Goal: Task Accomplishment & Management: Complete application form

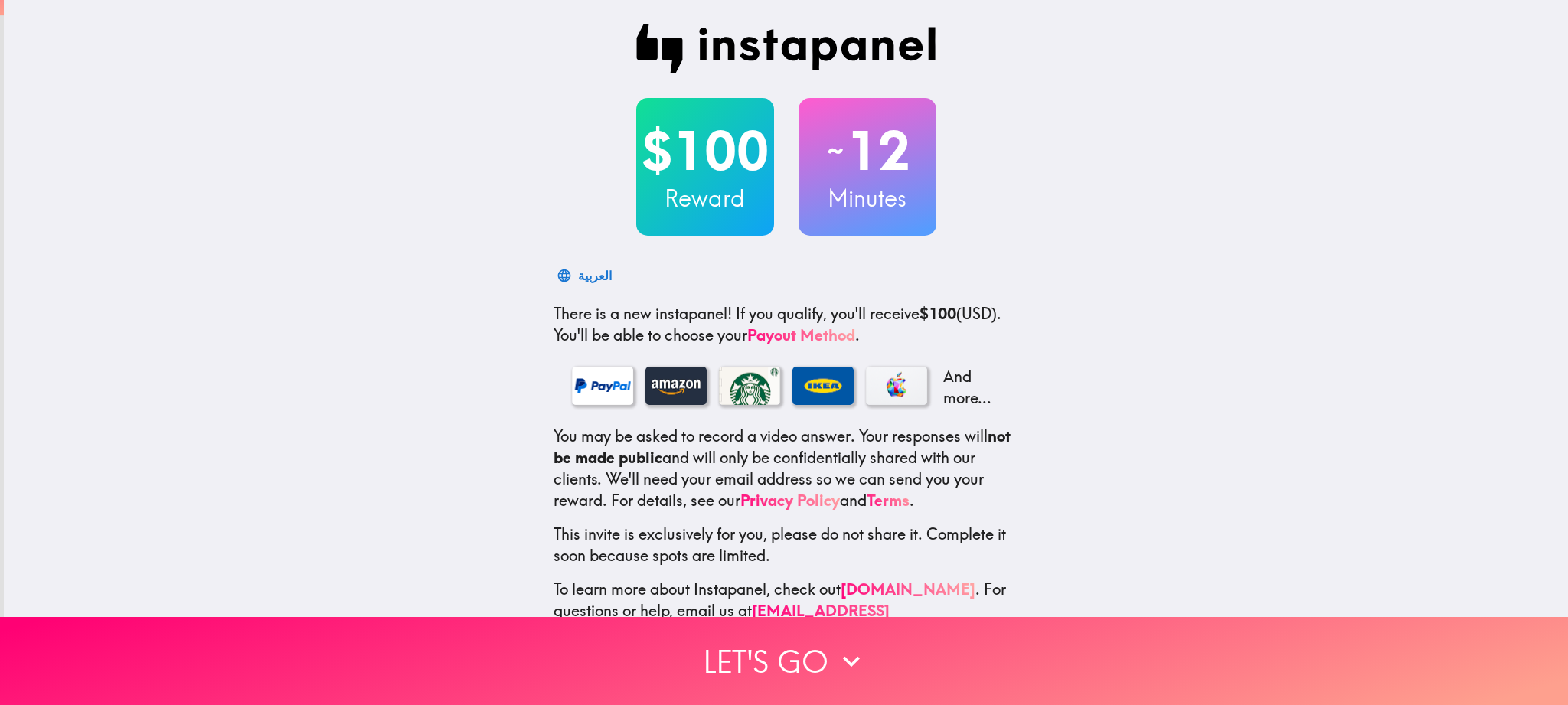
scroll to position [29, 0]
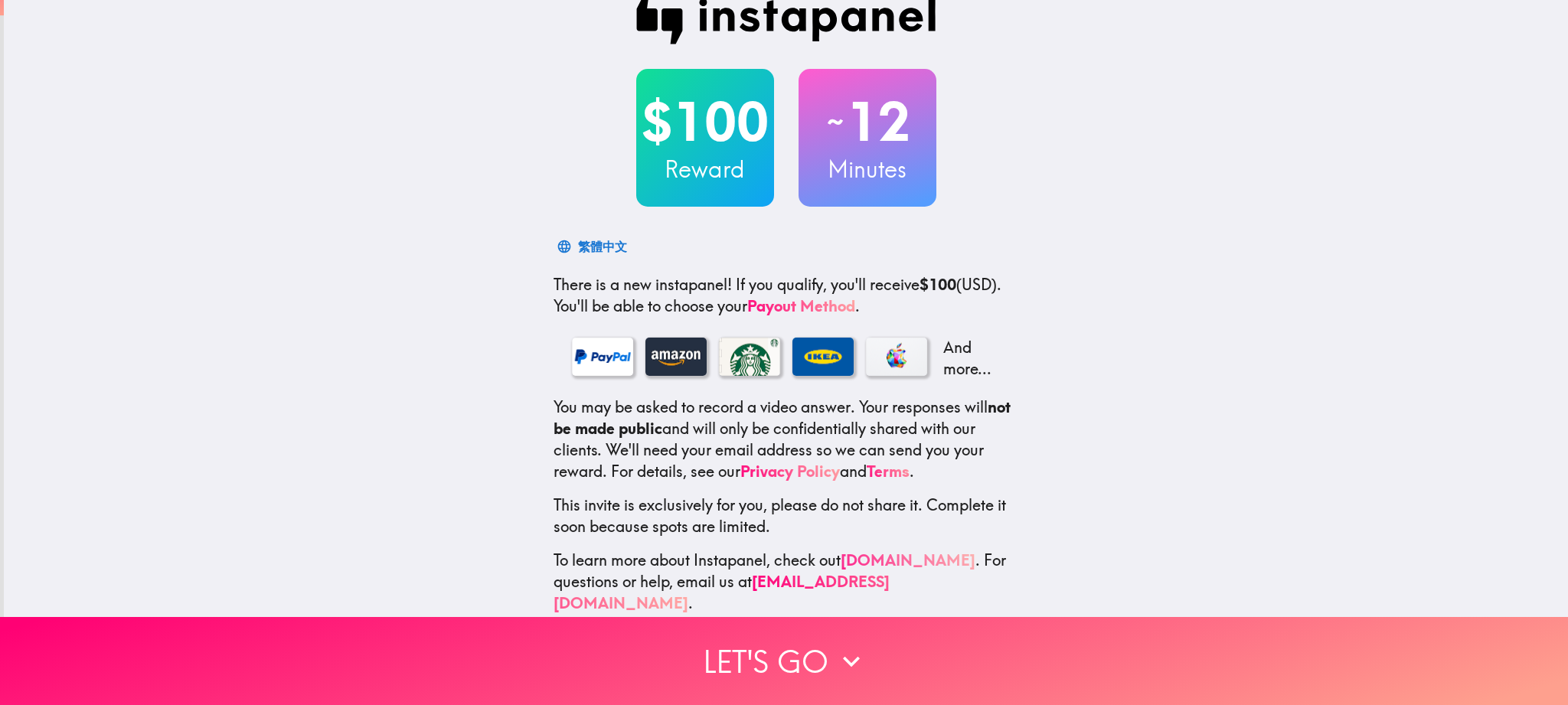
click at [913, 554] on link "[DOMAIN_NAME]" at bounding box center [907, 560] width 134 height 19
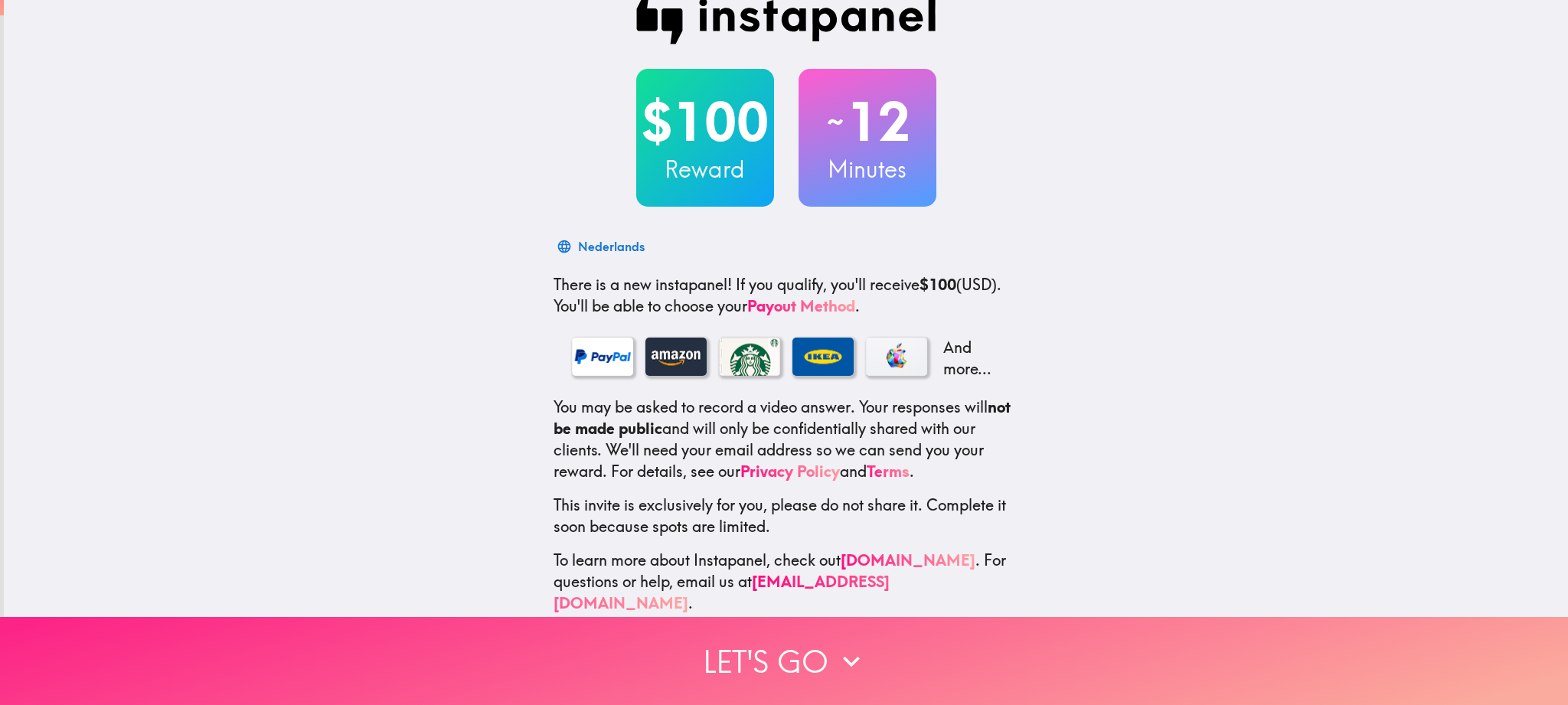
click at [734, 660] on button "Let's go" at bounding box center [784, 661] width 1568 height 88
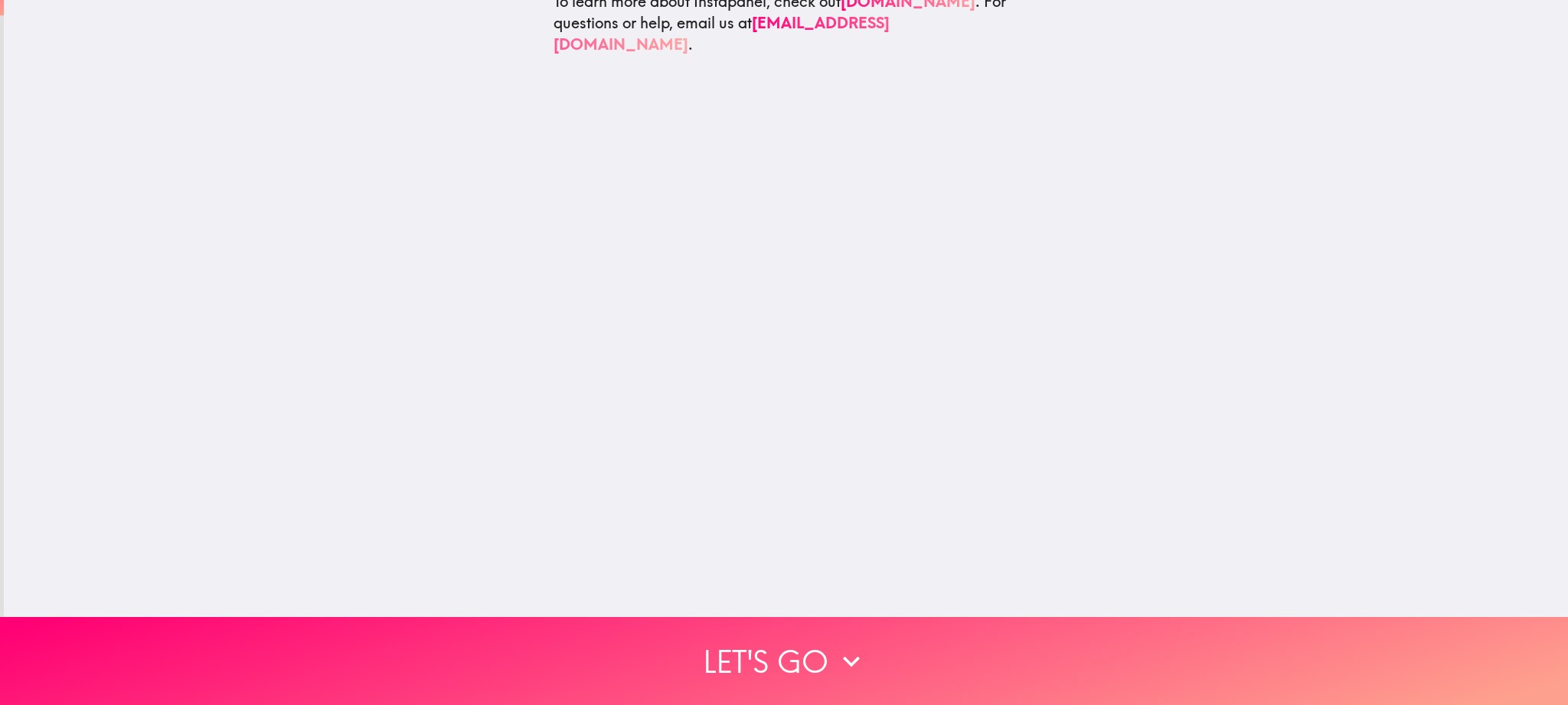
scroll to position [0, 0]
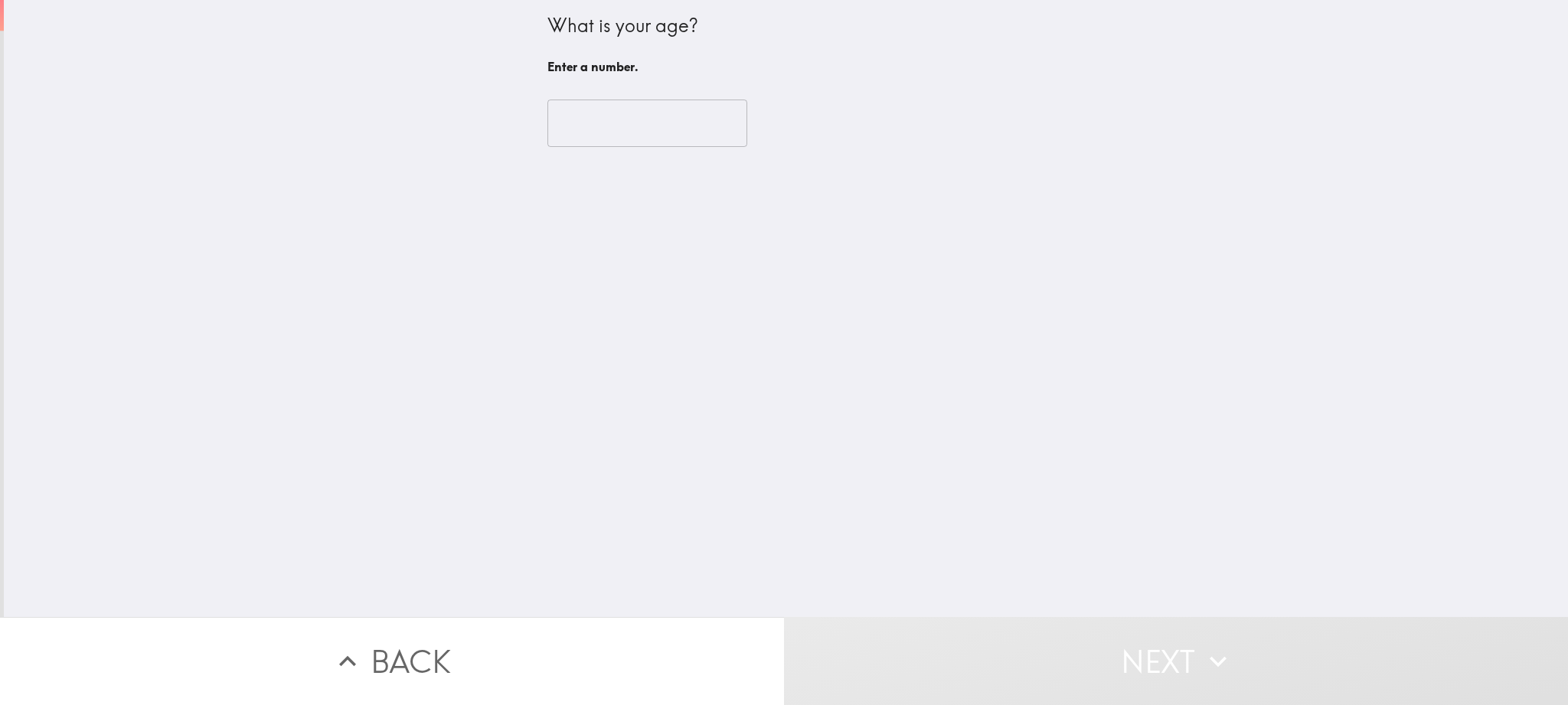
click at [661, 127] on input "number" at bounding box center [648, 122] width 200 height 47
type input "1"
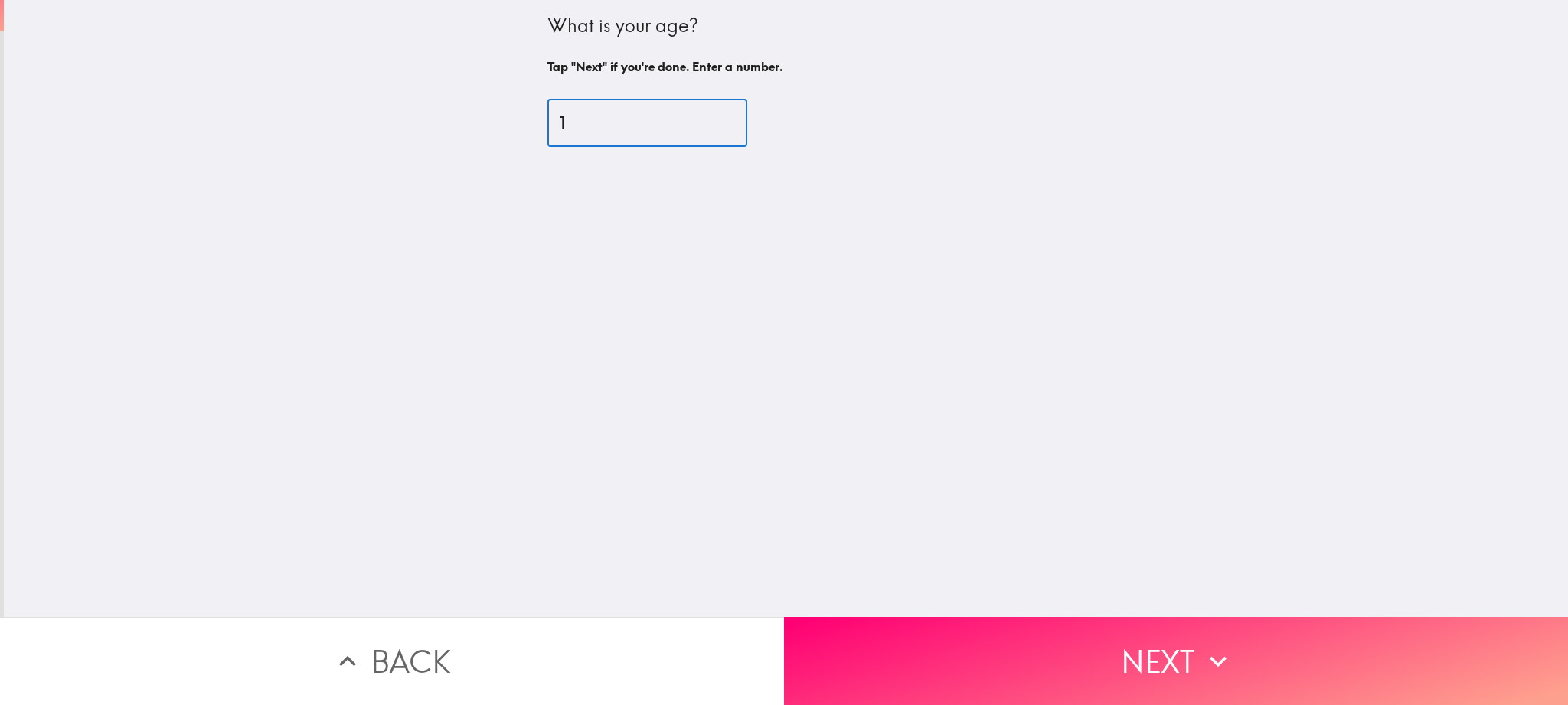
drag, startPoint x: 603, startPoint y: 123, endPoint x: 477, endPoint y: 116, distance: 126.2
click at [477, 116] on div "What is your age? Tap "Next" if you're done. Enter a number. 1 ​" at bounding box center [786, 308] width 1565 height 617
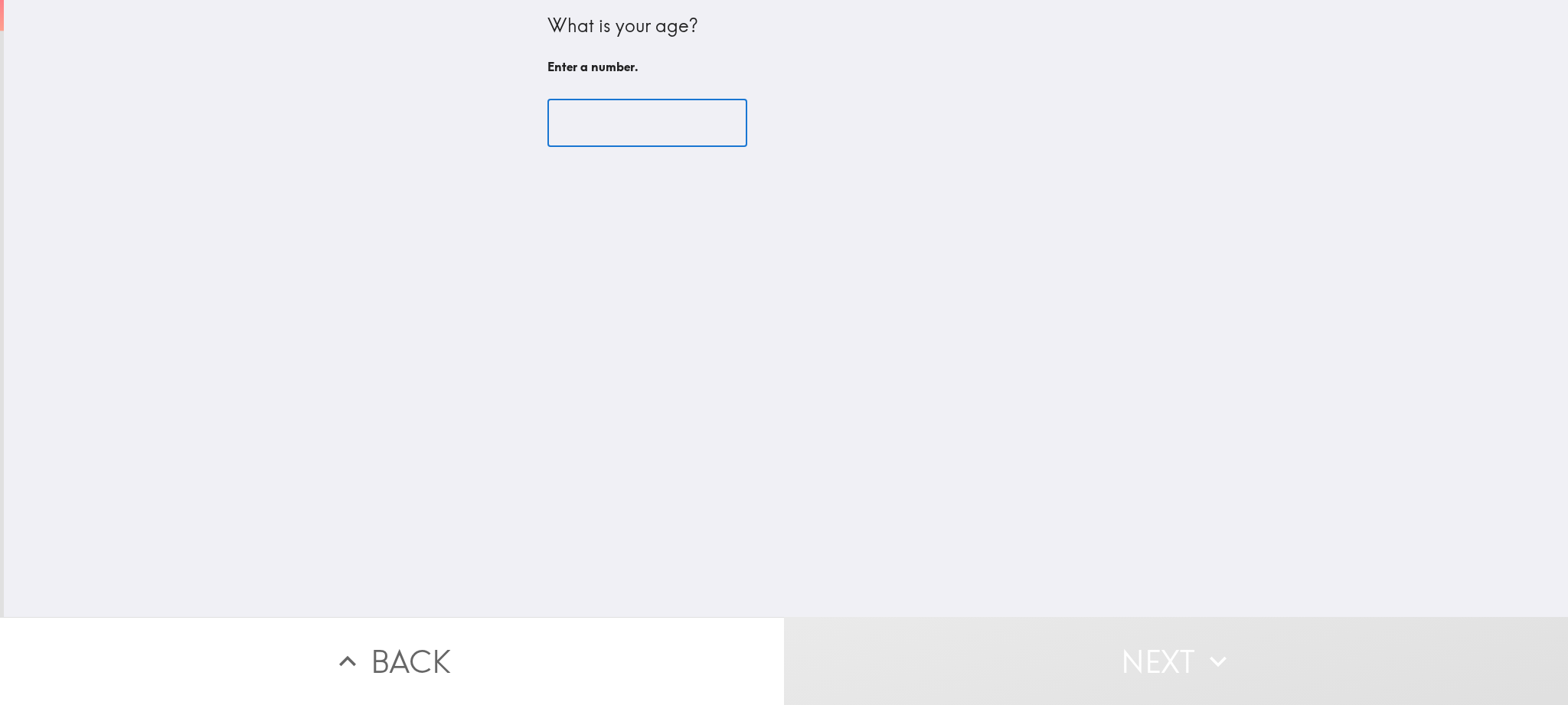
click at [587, 132] on input "number" at bounding box center [648, 122] width 200 height 47
click at [567, 125] on input "number" at bounding box center [648, 122] width 200 height 47
click at [645, 127] on input "number" at bounding box center [648, 122] width 200 height 47
click at [603, 128] on input "number" at bounding box center [648, 122] width 200 height 47
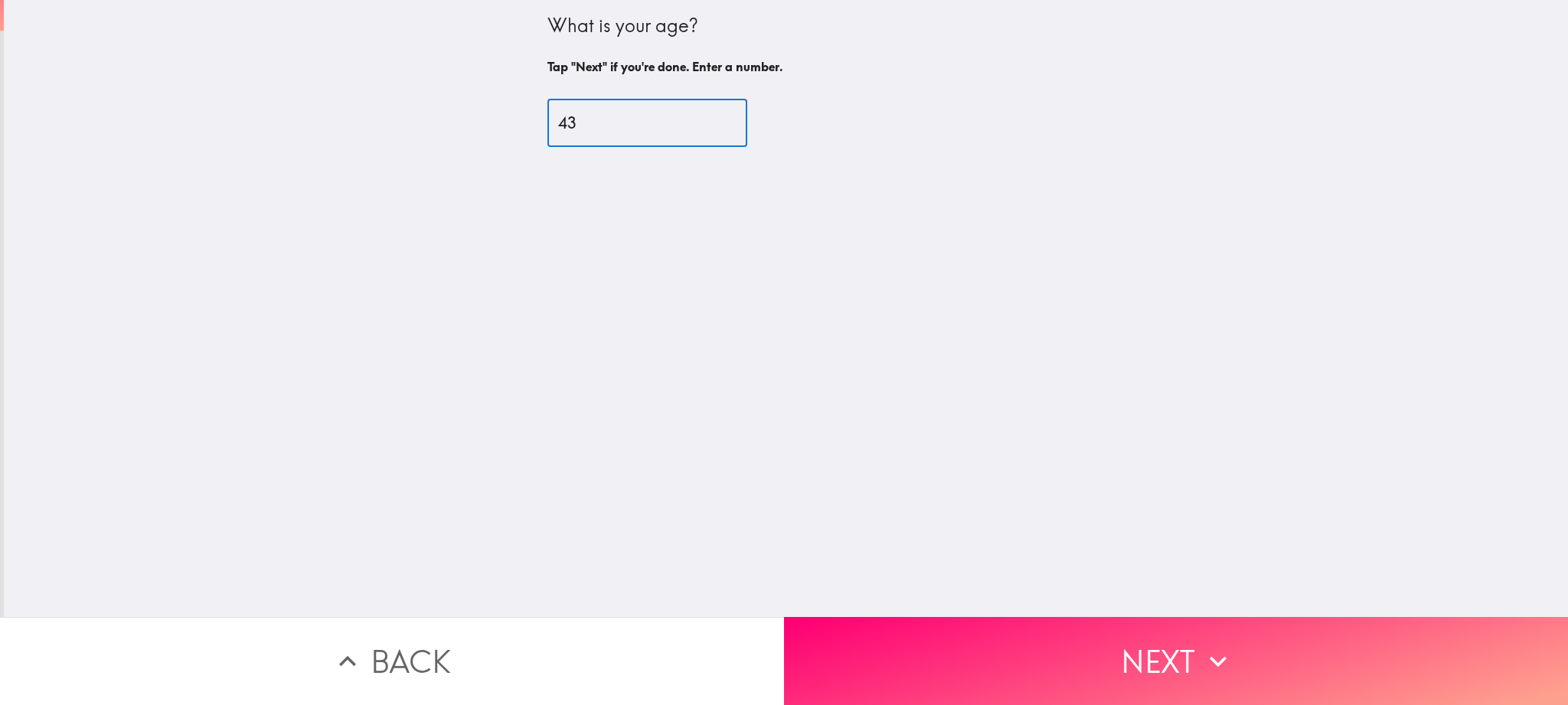
type input "43"
click at [789, 341] on div "What is your age? Tap "Next" if you're done. Enter a number. 43 ​" at bounding box center [786, 308] width 1565 height 617
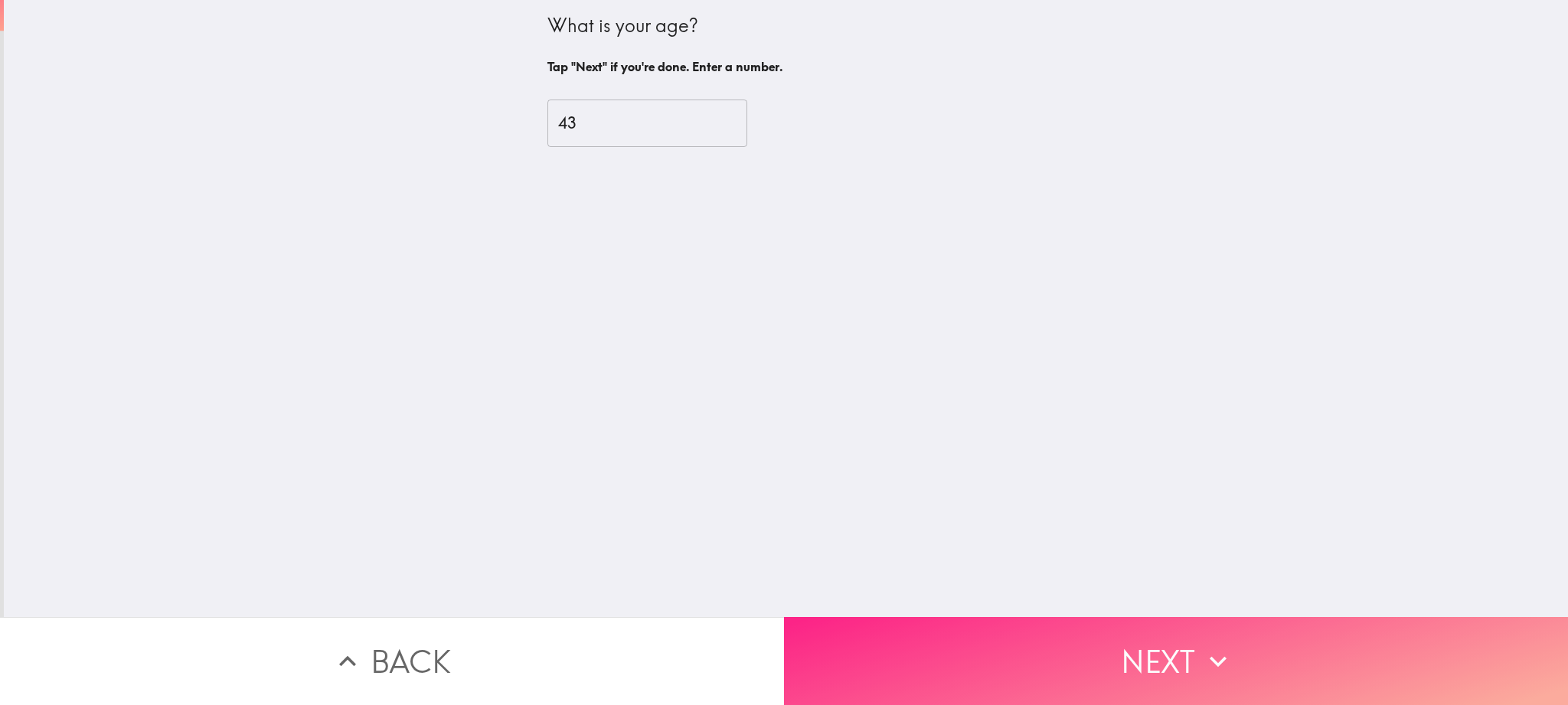
click at [1104, 645] on button "Next" at bounding box center [1176, 661] width 784 height 88
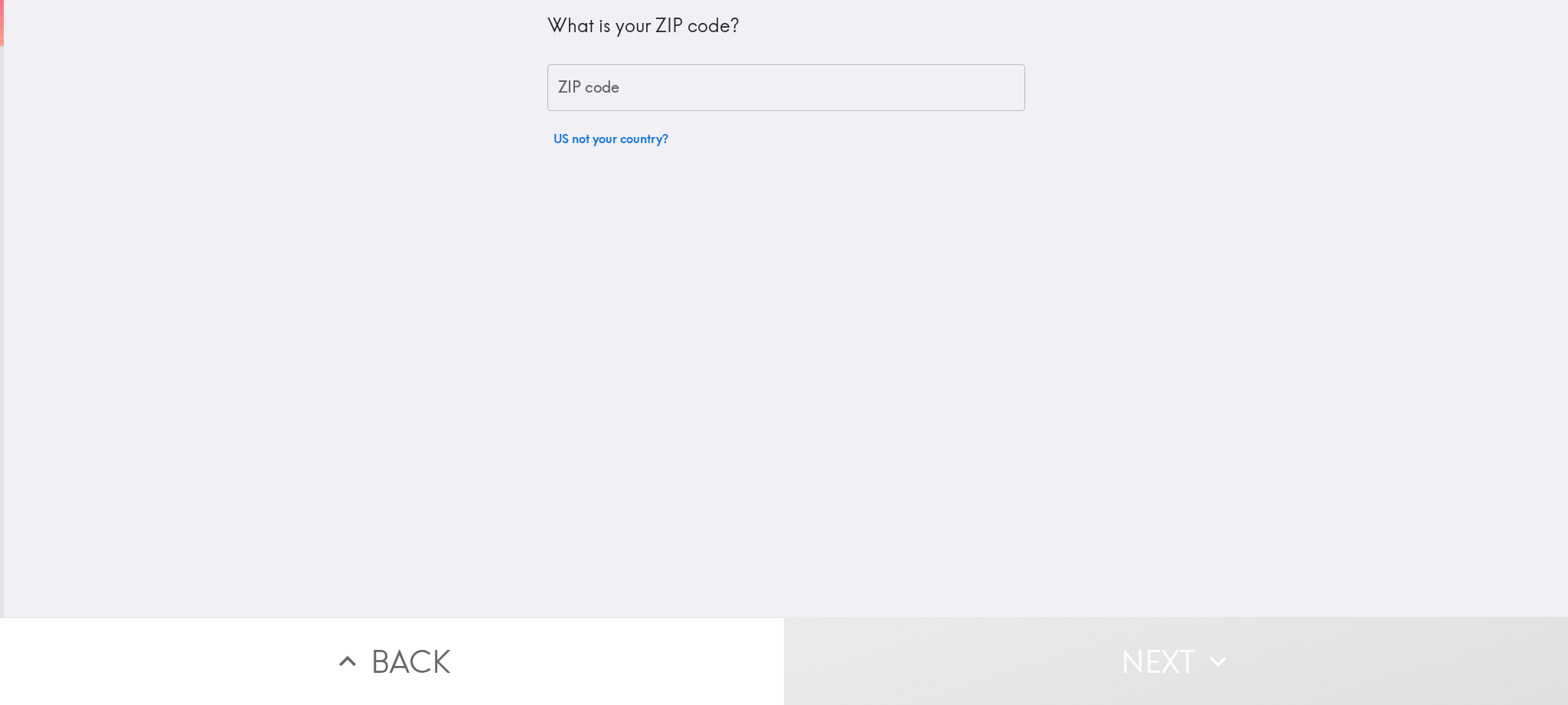
click at [658, 86] on input "ZIP code" at bounding box center [787, 87] width 478 height 47
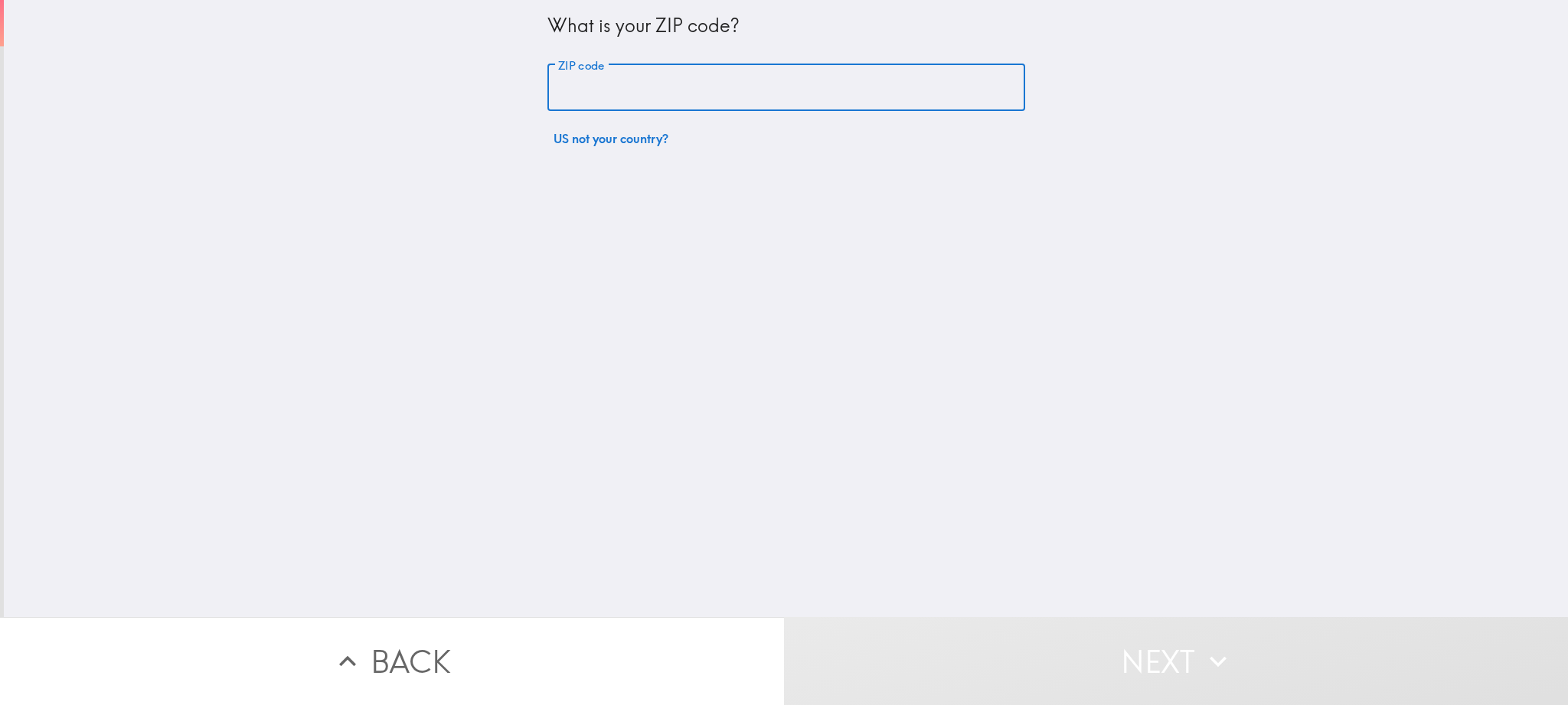
type input "06850"
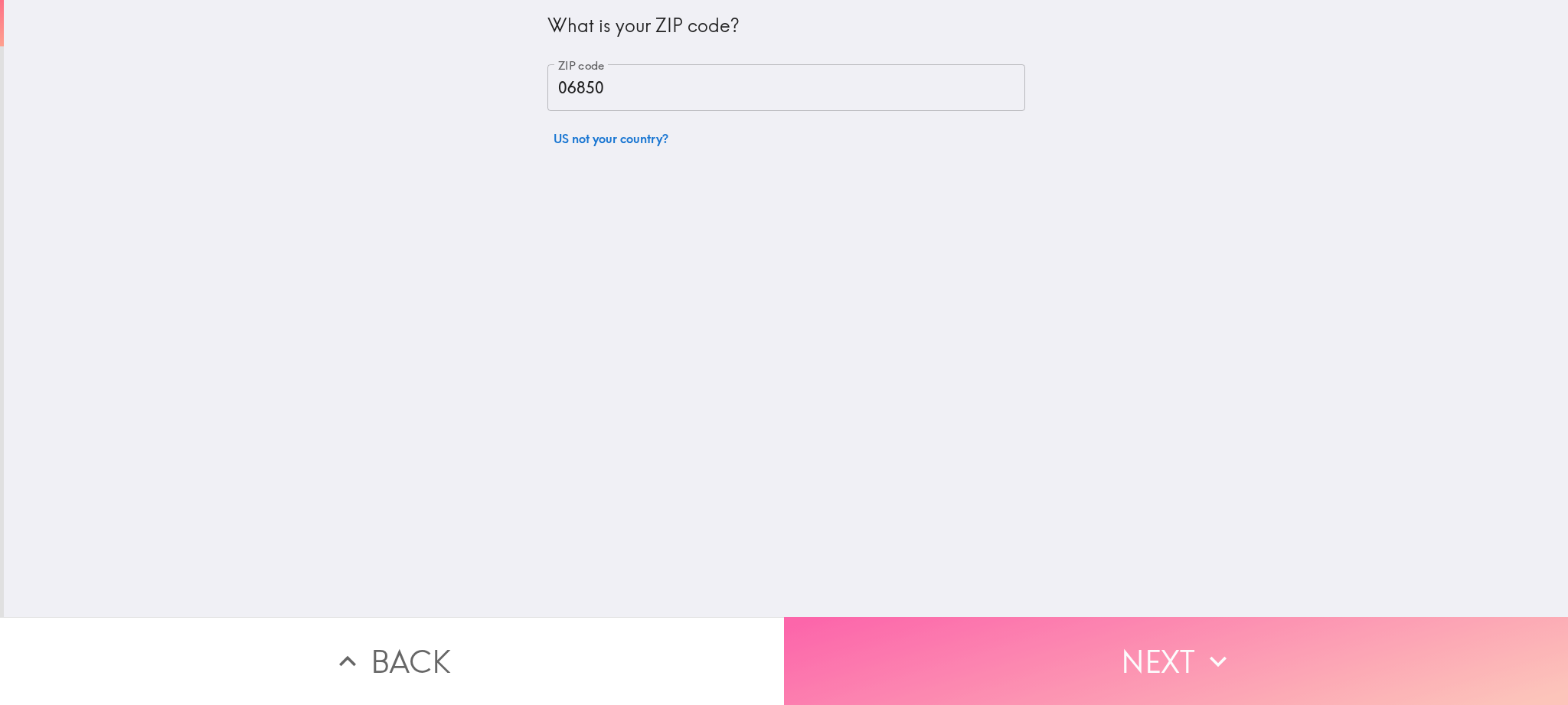
click at [1160, 674] on button "Next" at bounding box center [1176, 661] width 784 height 88
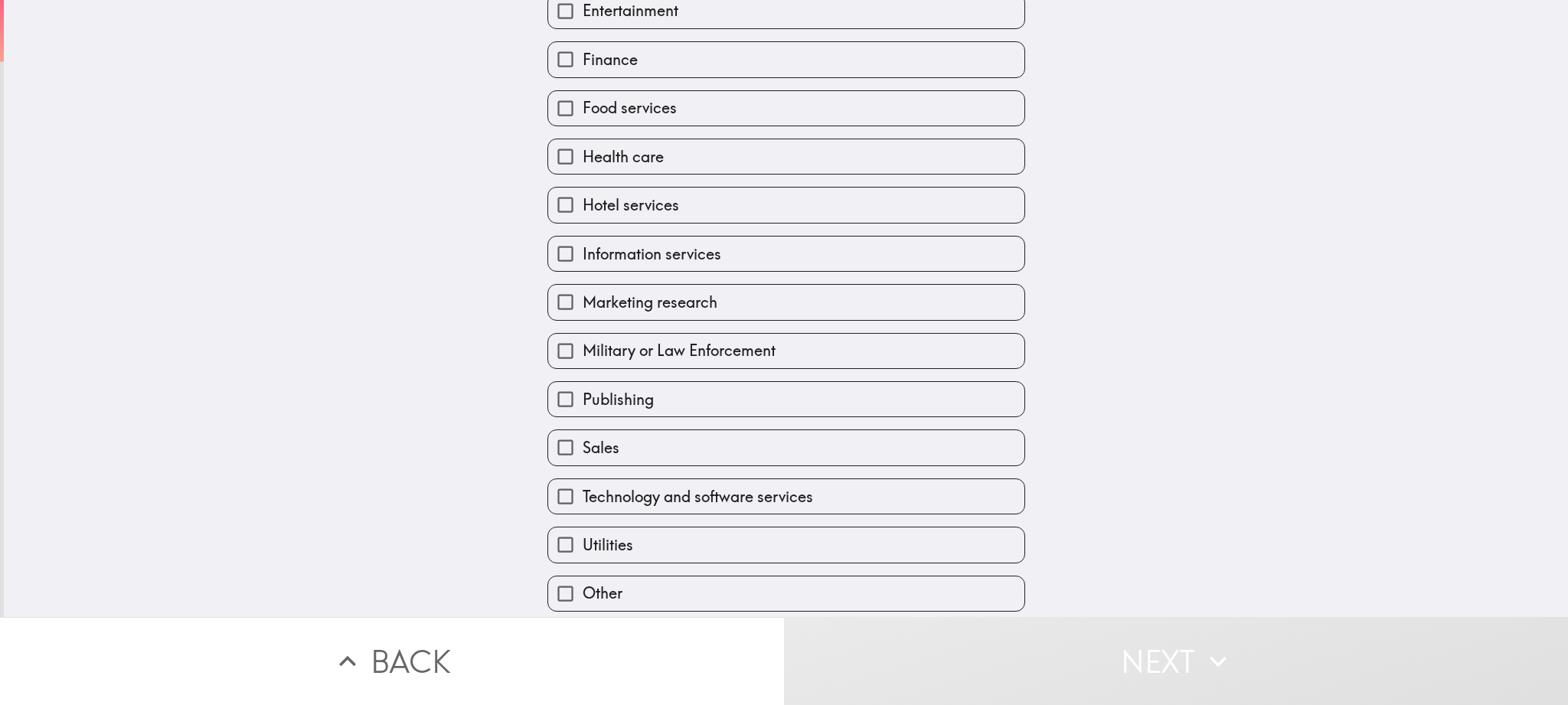
scroll to position [368, 0]
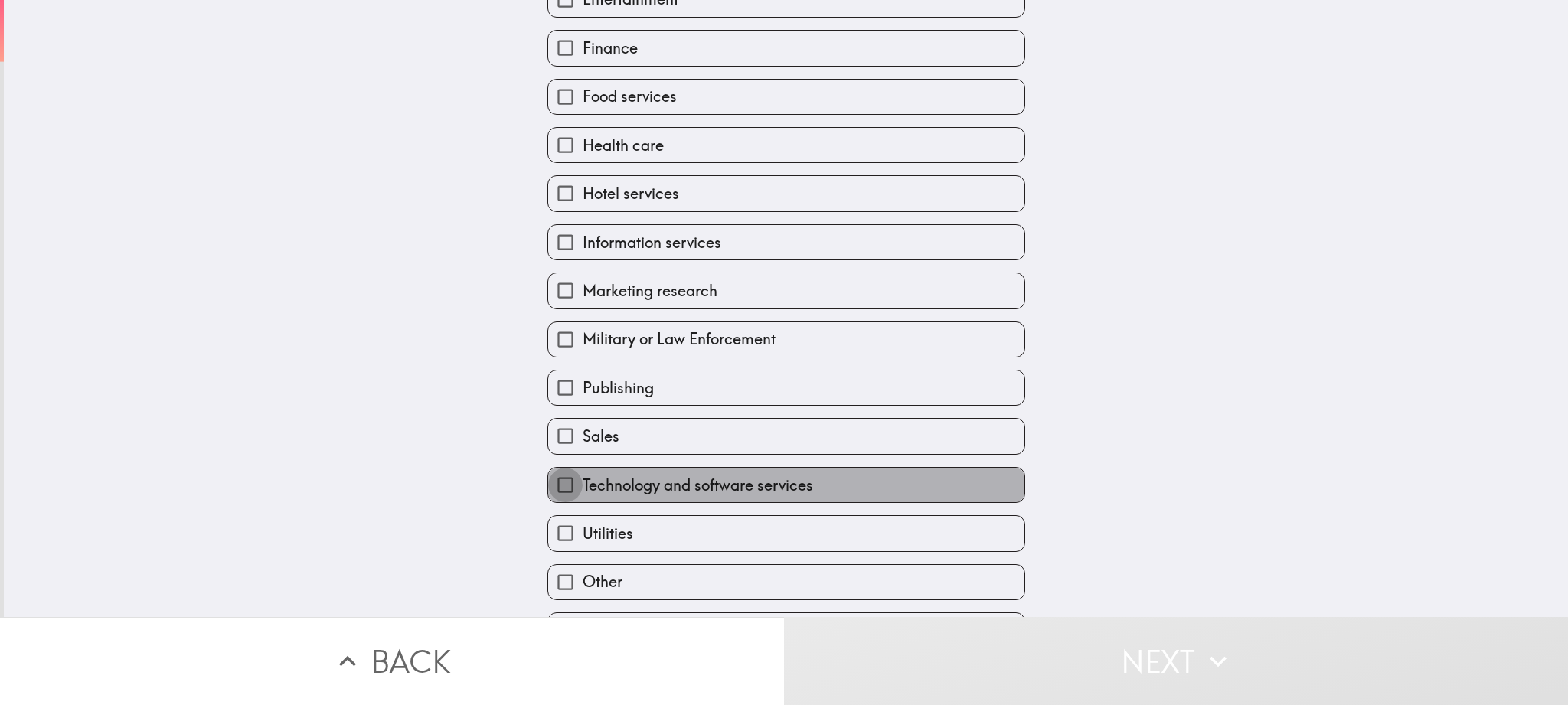
click at [556, 484] on input "Technology and software services" at bounding box center [566, 485] width 34 height 34
checkbox input "true"
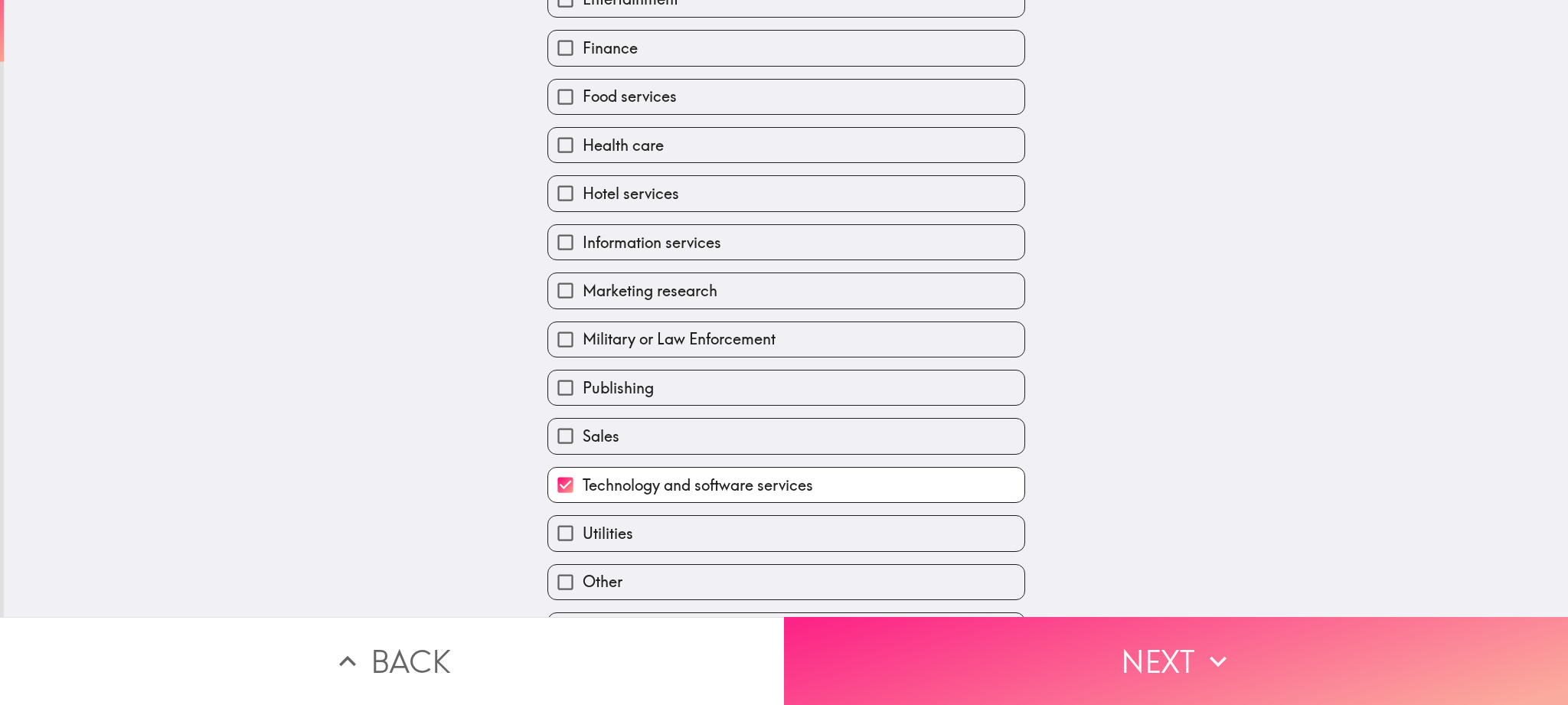
click at [1152, 672] on button "Next" at bounding box center [1176, 661] width 784 height 88
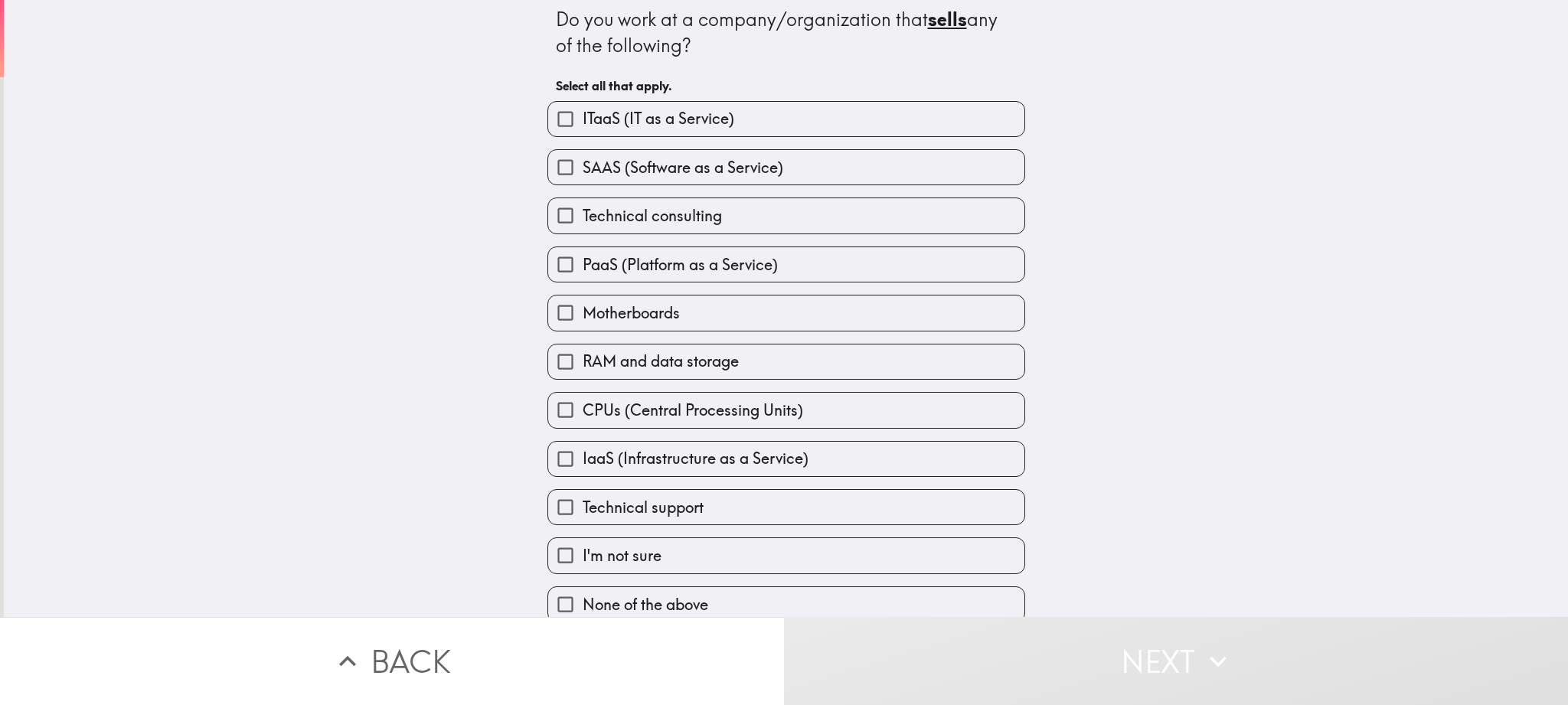
scroll to position [11, 0]
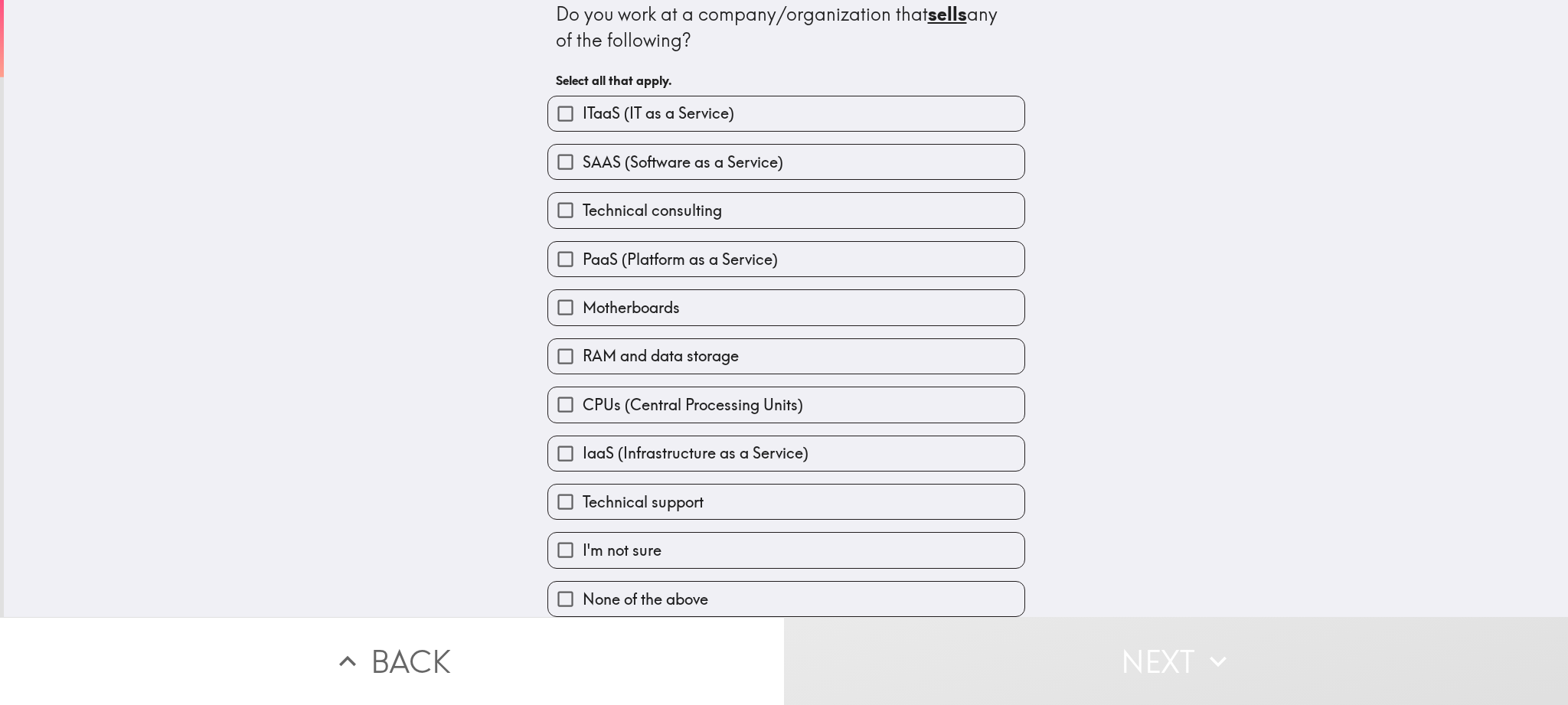
click at [660, 546] on span "I'm not sure" at bounding box center [622, 550] width 79 height 21
click at [583, 546] on input "I'm not sure" at bounding box center [566, 550] width 34 height 34
checkbox input "true"
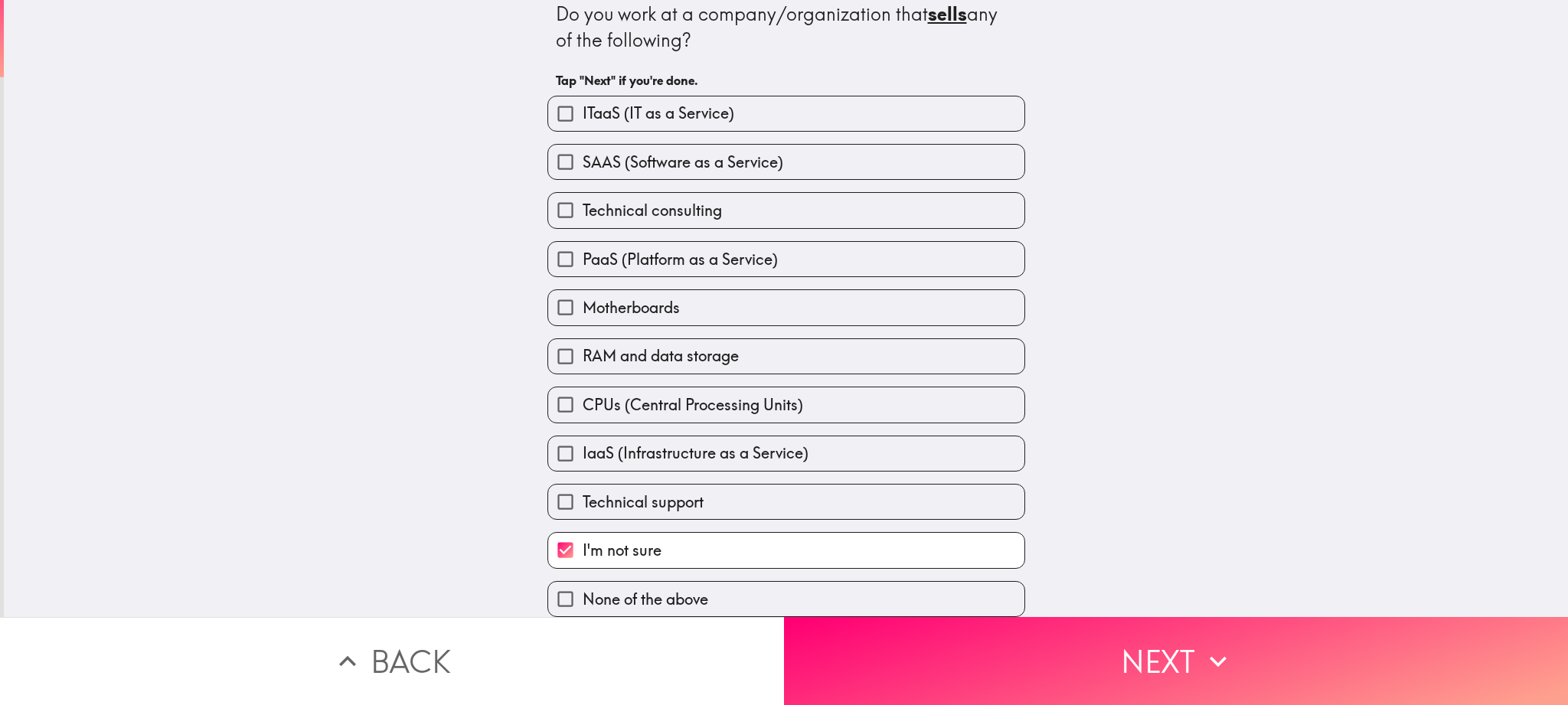
click at [590, 577] on div "None of the above" at bounding box center [780, 593] width 490 height 48
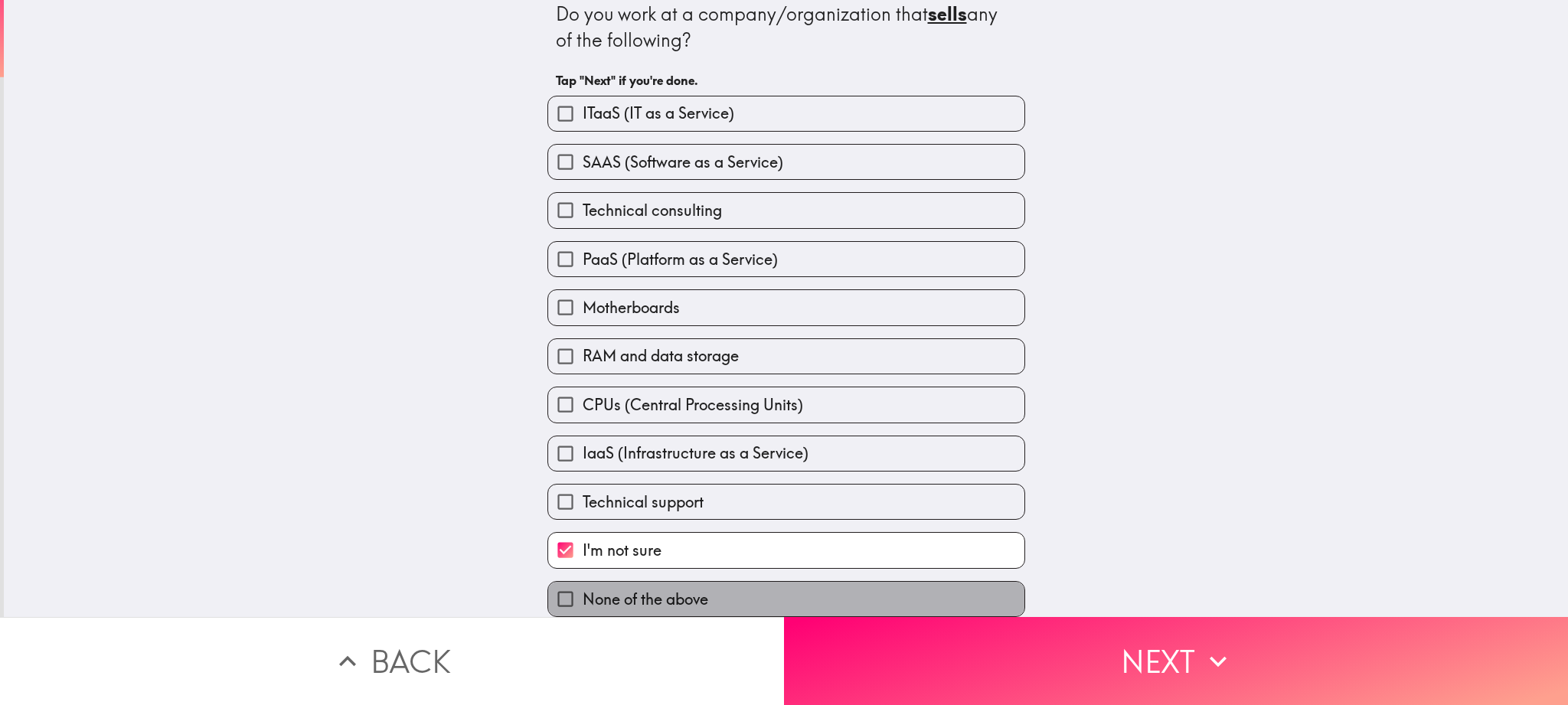
click at [589, 585] on label "None of the above" at bounding box center [787, 599] width 477 height 34
click at [583, 585] on input "None of the above" at bounding box center [566, 599] width 34 height 34
checkbox input "true"
checkbox input "false"
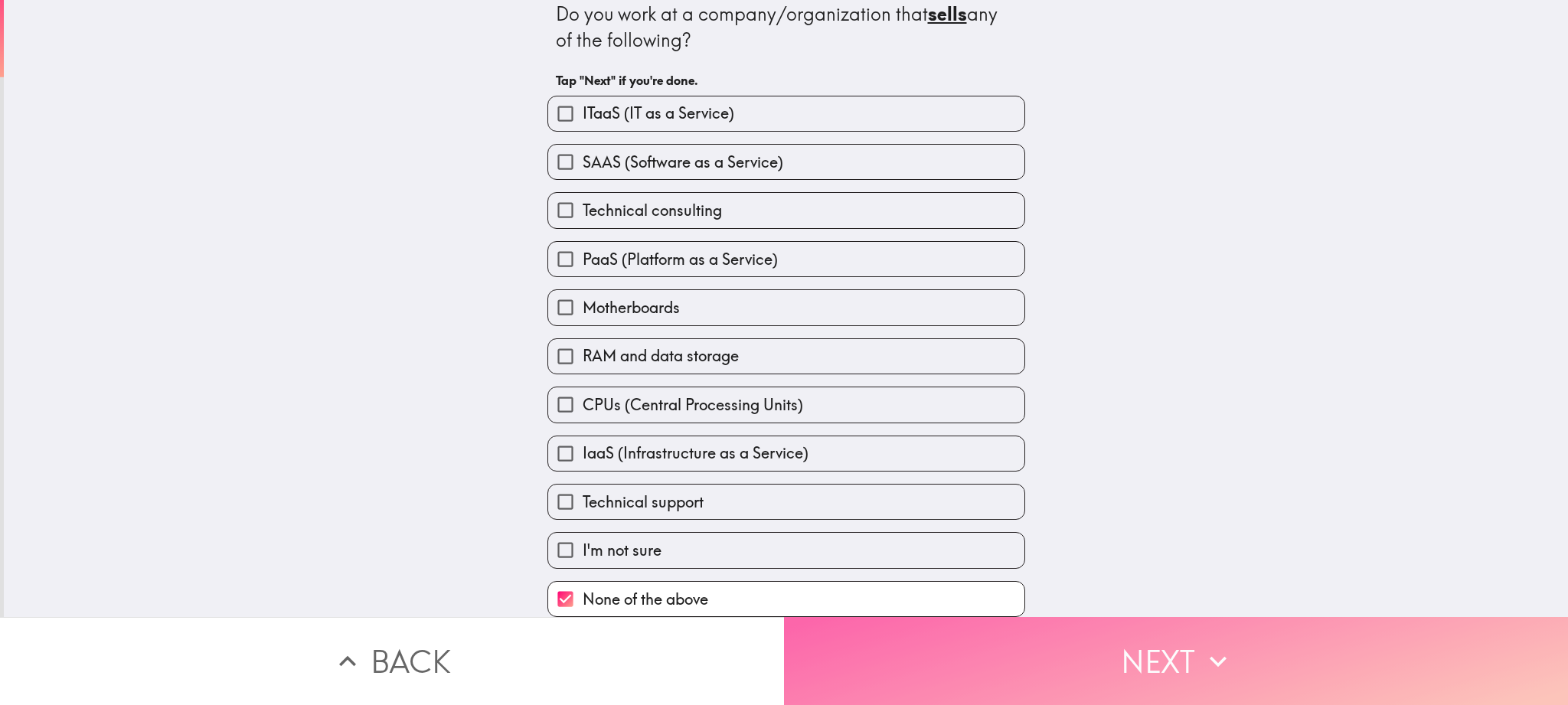
click at [1146, 663] on button "Next" at bounding box center [1176, 661] width 784 height 88
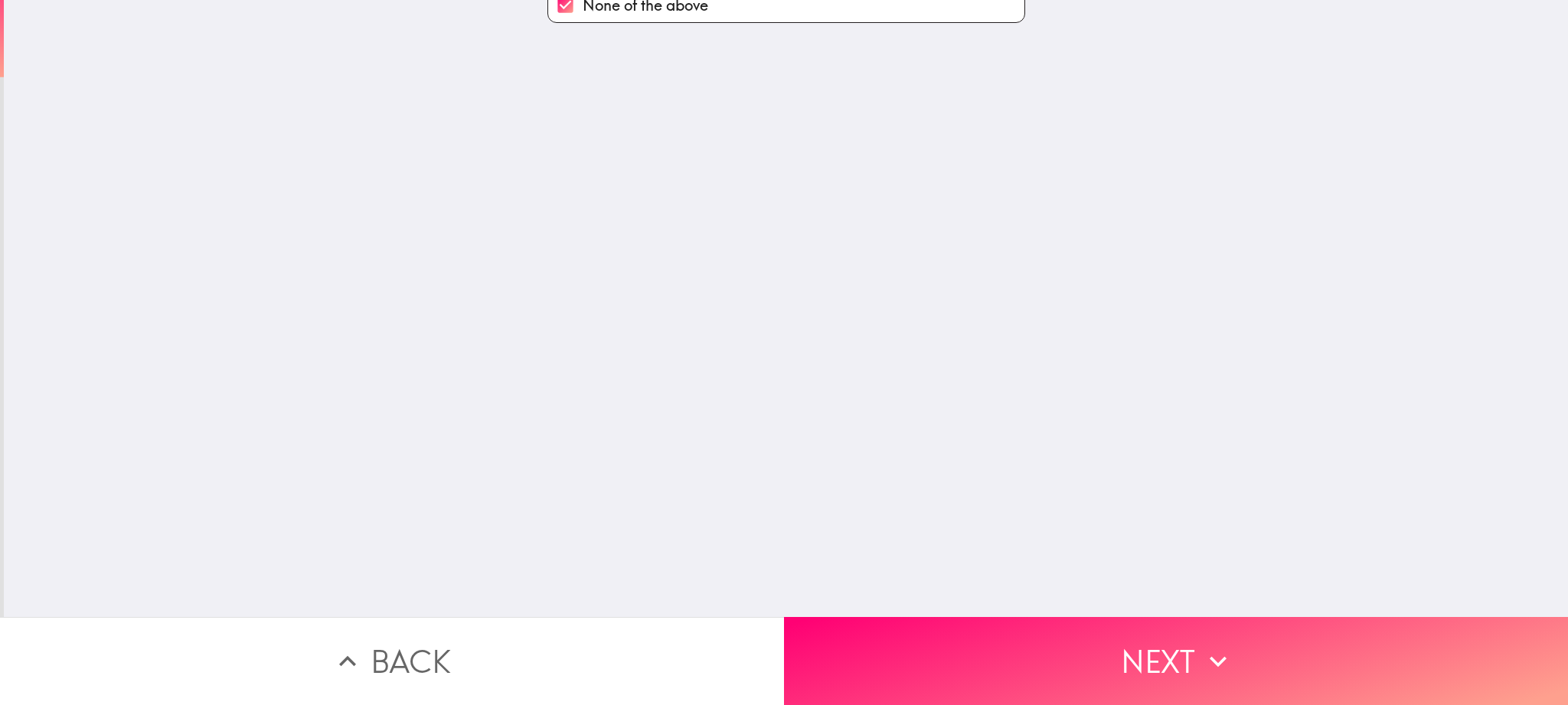
scroll to position [0, 0]
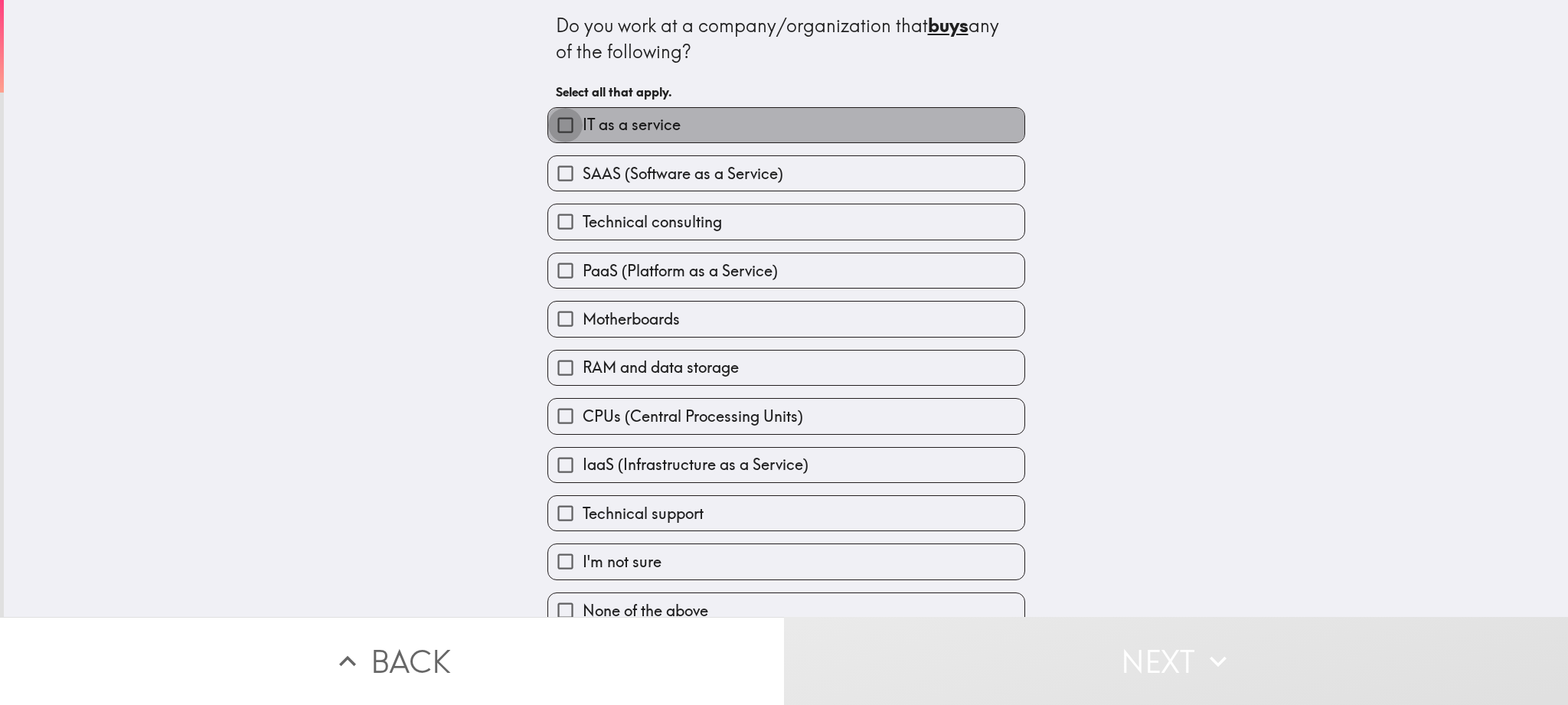
click at [564, 122] on input "IT as a service" at bounding box center [566, 125] width 34 height 34
checkbox input "true"
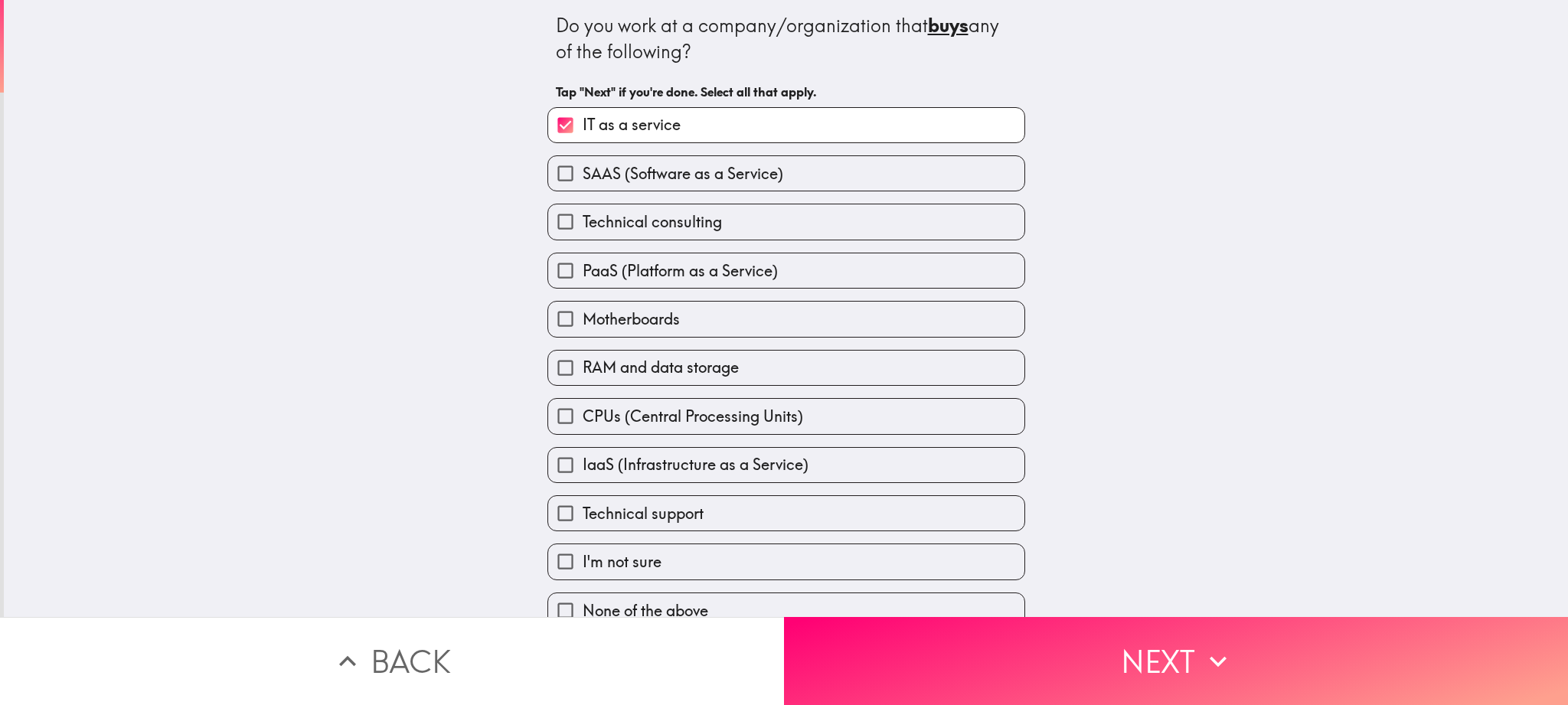
click at [566, 173] on input "SAAS (Software as a Service)" at bounding box center [566, 174] width 34 height 34
checkbox input "true"
click at [564, 228] on input "Technical consulting" at bounding box center [566, 222] width 34 height 34
checkbox input "true"
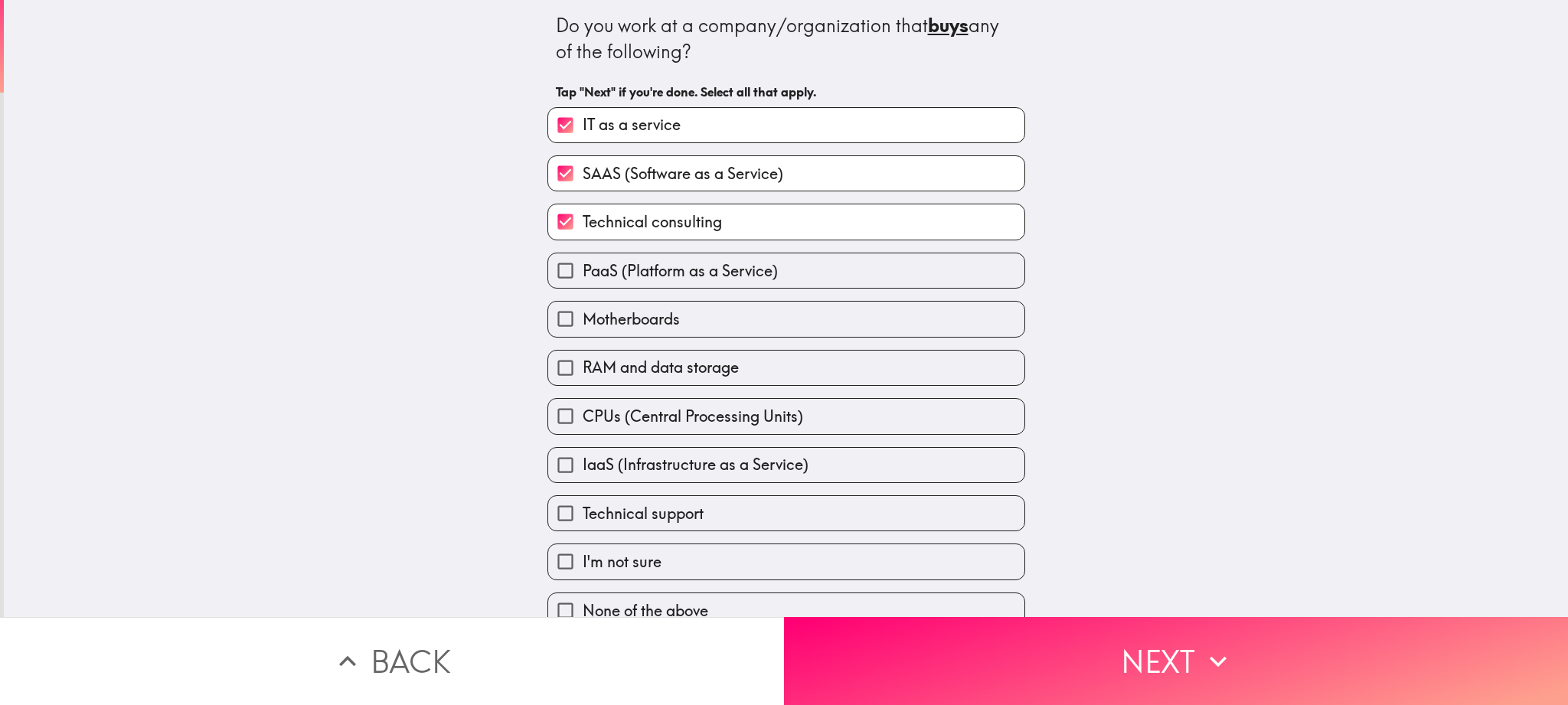
scroll to position [11, 0]
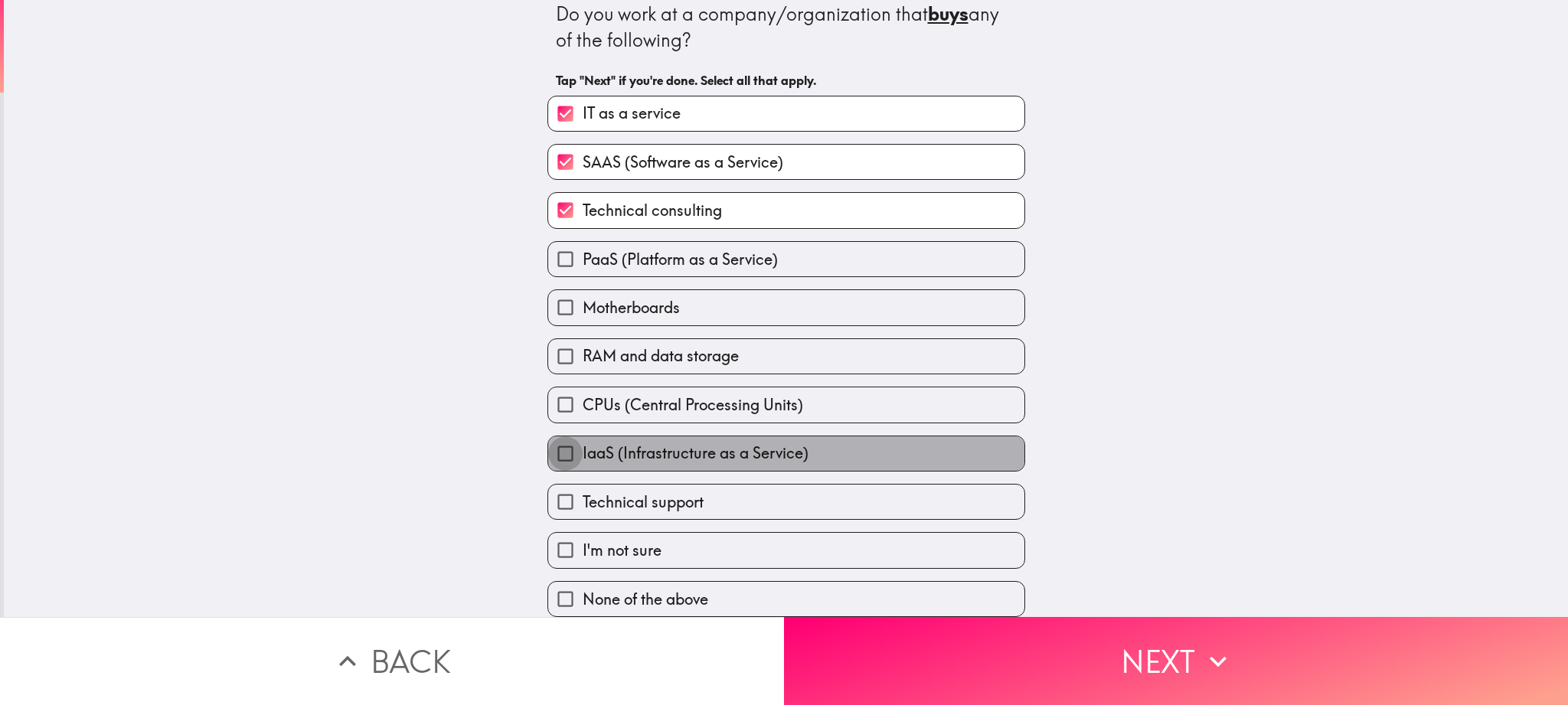
click at [559, 450] on input "IaaS (Infrastructure as a Service)" at bounding box center [566, 453] width 34 height 34
checkbox input "true"
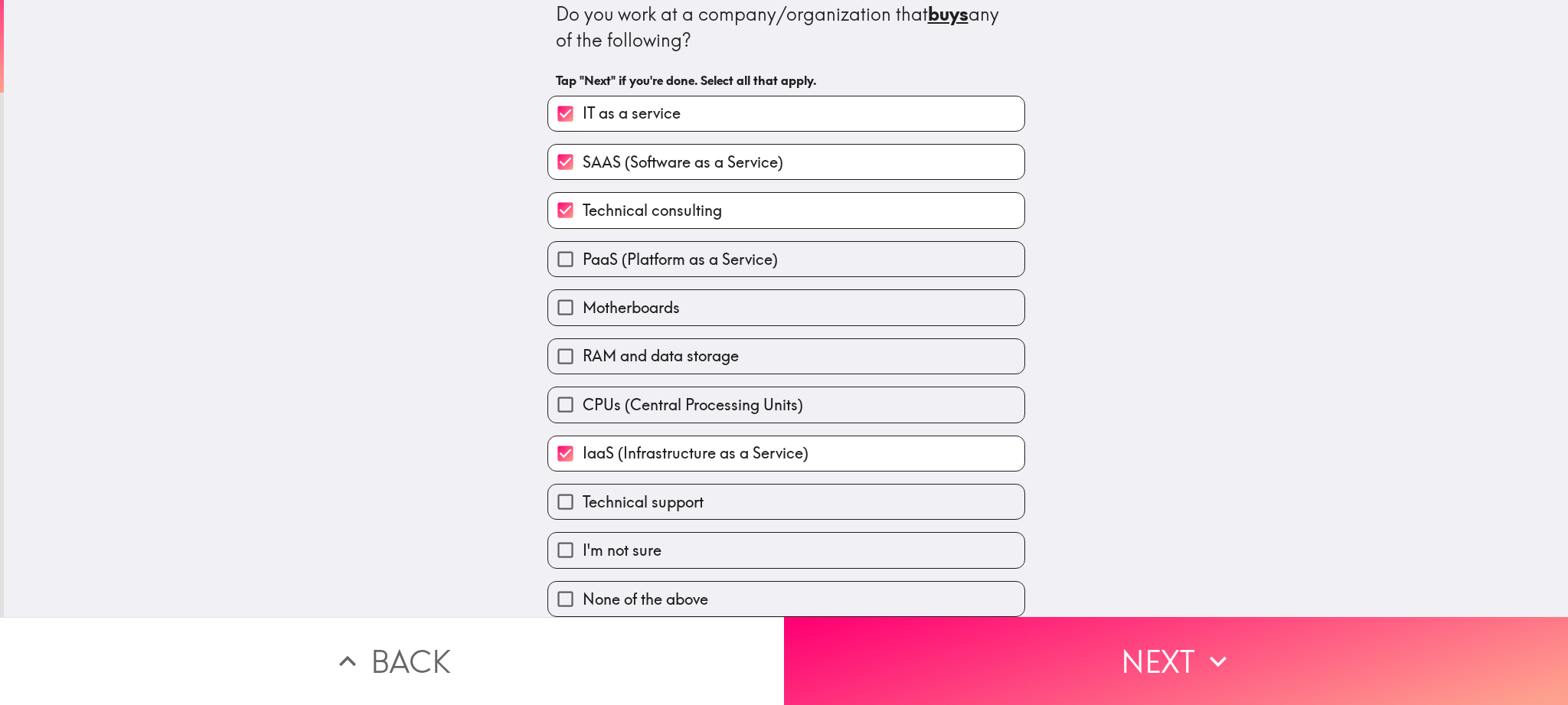
click at [562, 506] on input "Technical support" at bounding box center [566, 501] width 34 height 34
checkbox input "true"
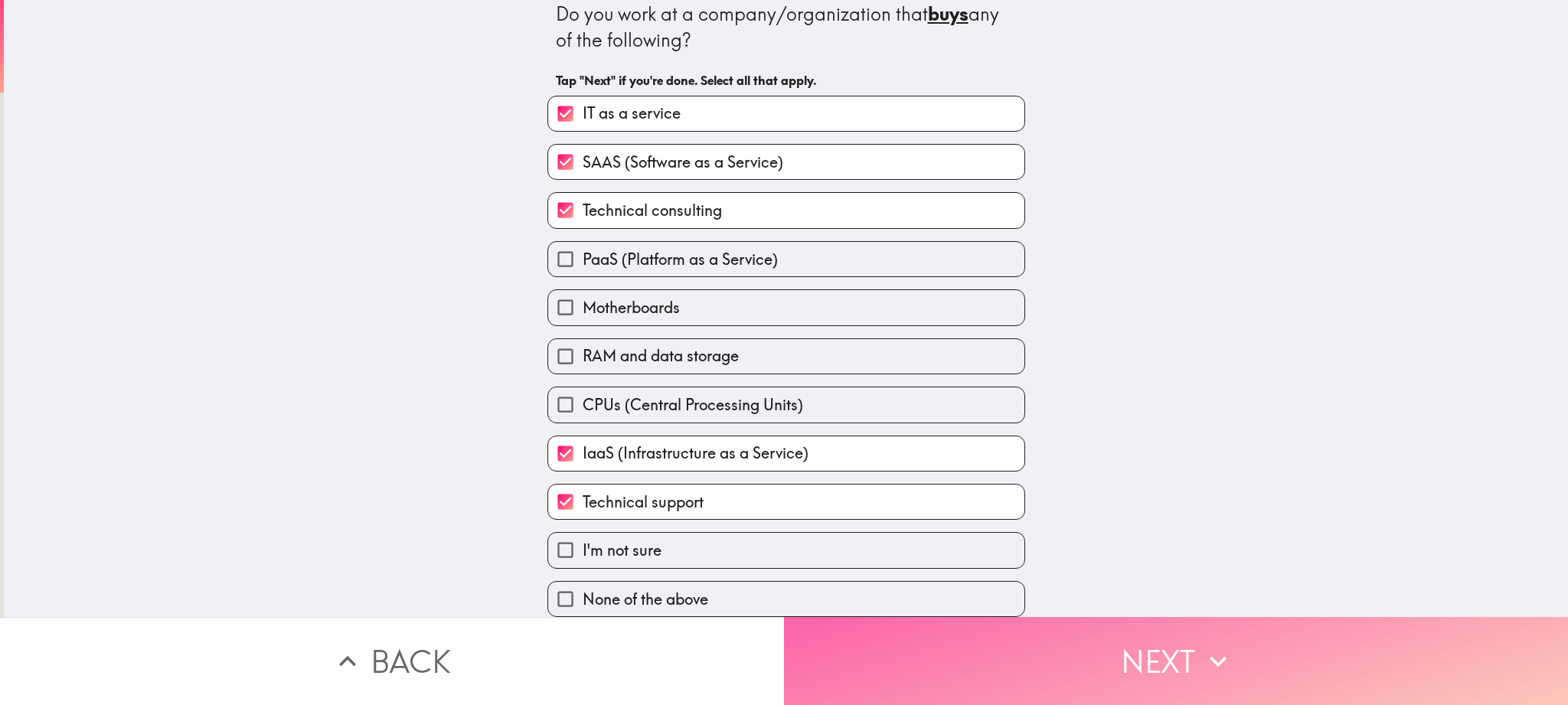
click at [888, 675] on button "Next" at bounding box center [1176, 661] width 784 height 88
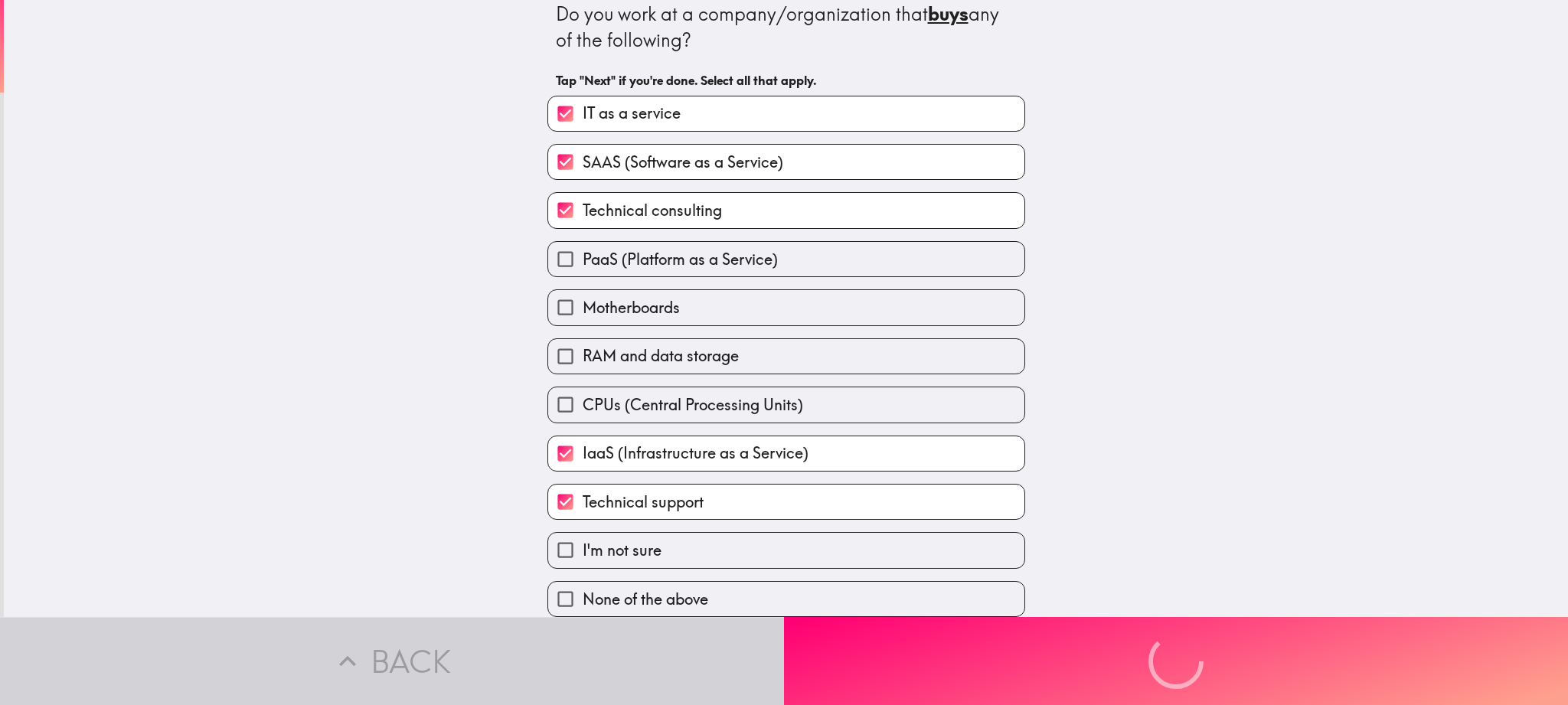
scroll to position [0, 0]
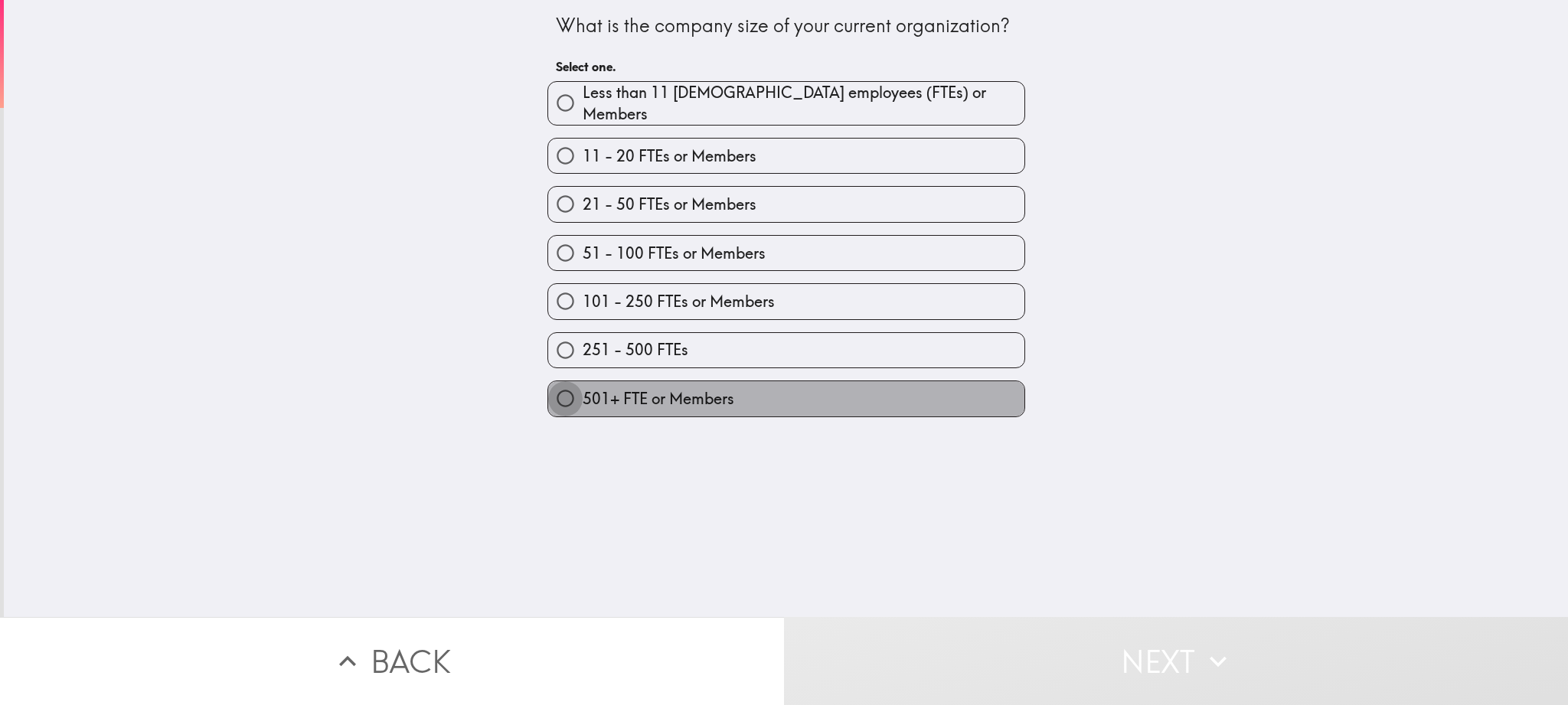
drag, startPoint x: 559, startPoint y: 398, endPoint x: 694, endPoint y: 468, distance: 152.1
click at [559, 398] on input "501+ FTE or Members" at bounding box center [566, 399] width 34 height 34
radio input "true"
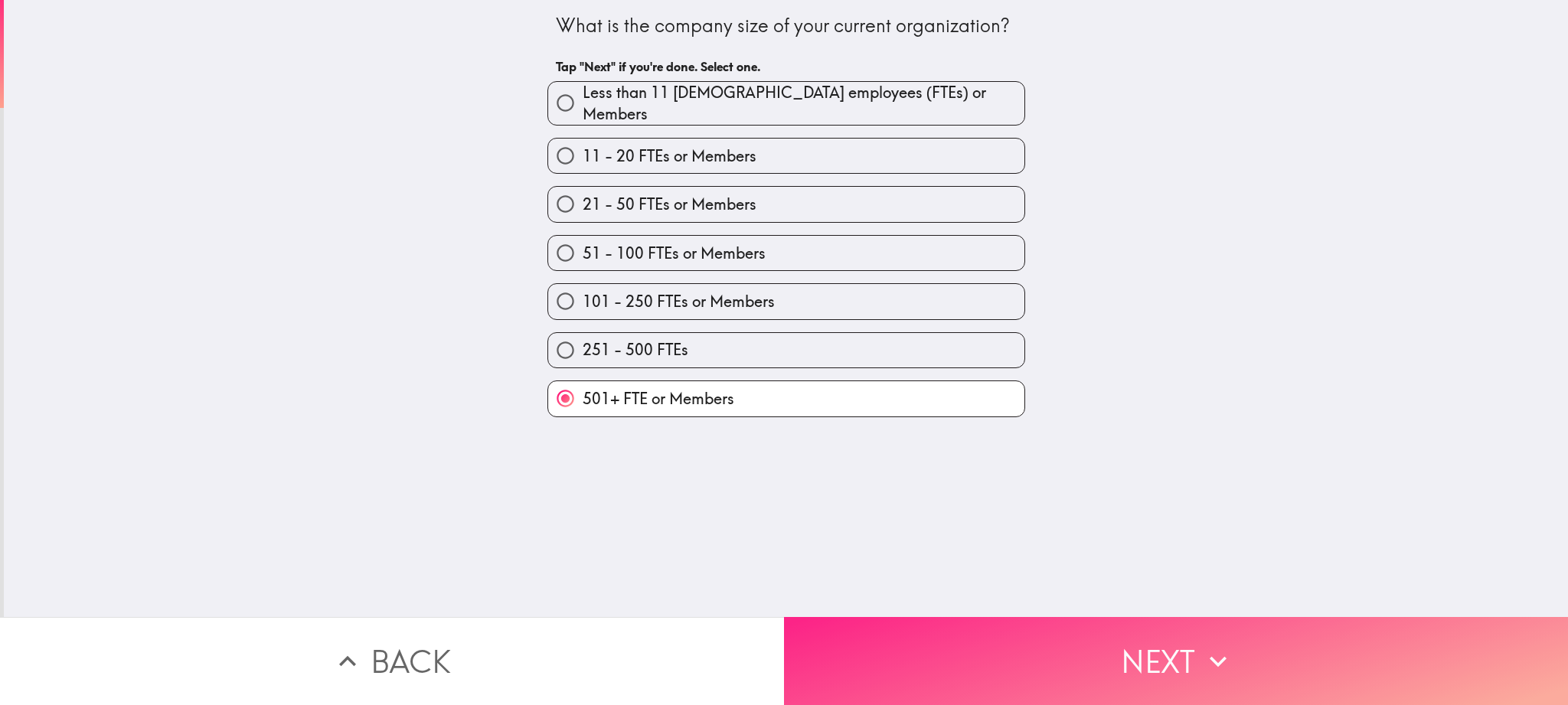
click at [1027, 658] on button "Next" at bounding box center [1176, 661] width 784 height 88
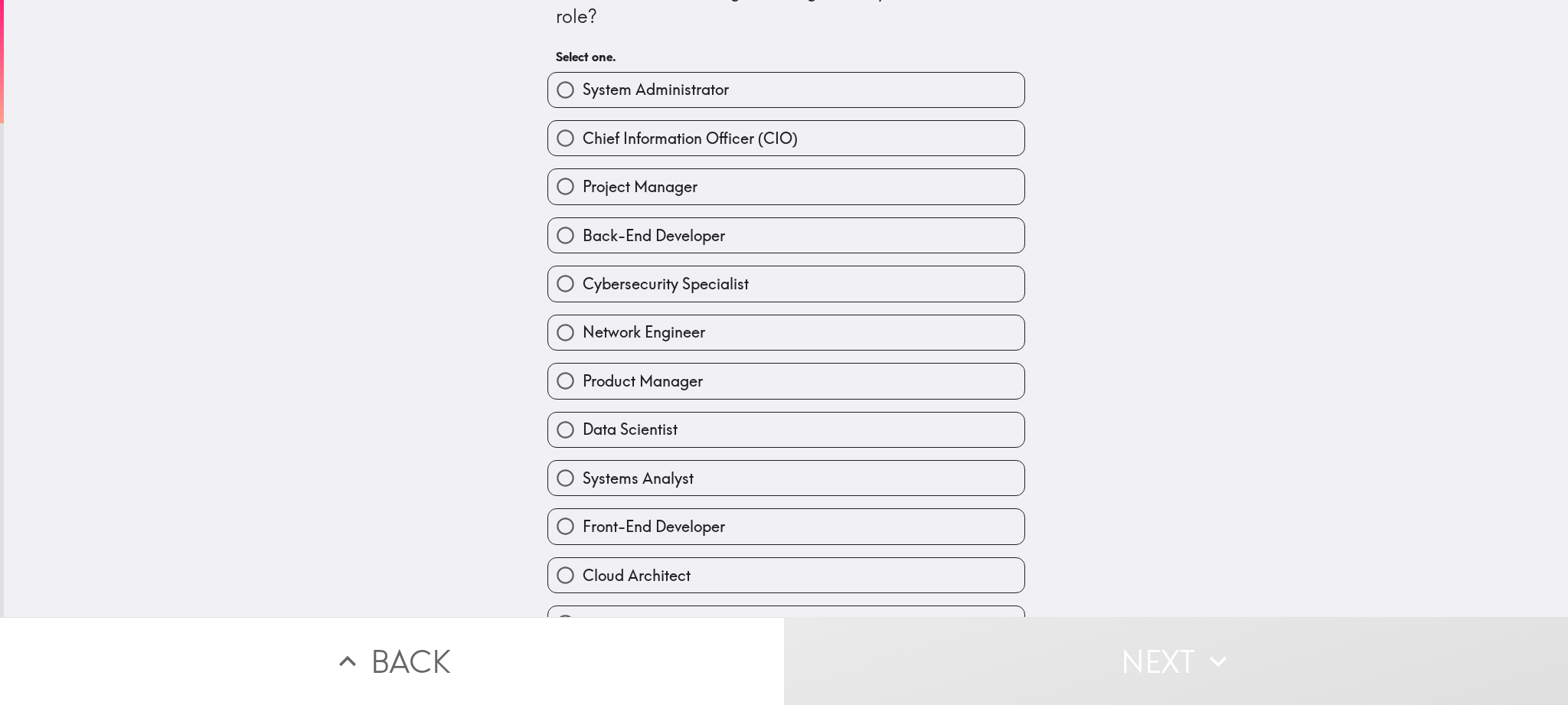
scroll to position [39, 0]
click at [562, 374] on input "Product Manager" at bounding box center [566, 377] width 34 height 34
radio input "true"
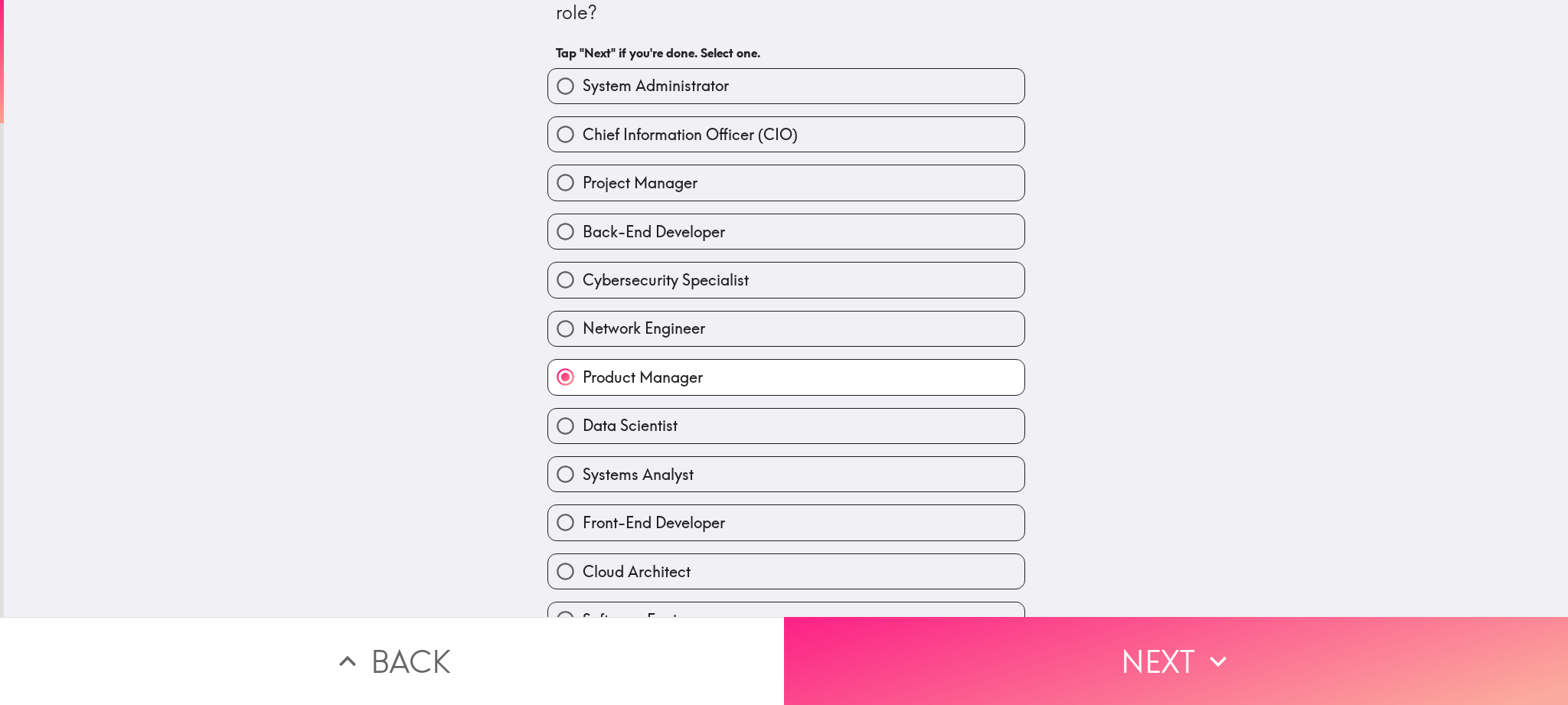
click at [1080, 667] on button "Next" at bounding box center [1176, 661] width 784 height 88
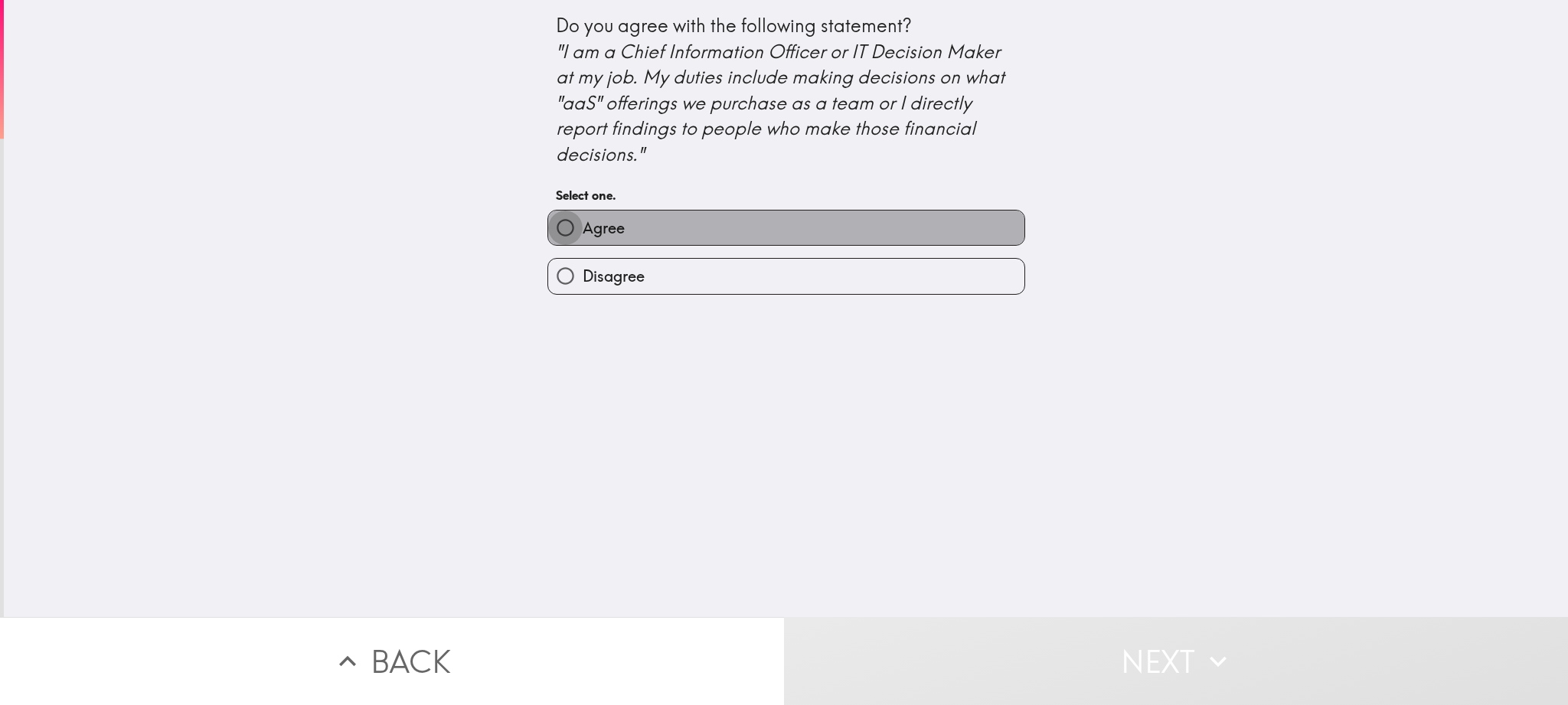
click at [559, 234] on input "Agree" at bounding box center [566, 228] width 34 height 34
radio input "true"
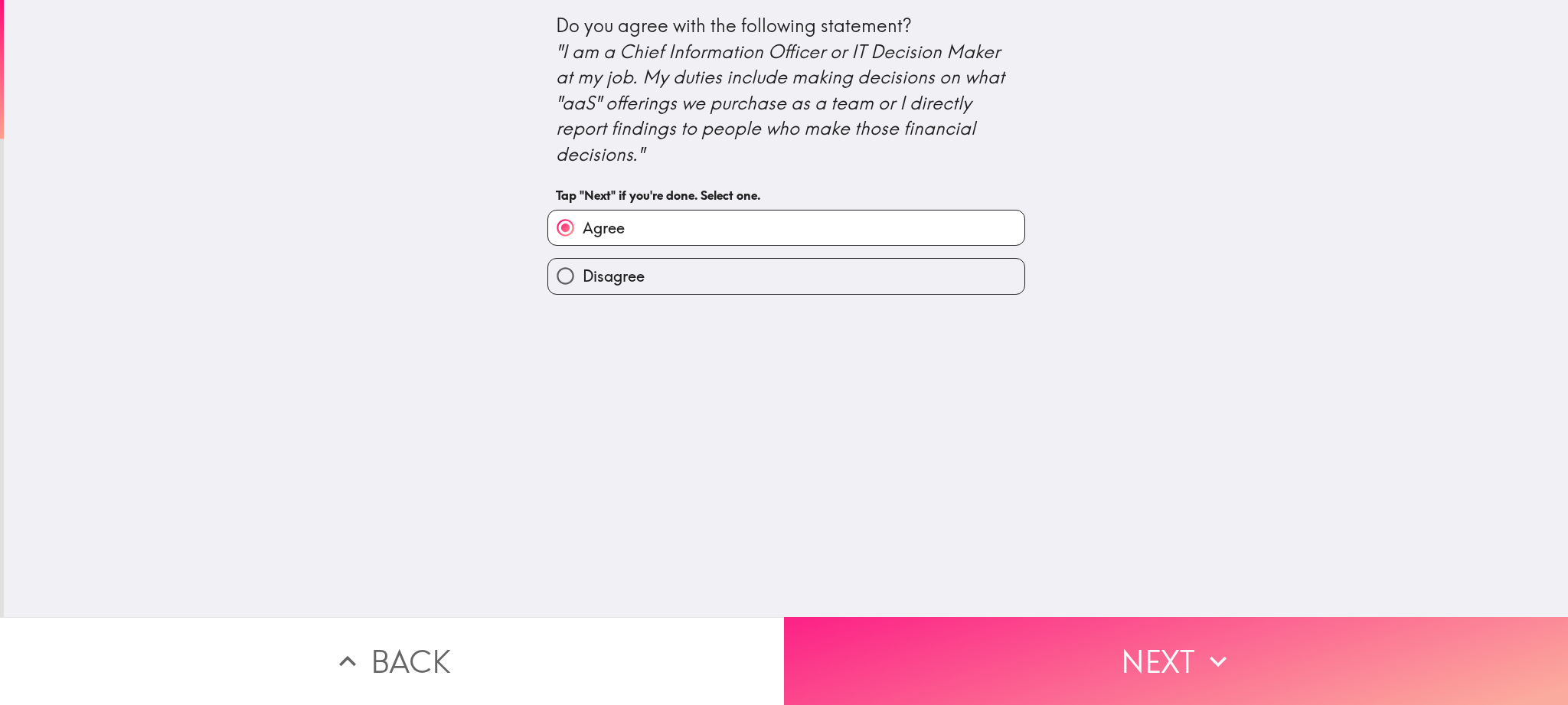
click at [1092, 690] on button "Next" at bounding box center [1176, 661] width 784 height 88
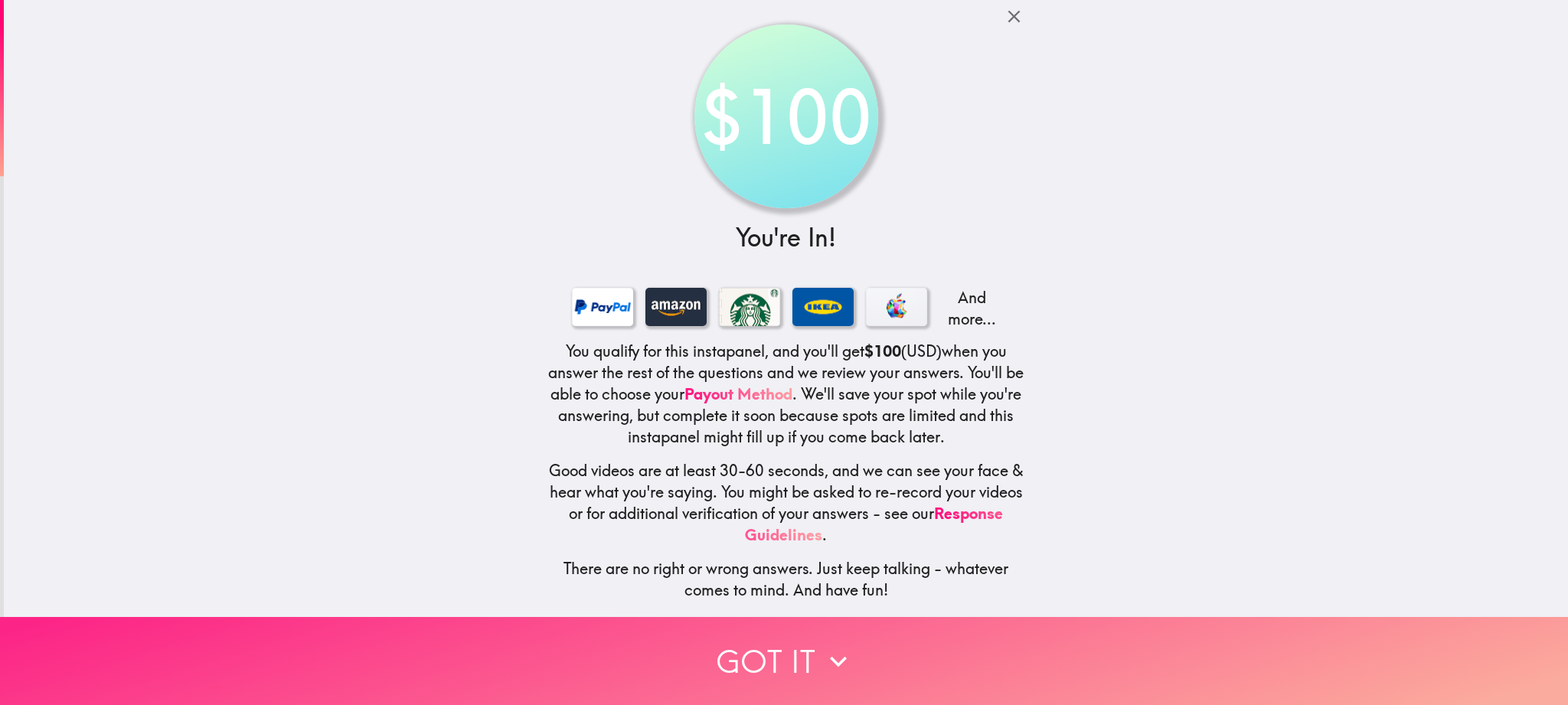
click at [770, 659] on button "Got it" at bounding box center [784, 661] width 1568 height 88
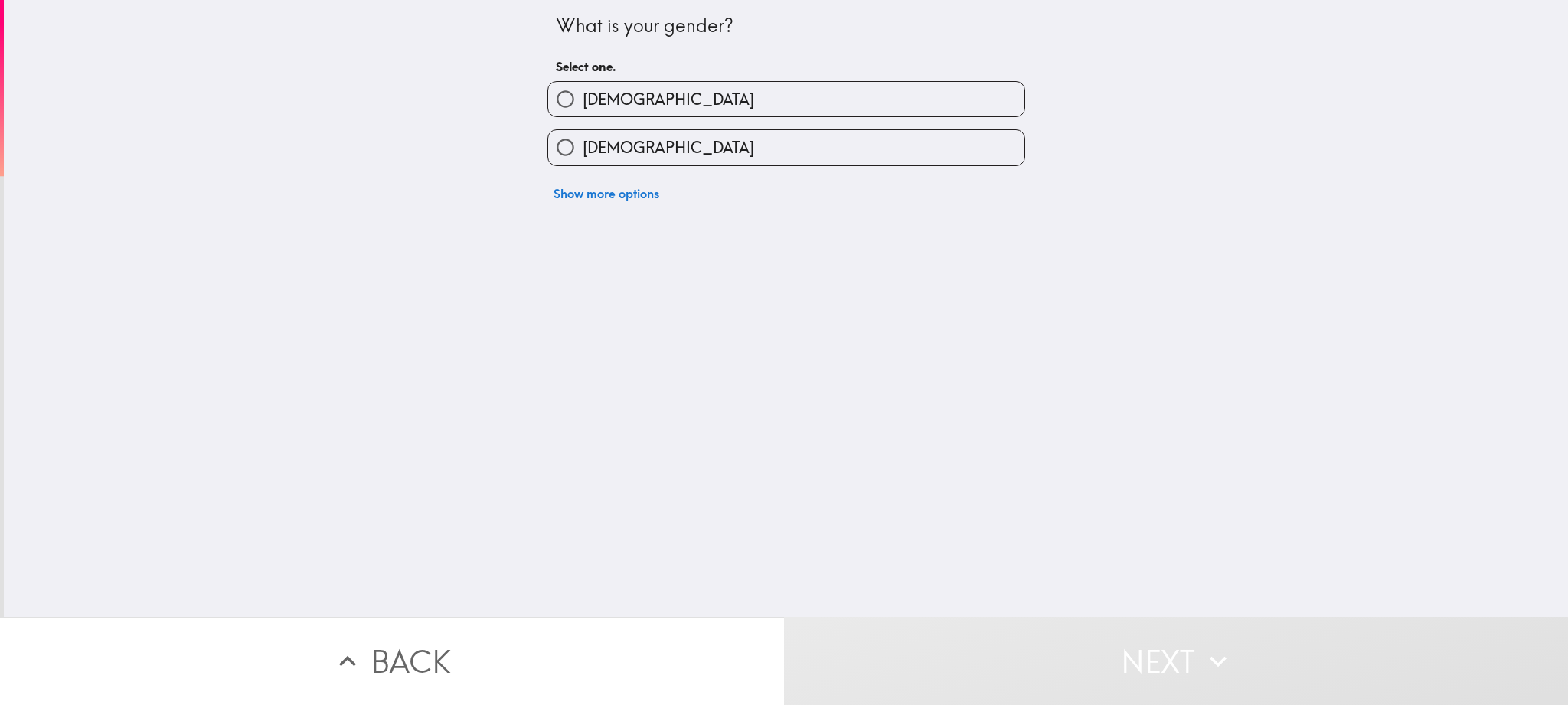
click at [565, 87] on input "Male" at bounding box center [566, 99] width 34 height 34
radio input "true"
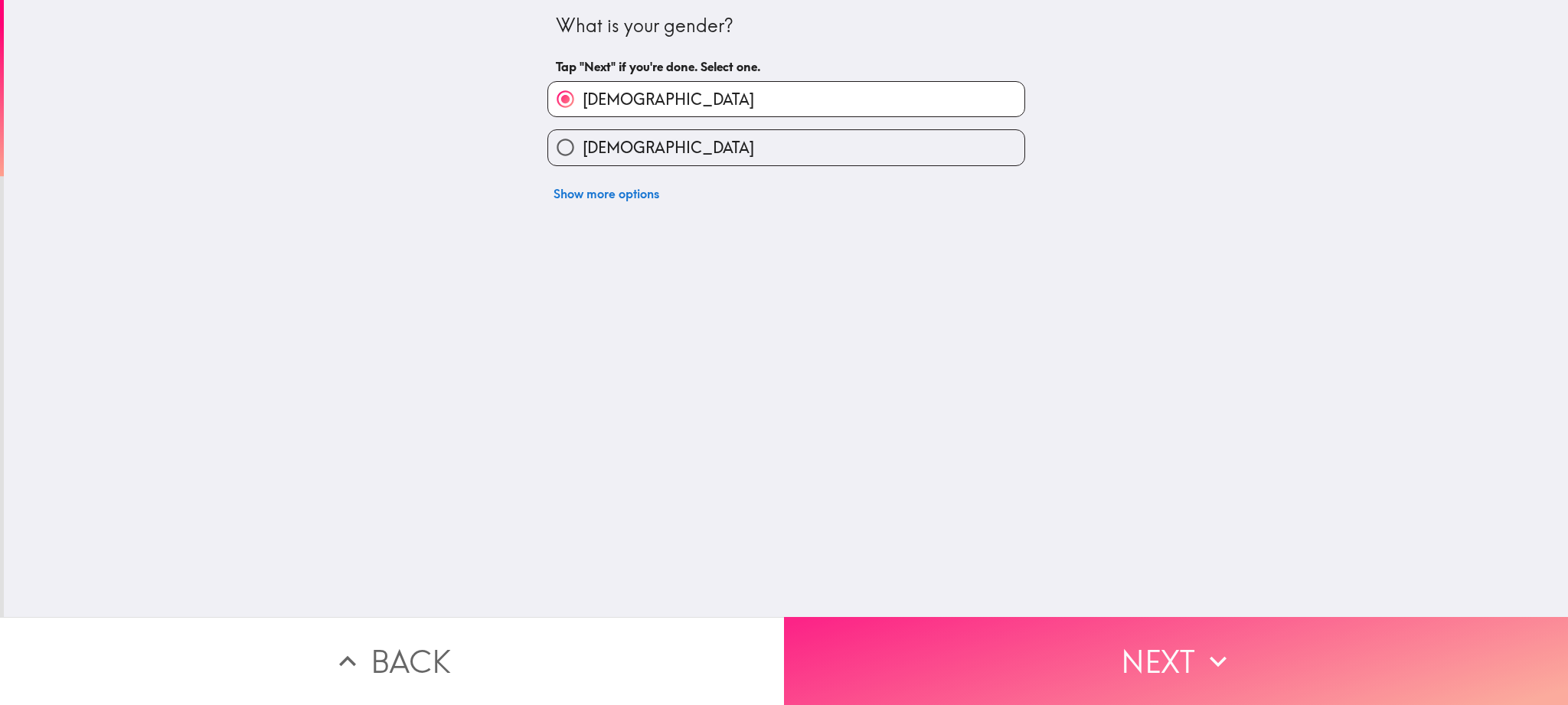
click at [1125, 680] on button "Next" at bounding box center [1176, 661] width 784 height 88
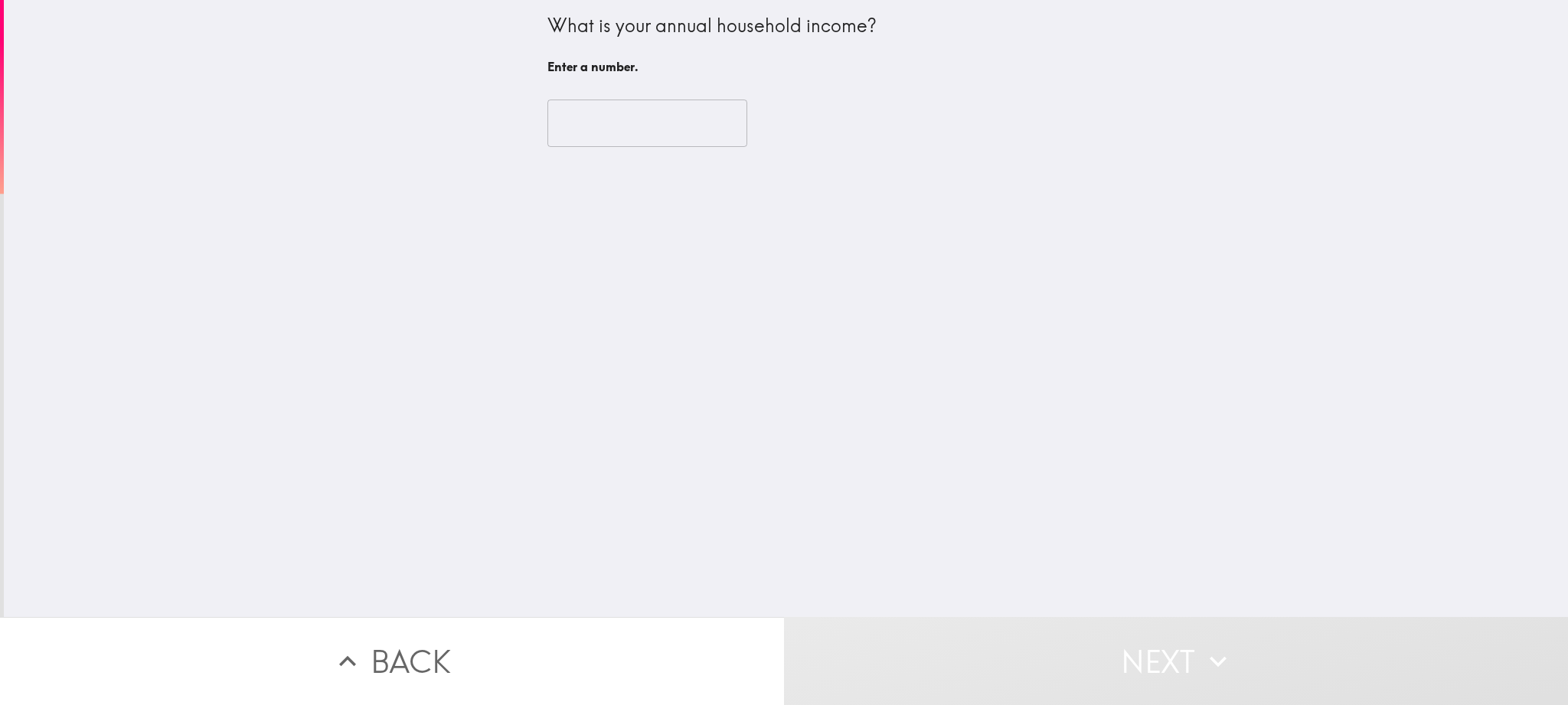
click at [585, 122] on input "number" at bounding box center [648, 122] width 200 height 47
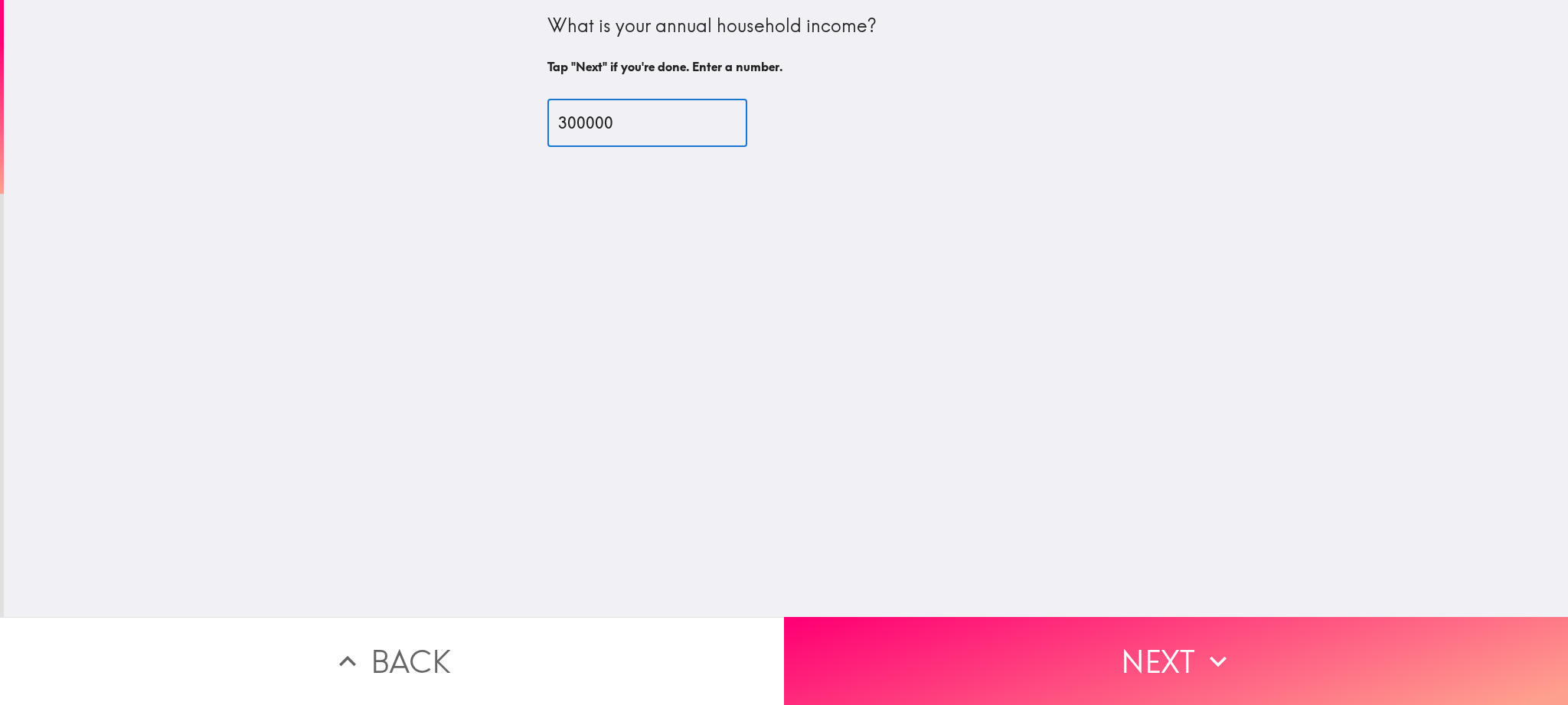
type input "300000"
click at [795, 176] on div "What is your annual household income? Tap "Next" if you're done. Enter a number…" at bounding box center [786, 308] width 1565 height 617
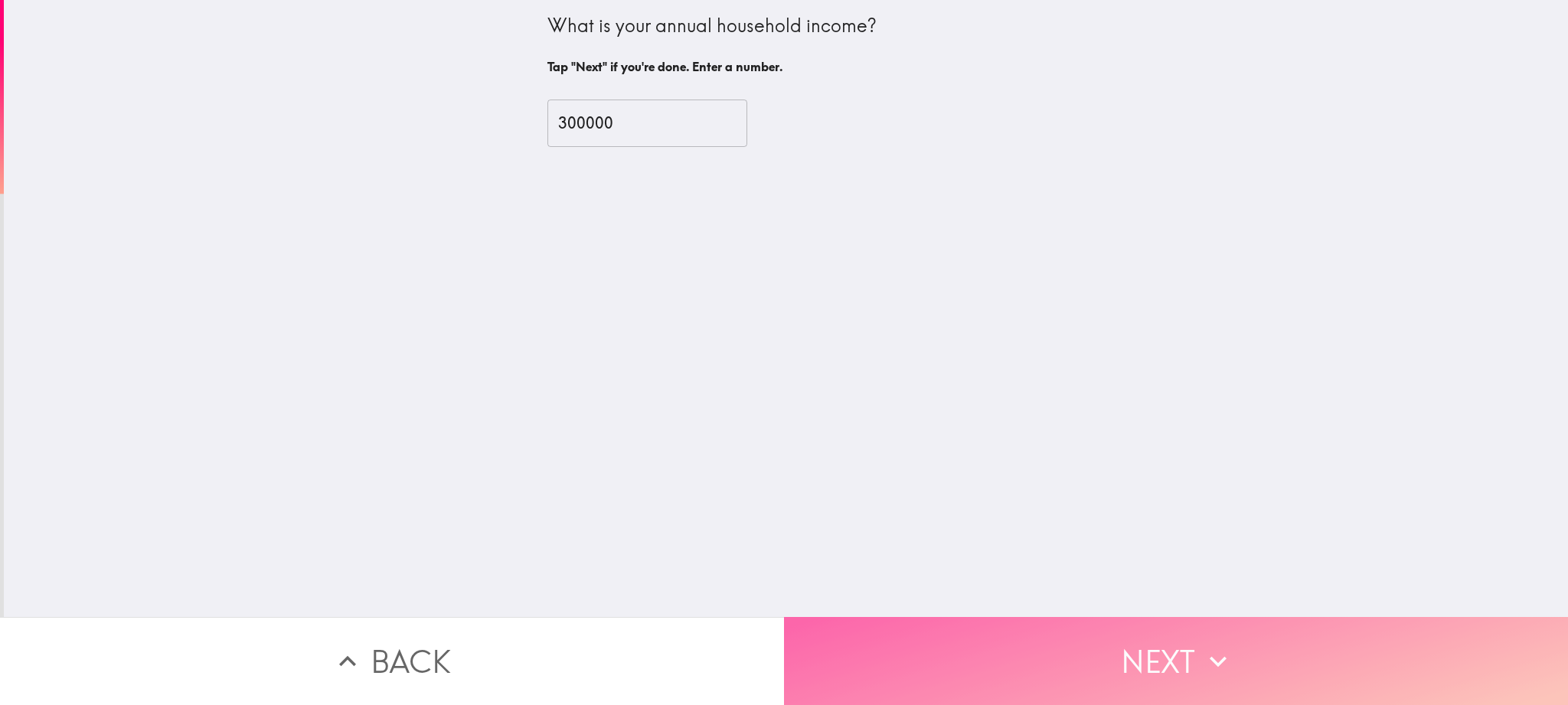
click at [1105, 633] on button "Next" at bounding box center [1176, 661] width 784 height 88
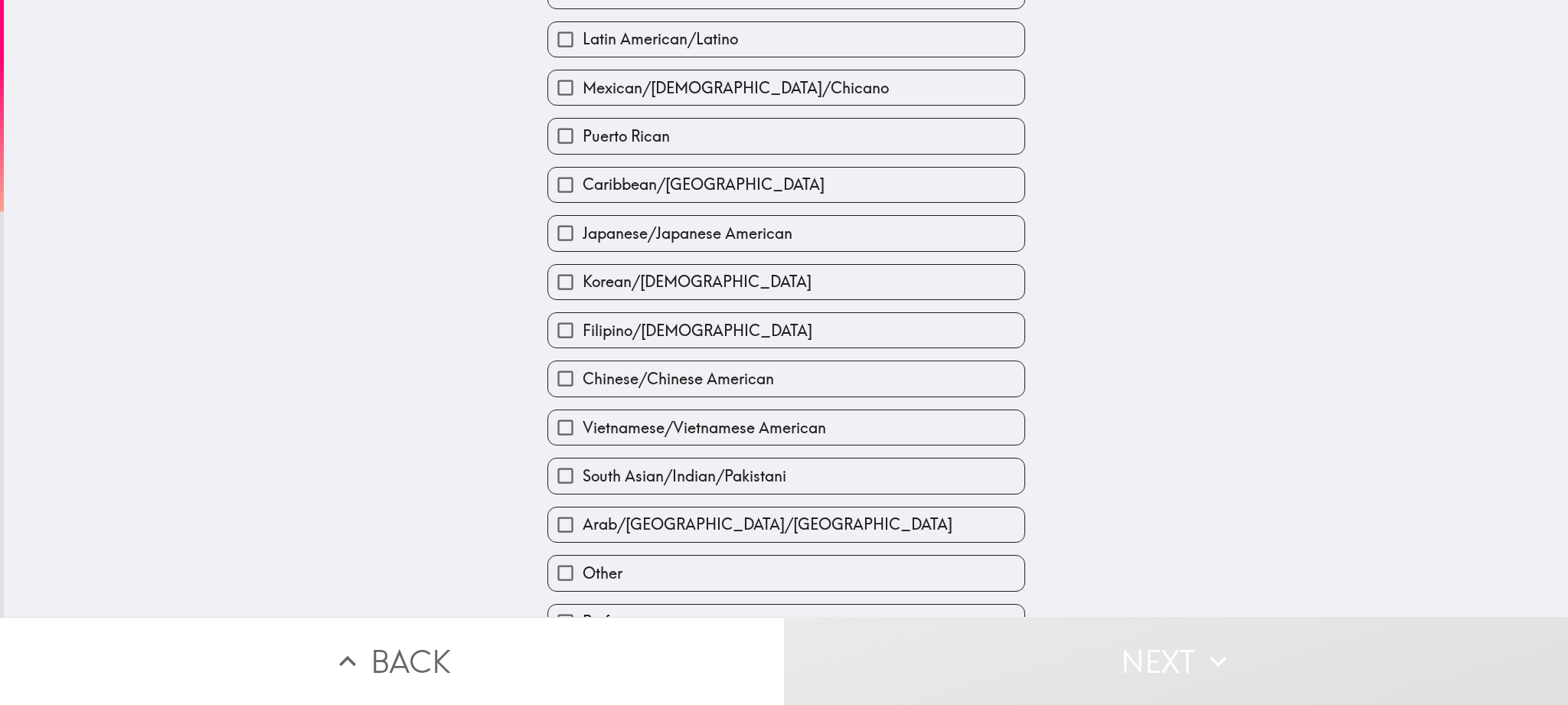
scroll to position [375, 0]
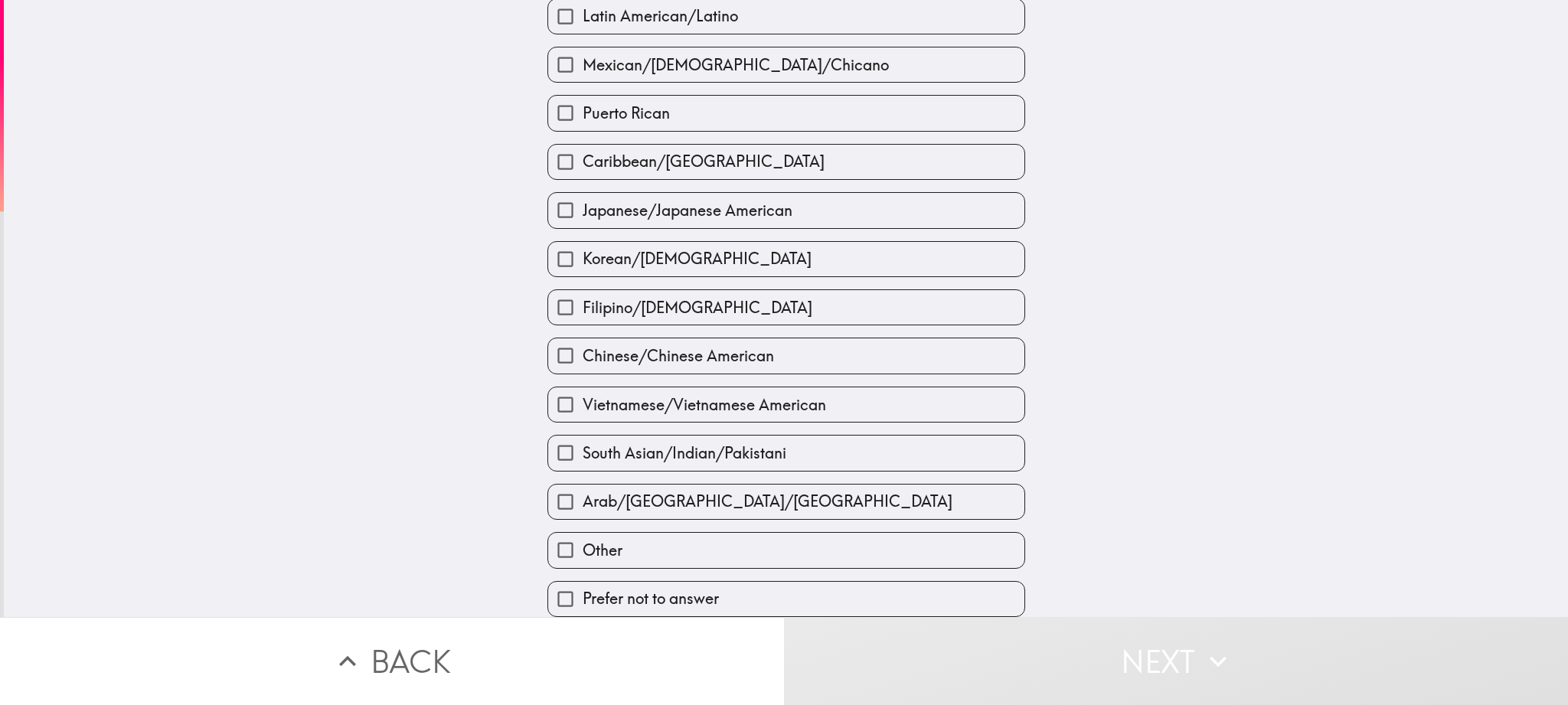
click at [564, 508] on input "Arab/Middle Eastern/North African" at bounding box center [566, 501] width 34 height 34
checkbox input "true"
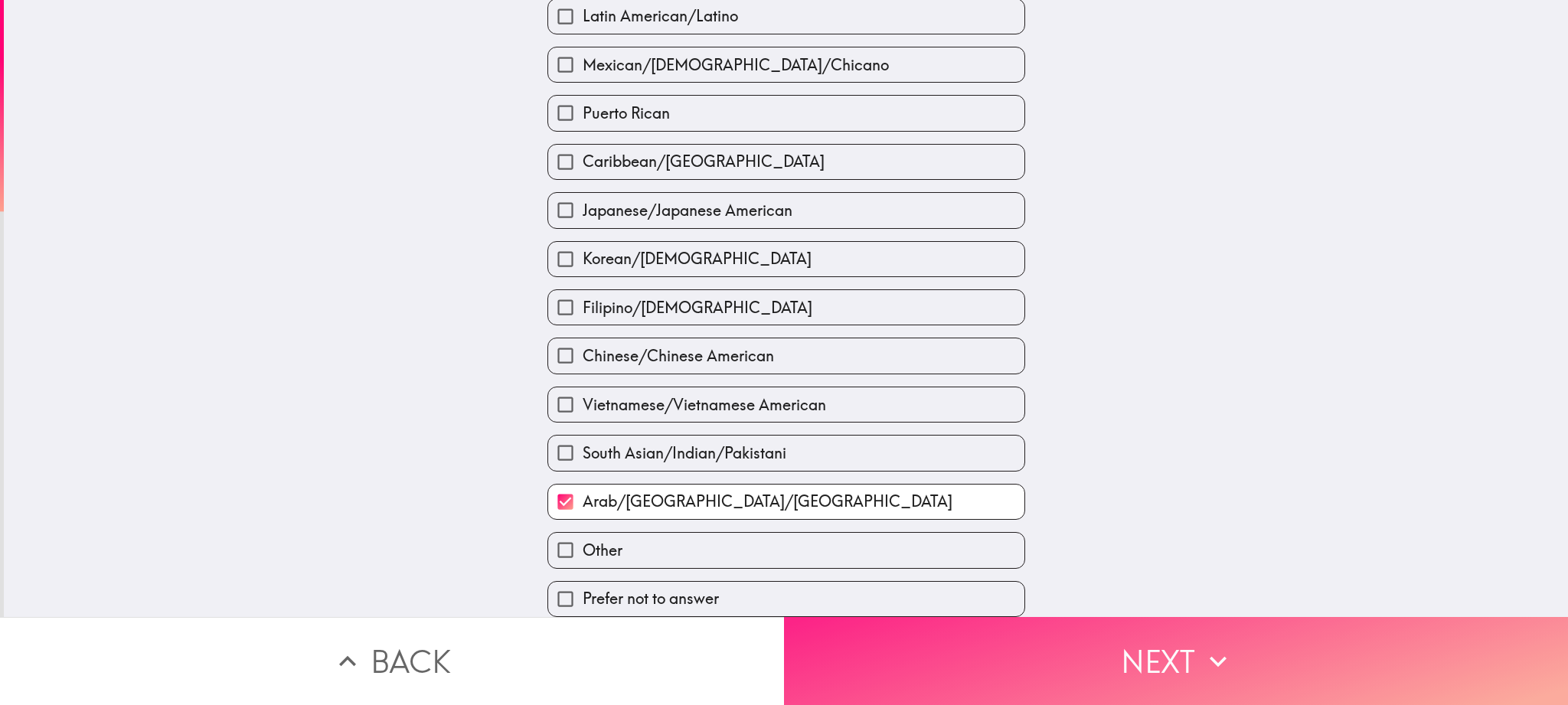
click at [1082, 678] on button "Next" at bounding box center [1176, 661] width 784 height 88
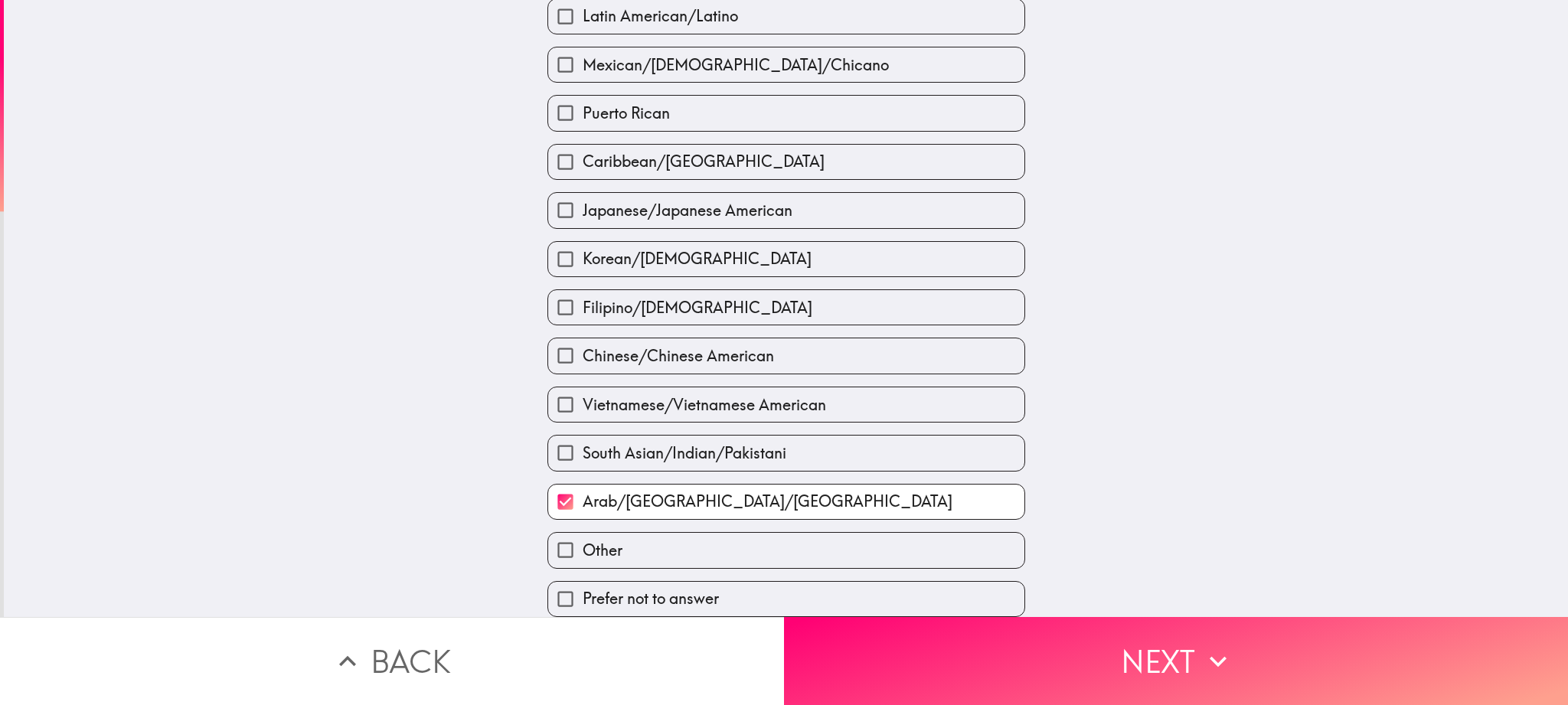
scroll to position [189, 0]
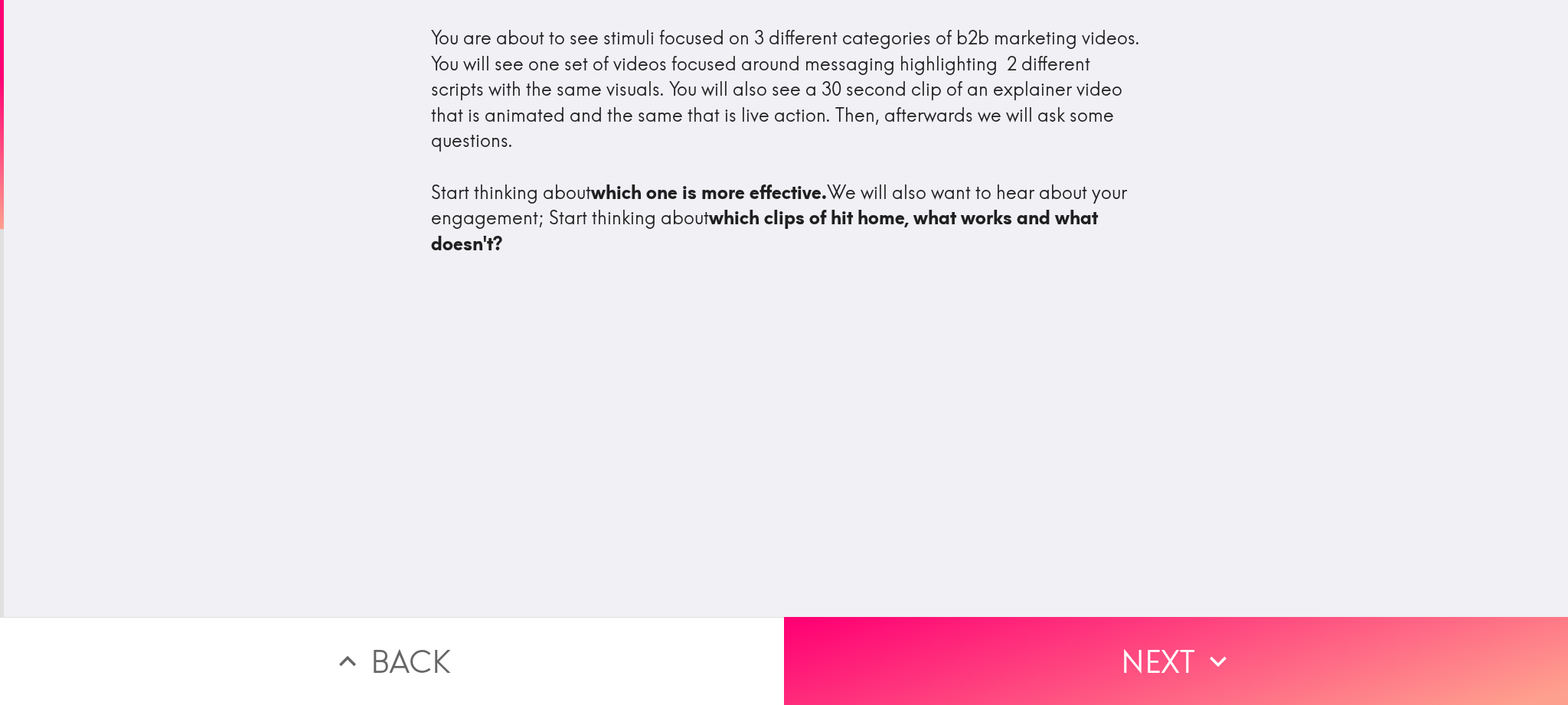
click at [1003, 363] on div "You are about to see stimuli focused on 3 different categories of b2b marketing…" at bounding box center [786, 308] width 1565 height 617
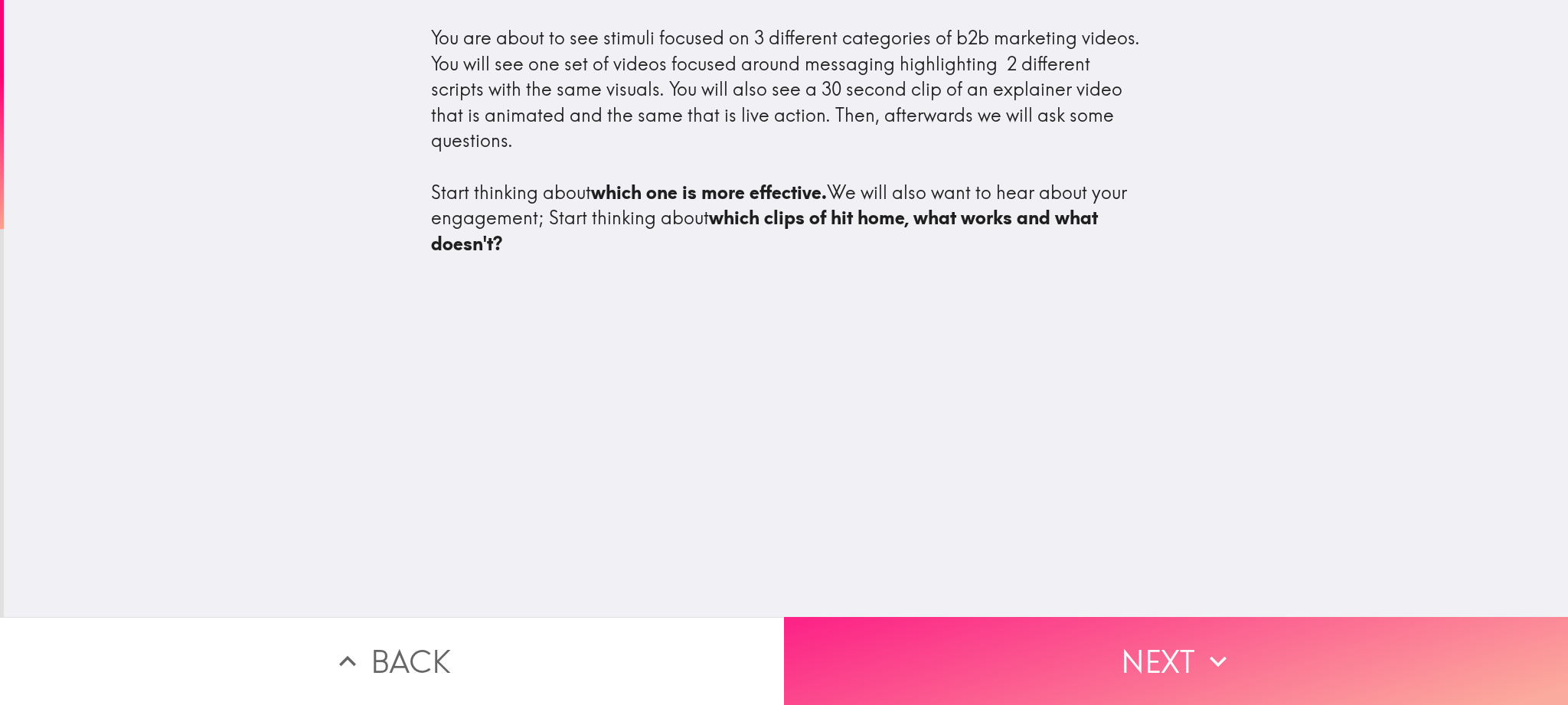
click at [1147, 680] on button "Next" at bounding box center [1176, 661] width 784 height 88
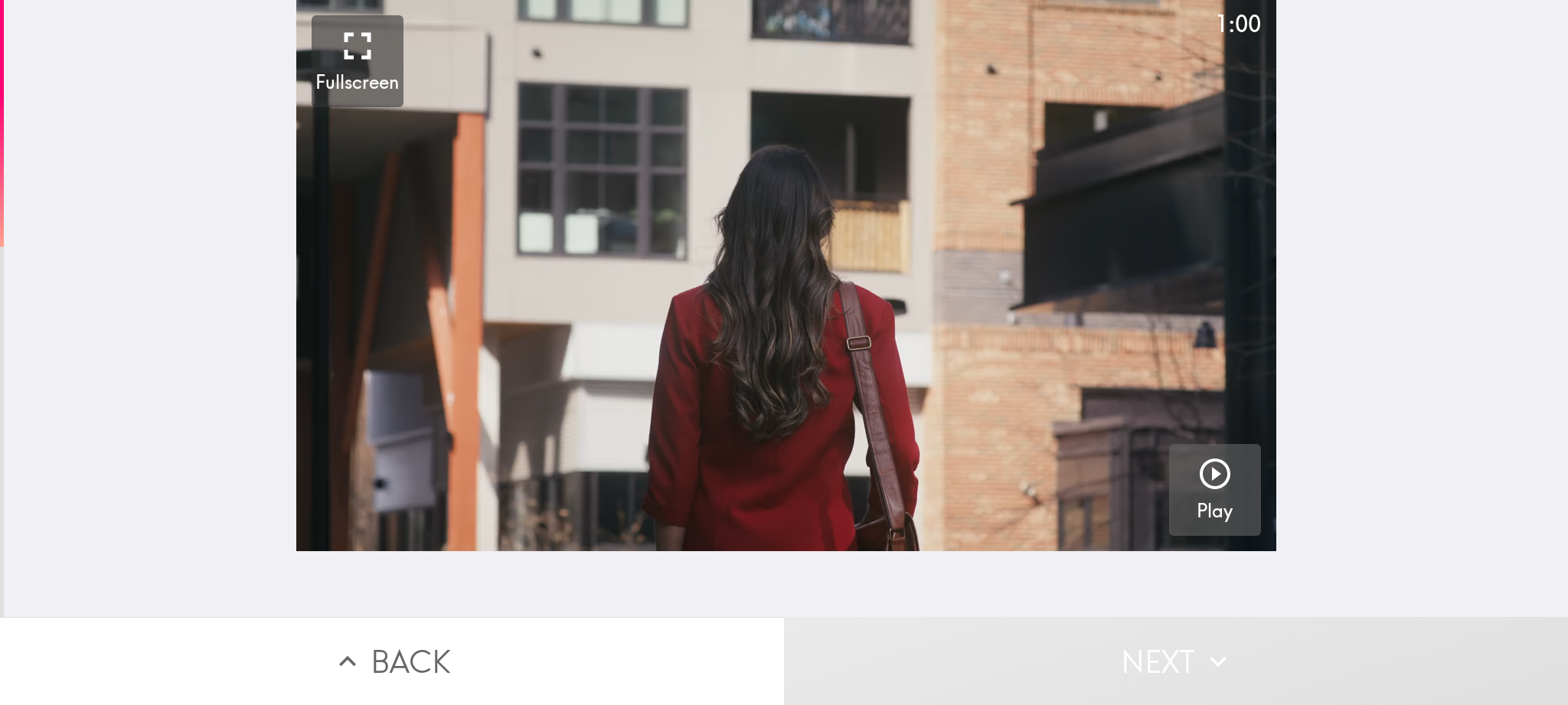
click at [1210, 468] on icon "button" at bounding box center [1215, 473] width 37 height 37
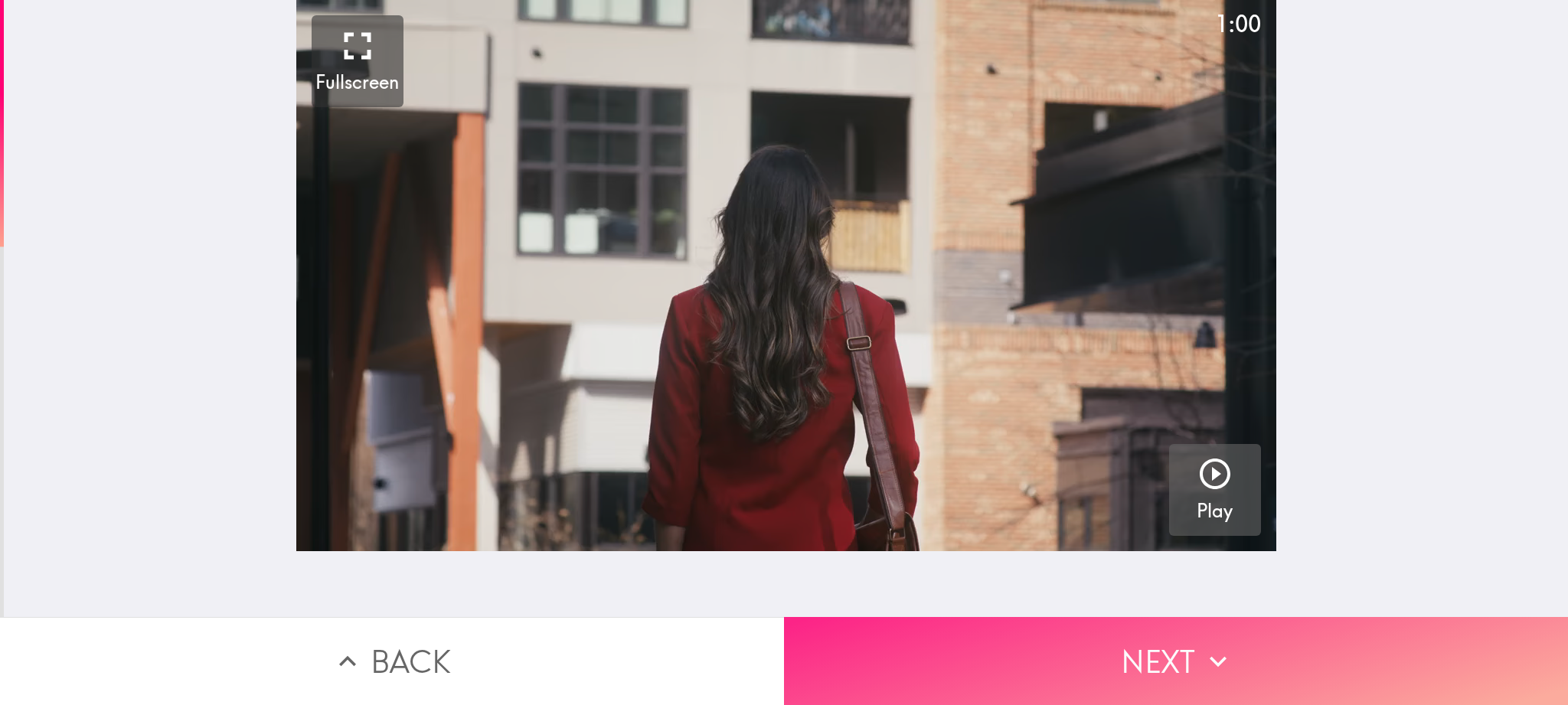
click at [1140, 662] on button "Next" at bounding box center [1176, 661] width 784 height 88
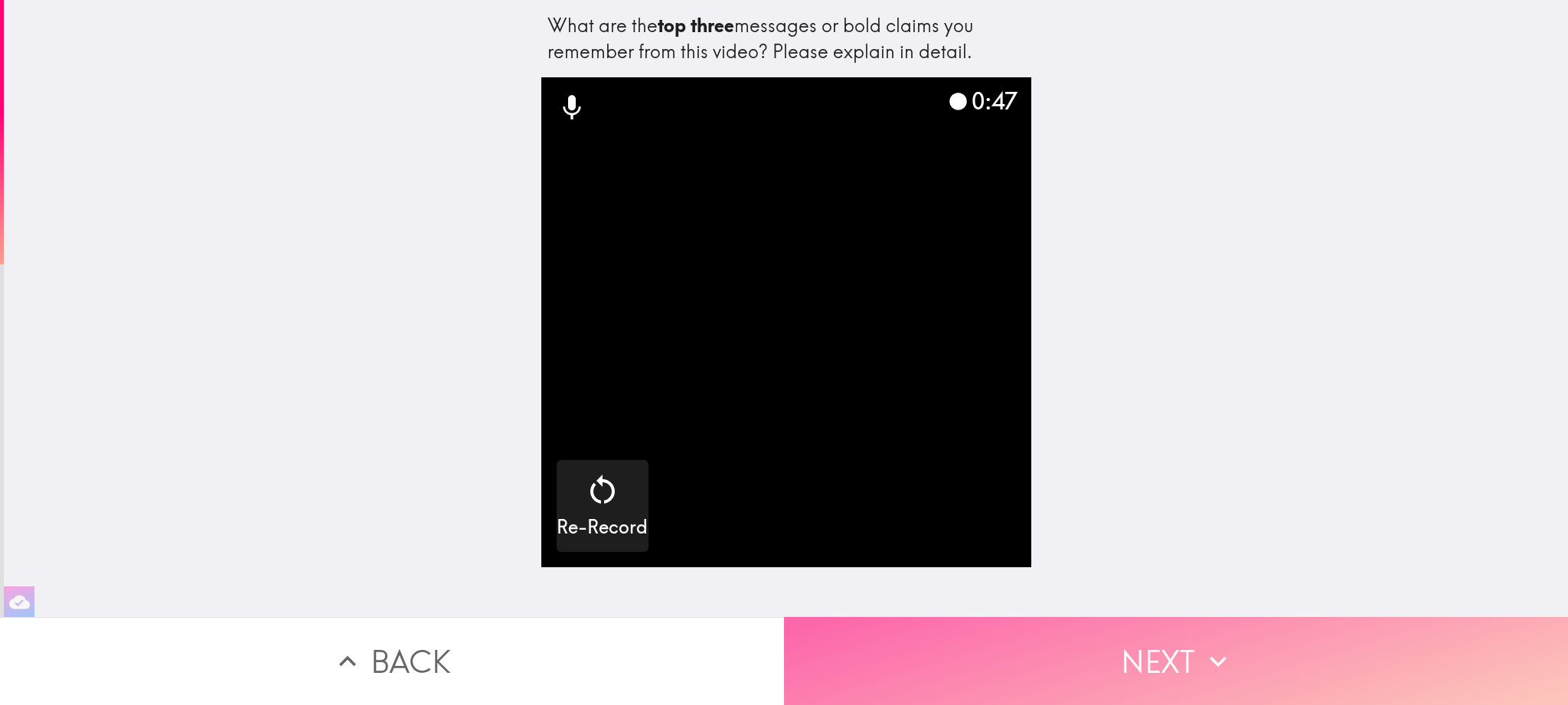
click at [1127, 655] on button "Next" at bounding box center [1176, 661] width 784 height 88
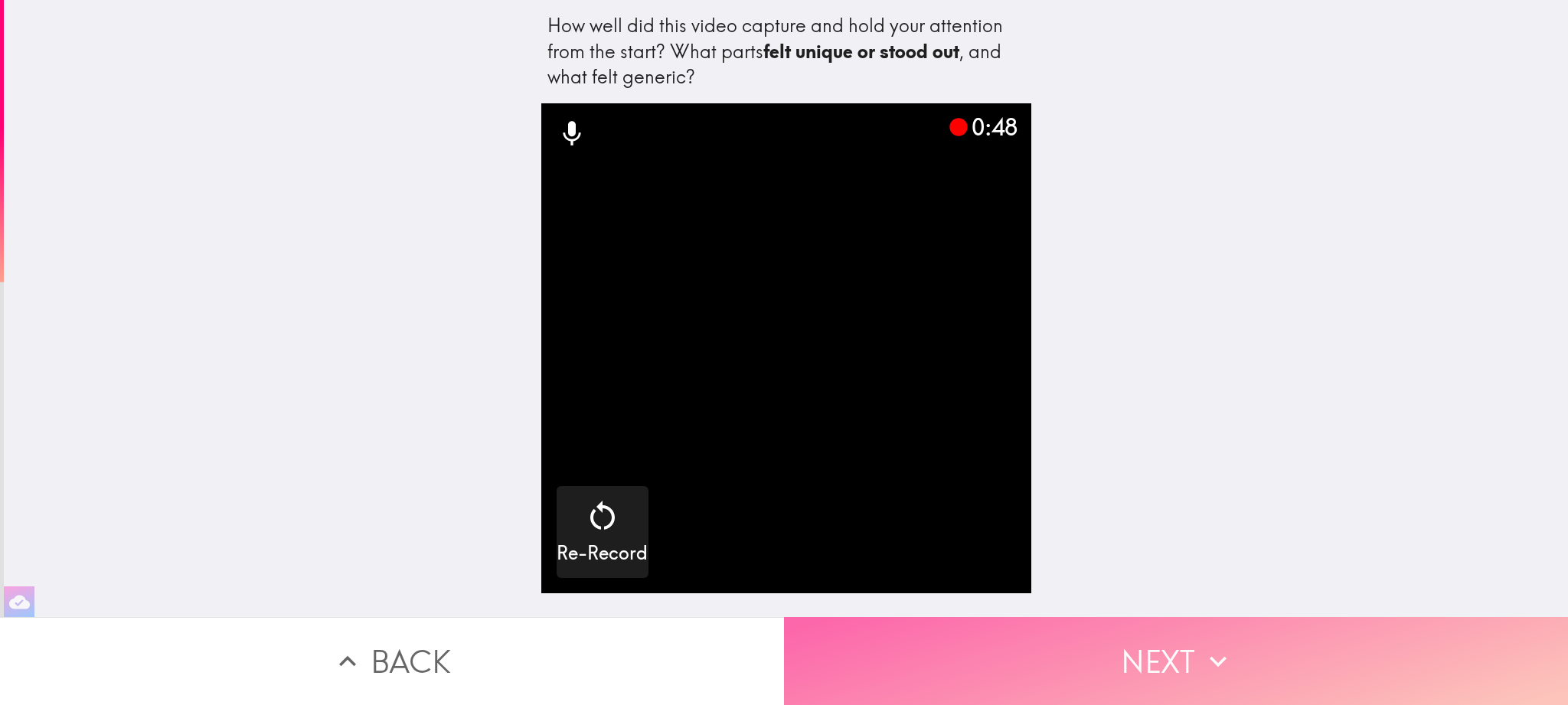
click at [1037, 660] on button "Next" at bounding box center [1176, 661] width 784 height 88
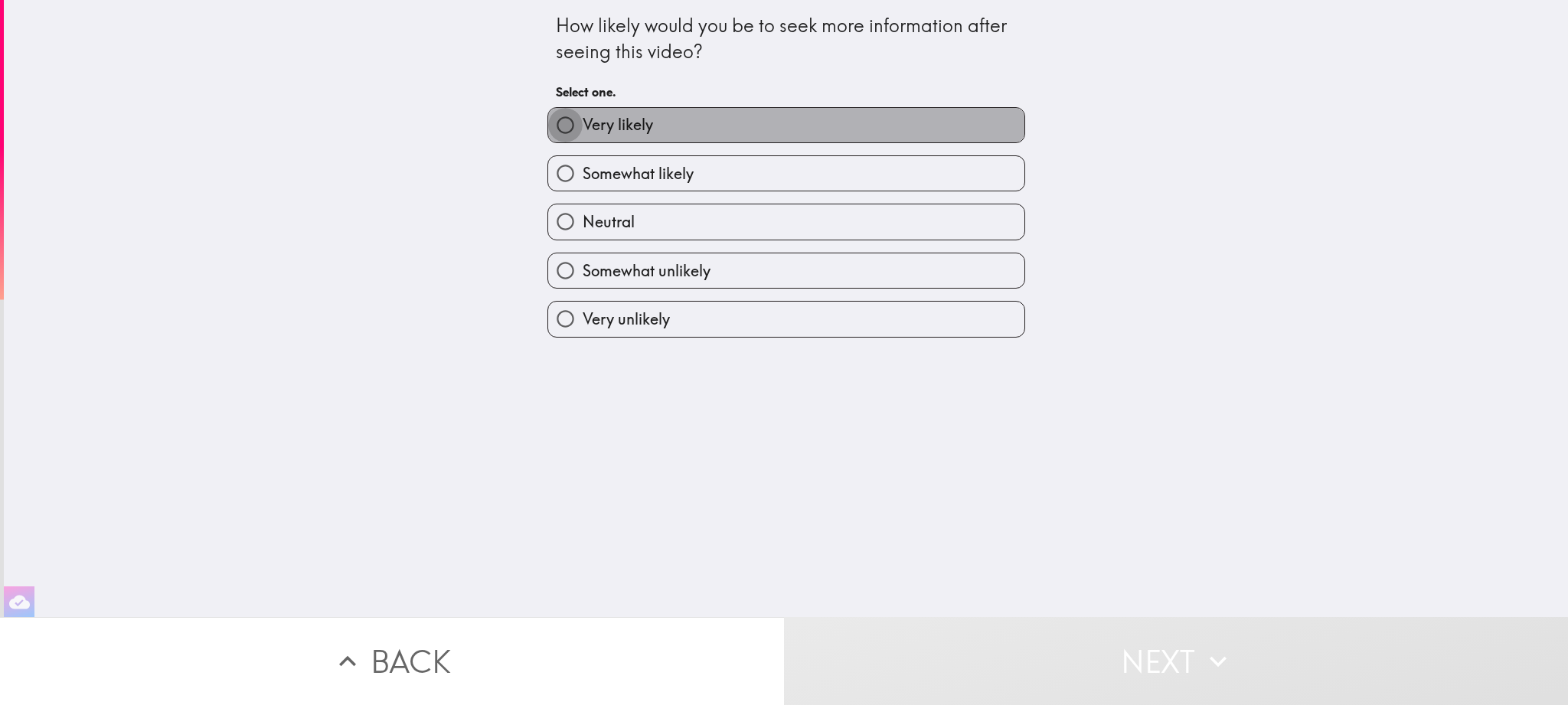
click at [566, 125] on input "Very likely" at bounding box center [566, 125] width 34 height 34
radio input "true"
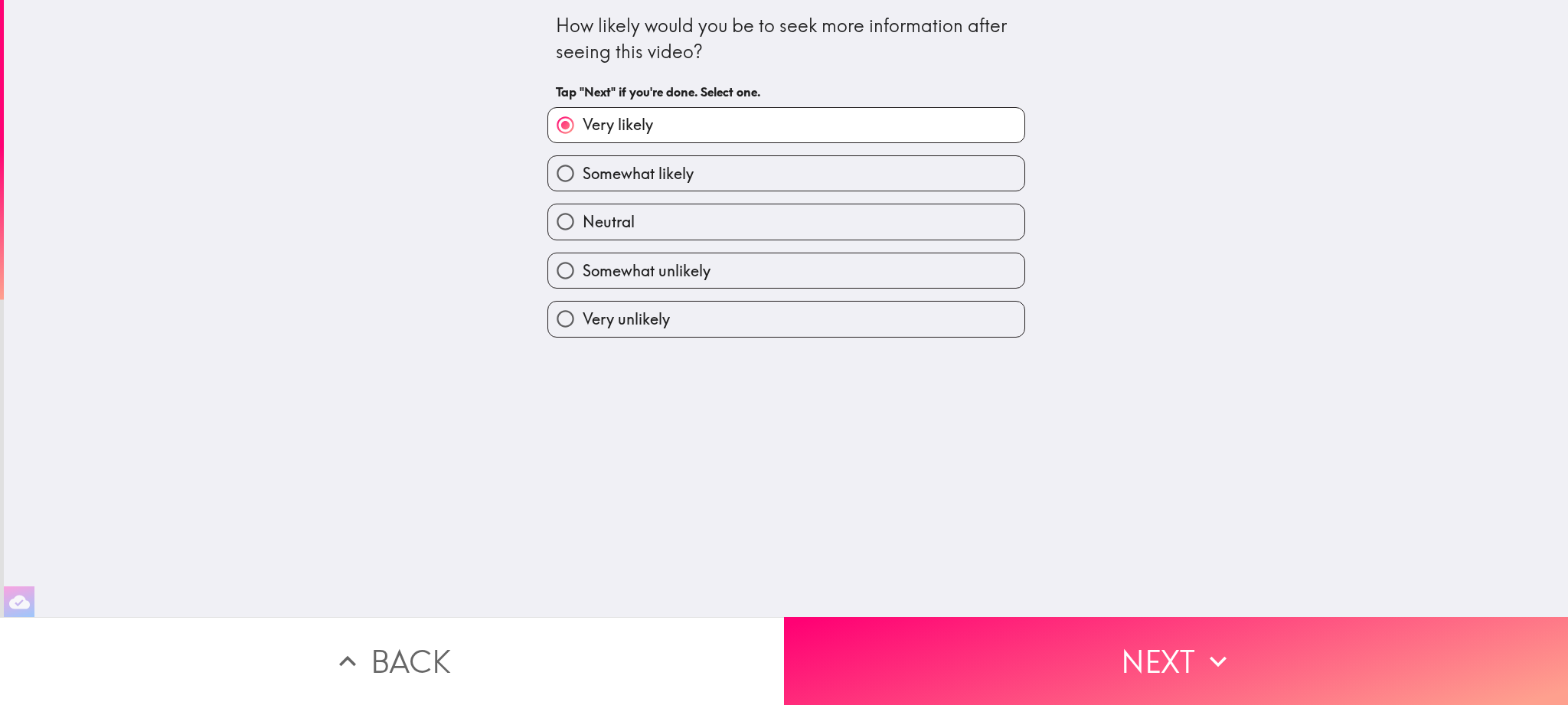
click at [588, 184] on span "Somewhat likely" at bounding box center [638, 174] width 111 height 21
click at [583, 184] on input "Somewhat likely" at bounding box center [566, 174] width 34 height 34
radio input "true"
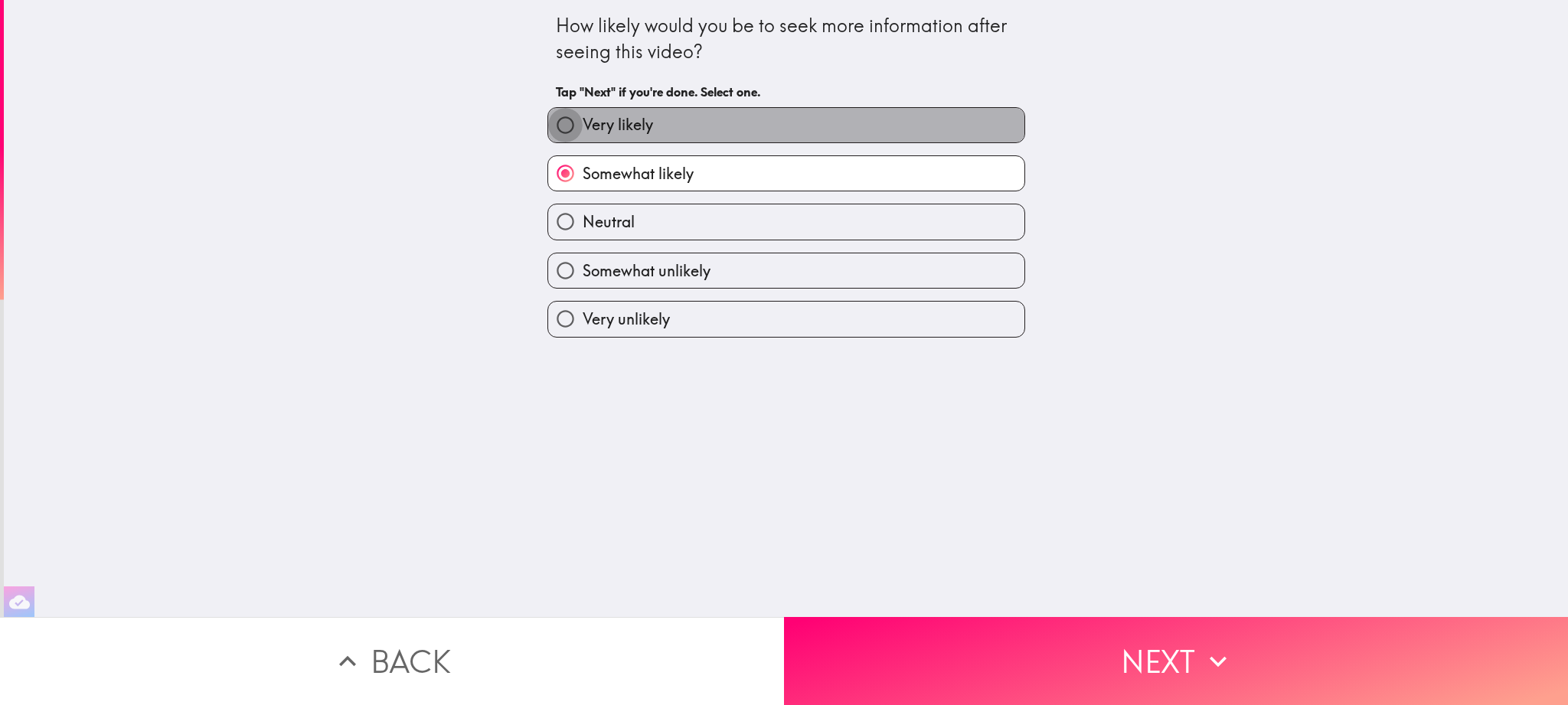
click at [568, 132] on input "Very likely" at bounding box center [566, 125] width 34 height 34
radio input "true"
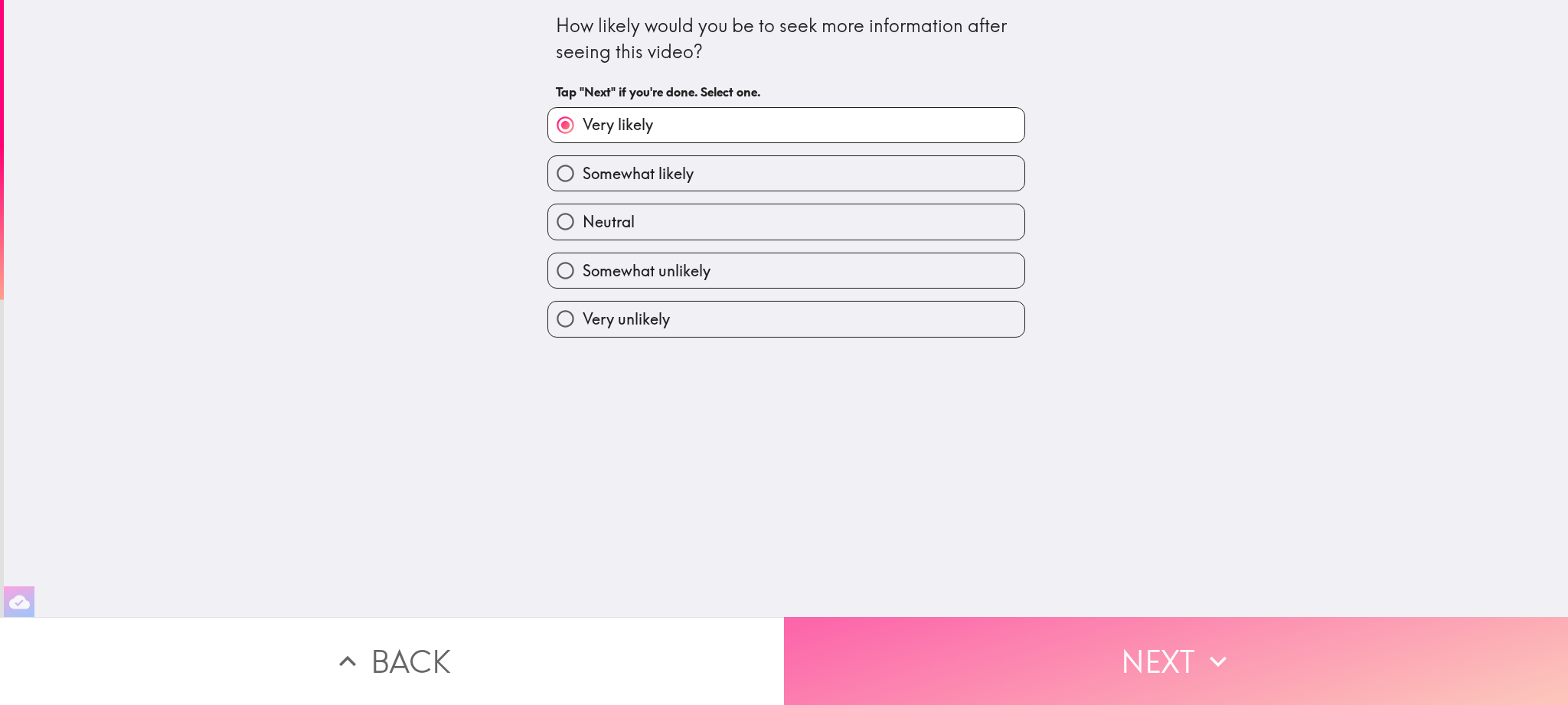
click at [1079, 640] on button "Next" at bounding box center [1176, 661] width 784 height 88
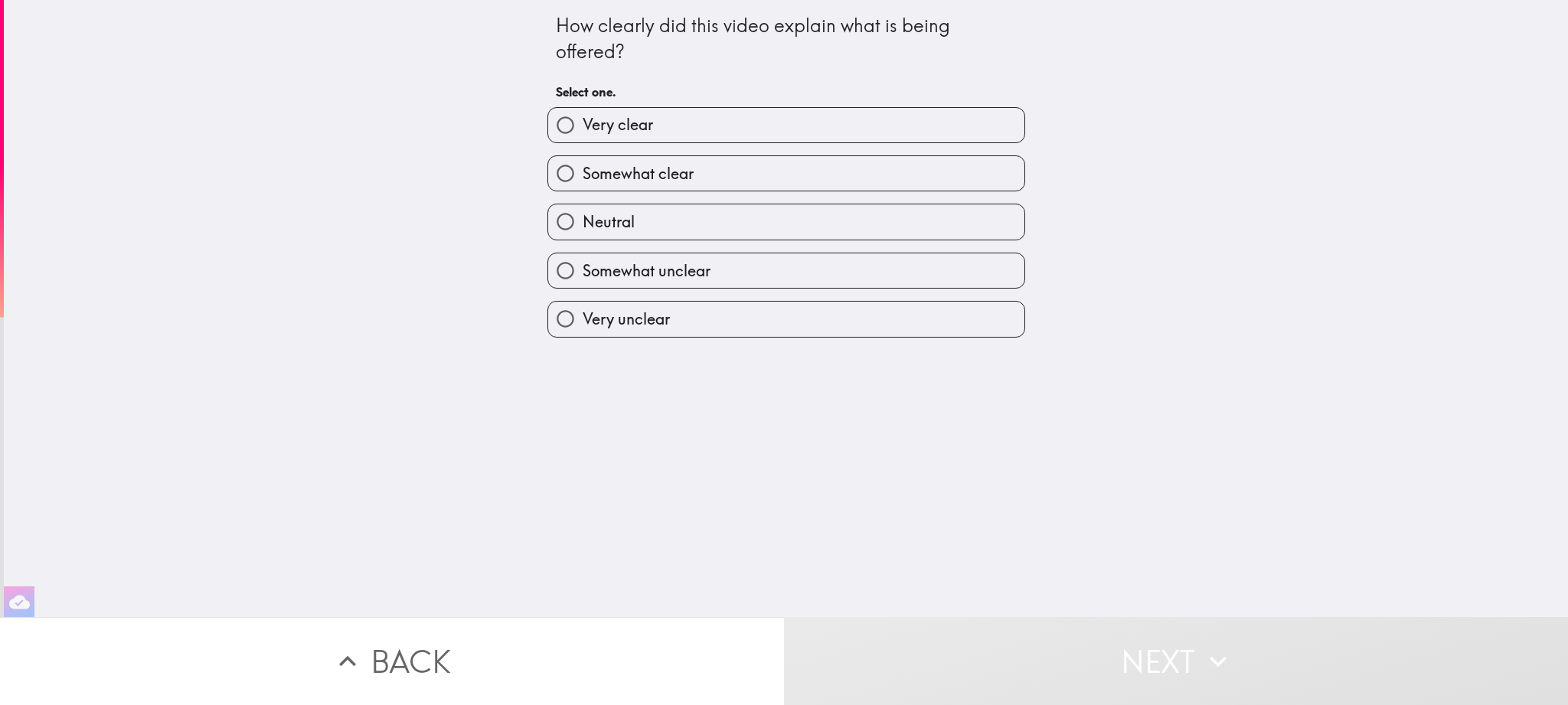
click at [562, 163] on input "Somewhat clear" at bounding box center [566, 174] width 34 height 34
radio input "true"
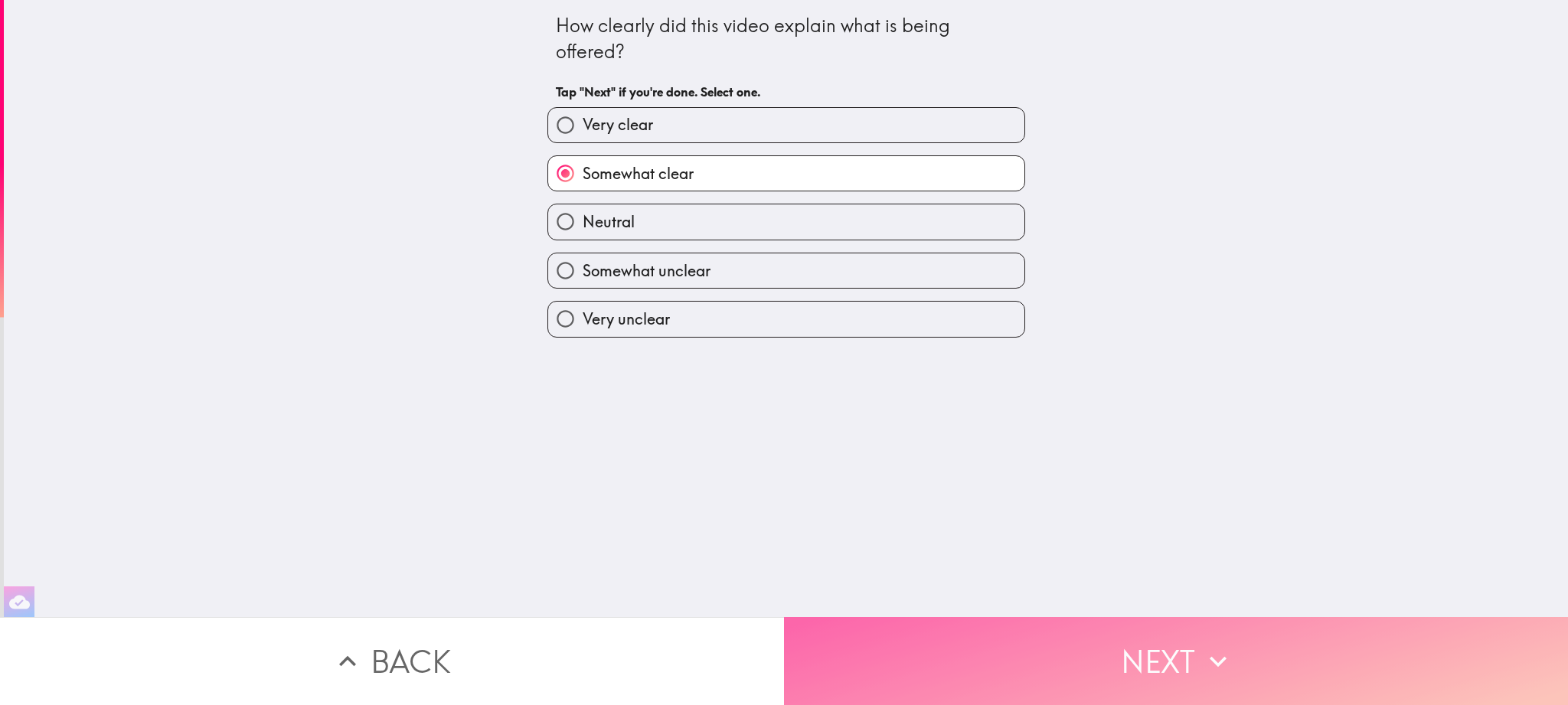
click at [1058, 633] on button "Next" at bounding box center [1176, 661] width 784 height 88
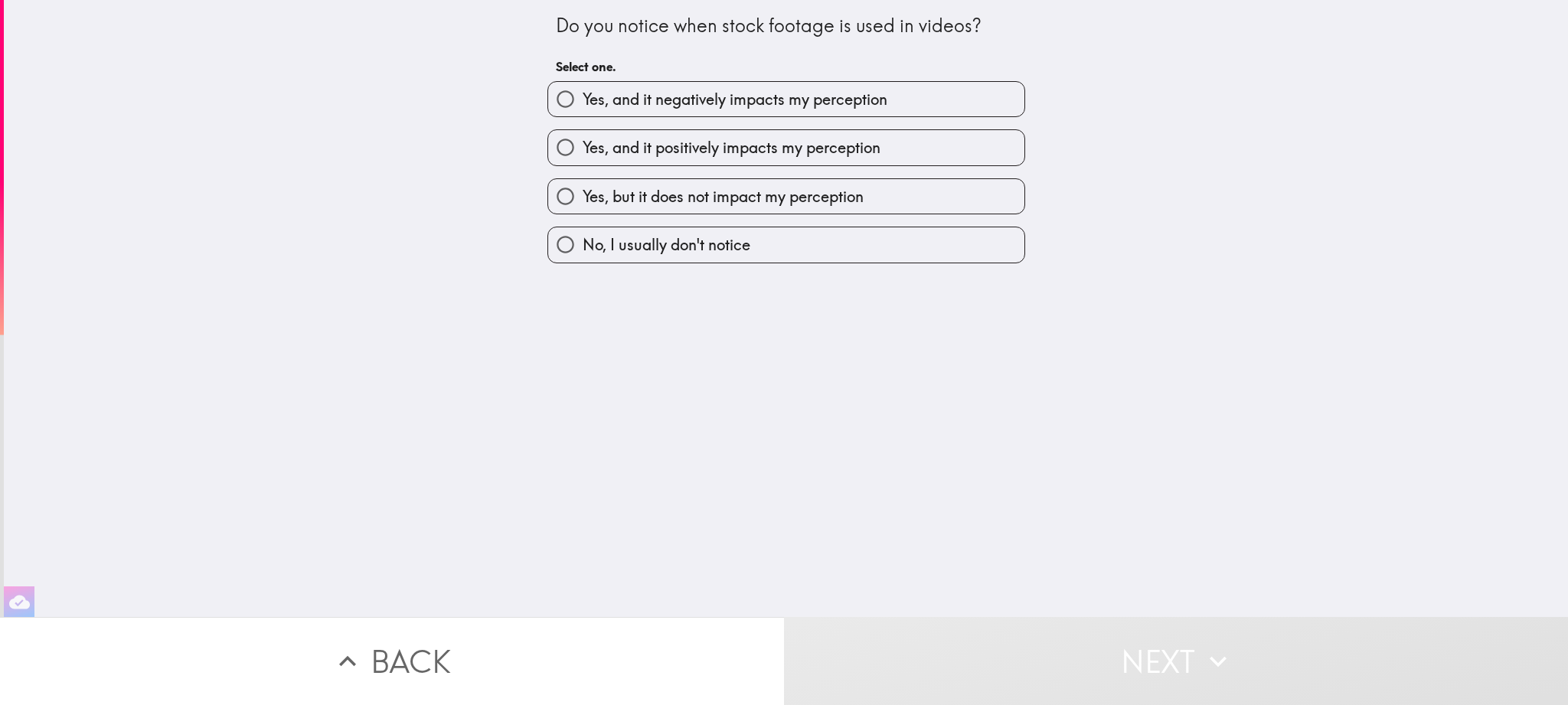
click at [641, 251] on span "No, I usually don't notice" at bounding box center [667, 245] width 168 height 21
click at [583, 251] on input "No, I usually don't notice" at bounding box center [566, 245] width 34 height 34
radio input "true"
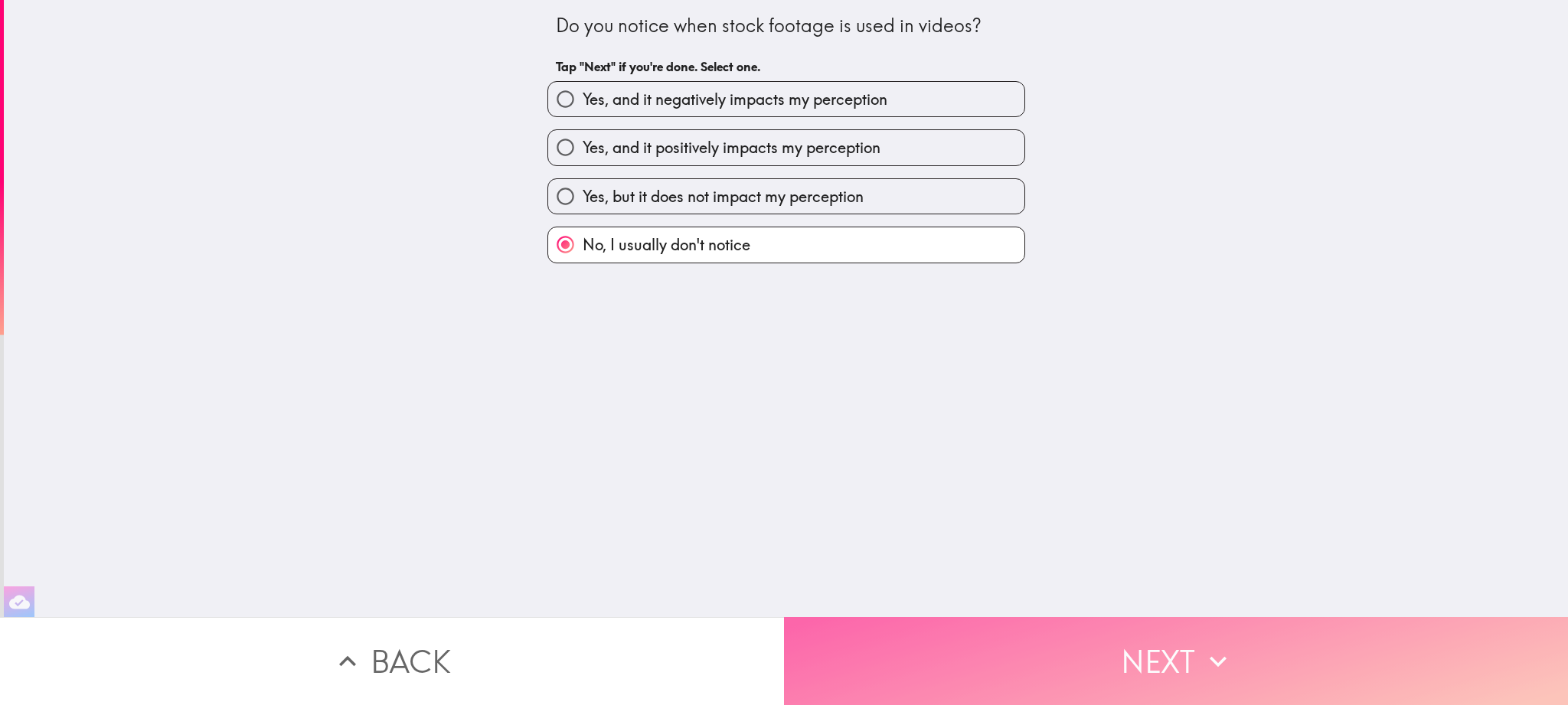
click at [1156, 668] on button "Next" at bounding box center [1176, 661] width 784 height 88
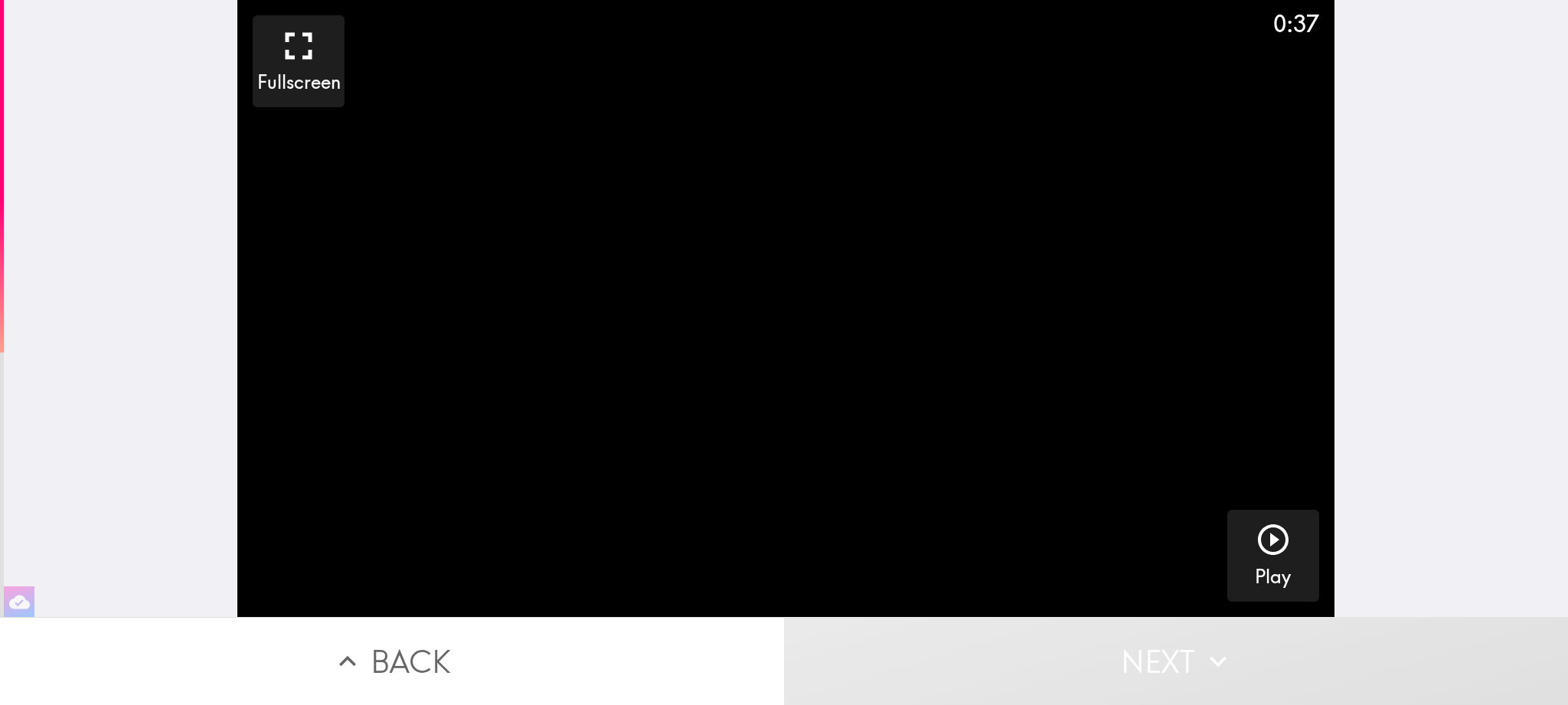
click at [1069, 372] on video "button" at bounding box center [786, 308] width 1097 height 617
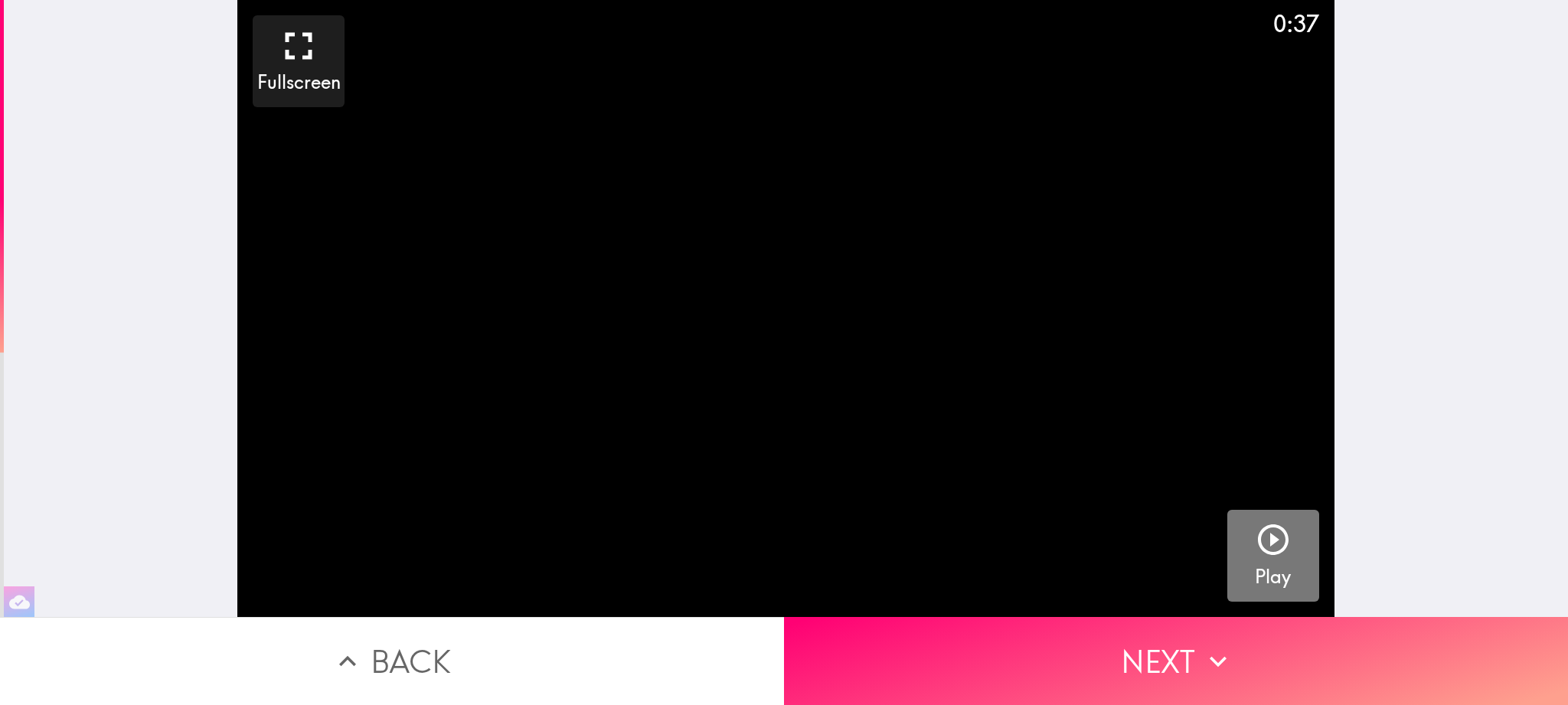
click at [1276, 536] on icon "button" at bounding box center [1273, 539] width 37 height 37
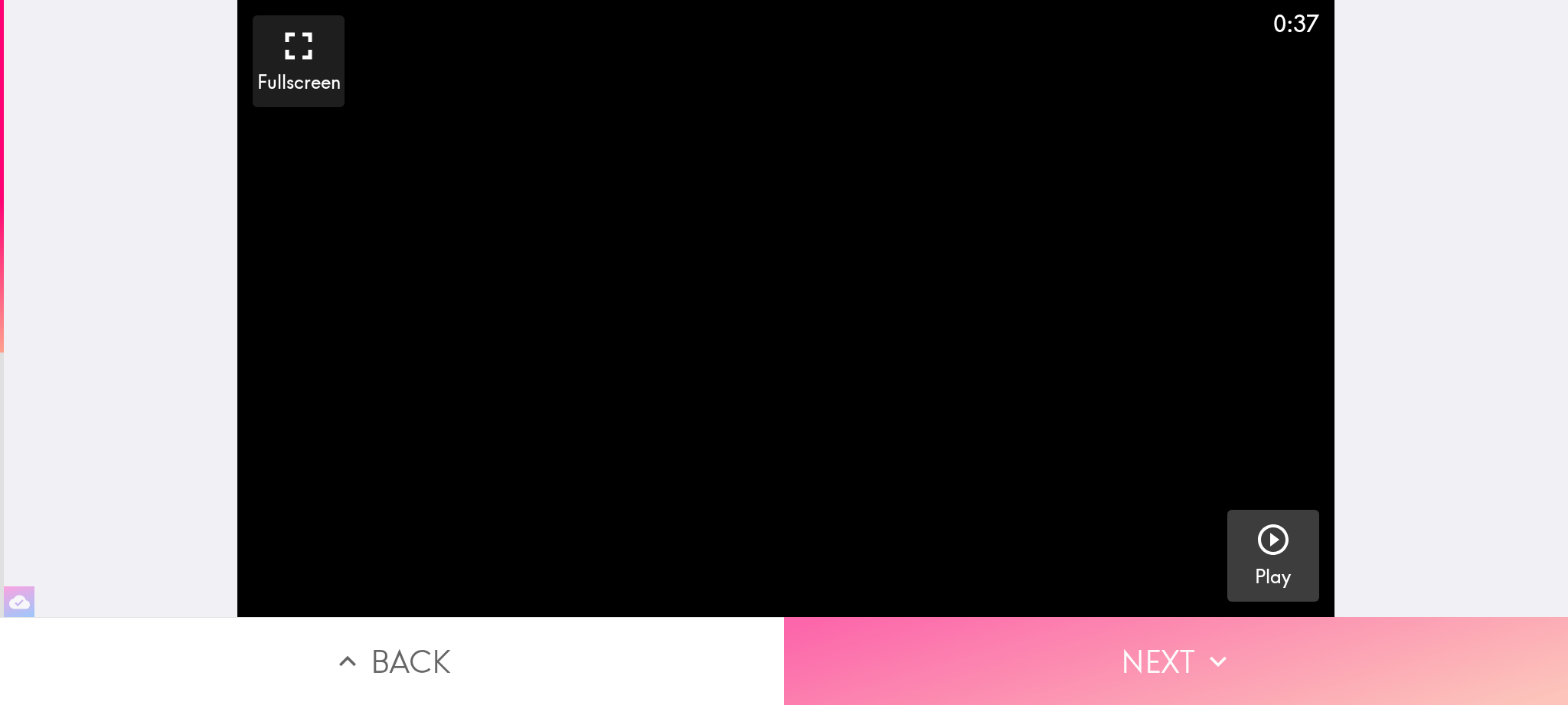
click at [1144, 655] on button "Next" at bounding box center [1176, 661] width 784 height 88
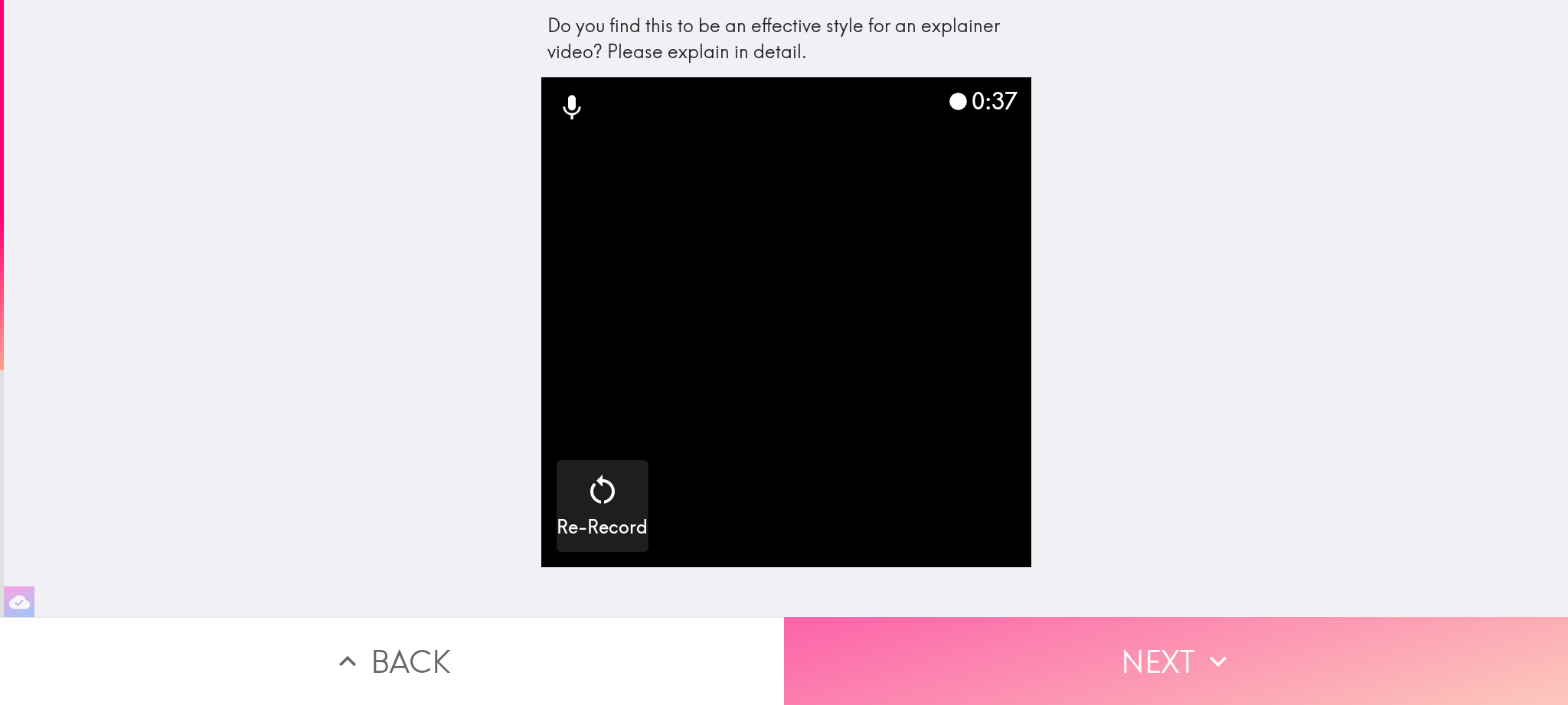
click at [1171, 658] on button "Next" at bounding box center [1176, 661] width 784 height 88
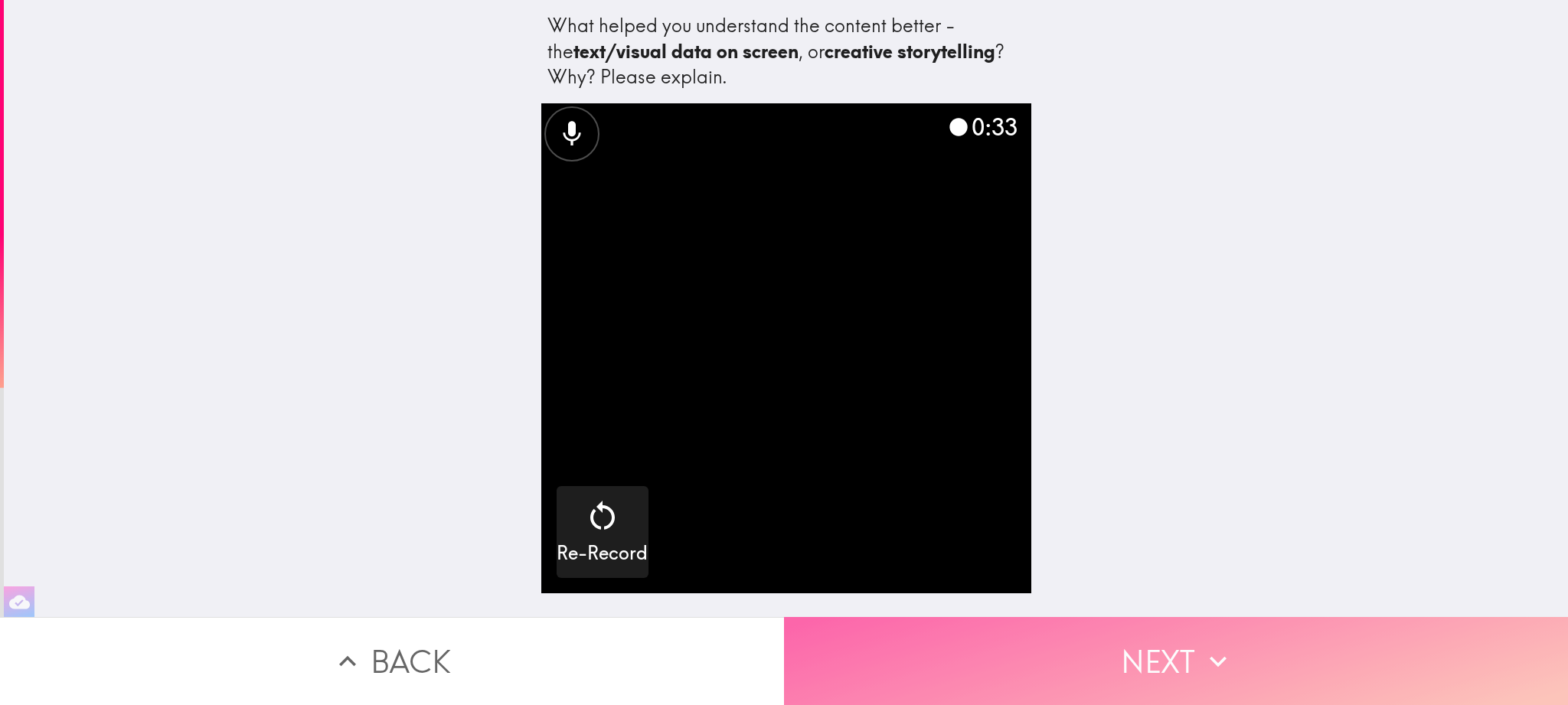
click at [1139, 639] on button "Next" at bounding box center [1176, 661] width 784 height 88
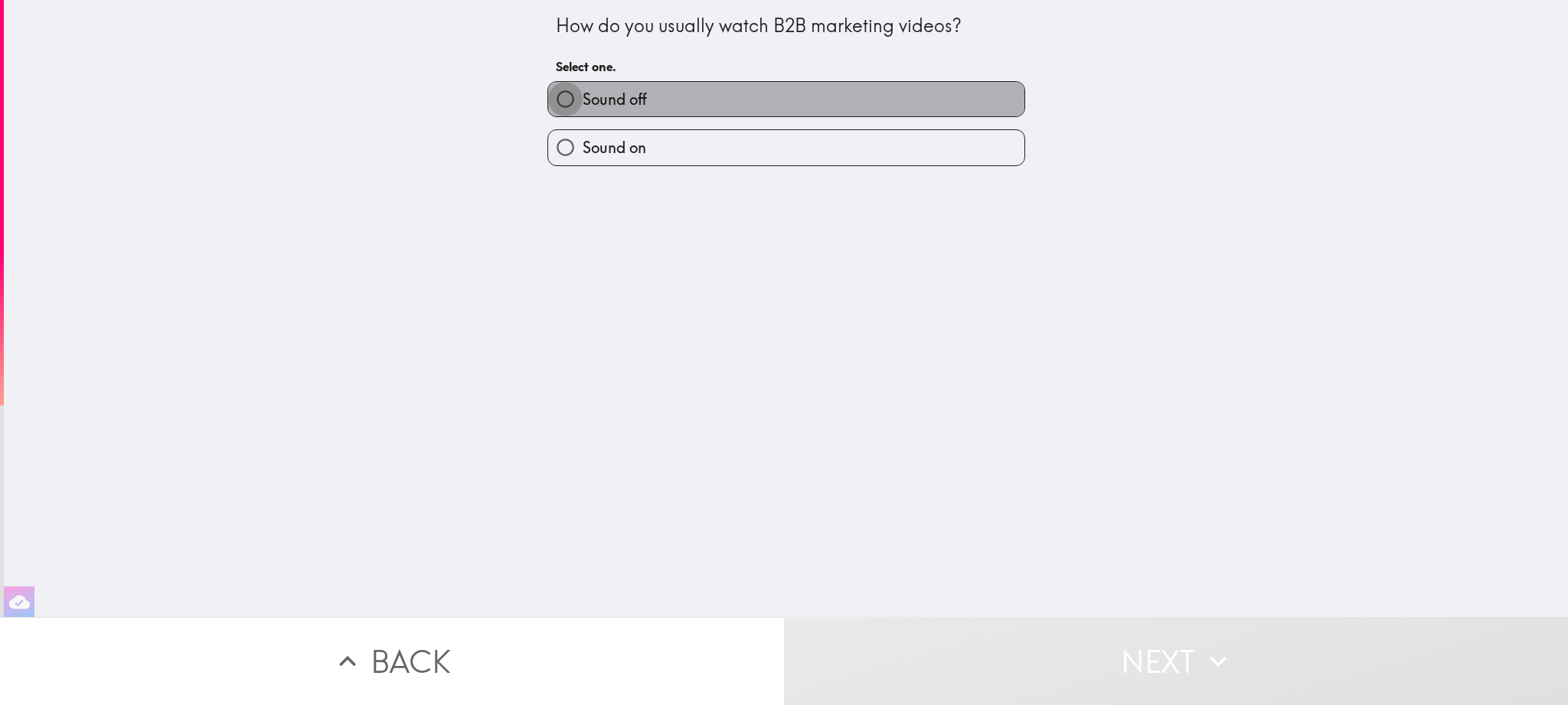
click at [565, 98] on input "Sound off" at bounding box center [566, 99] width 34 height 34
radio input "true"
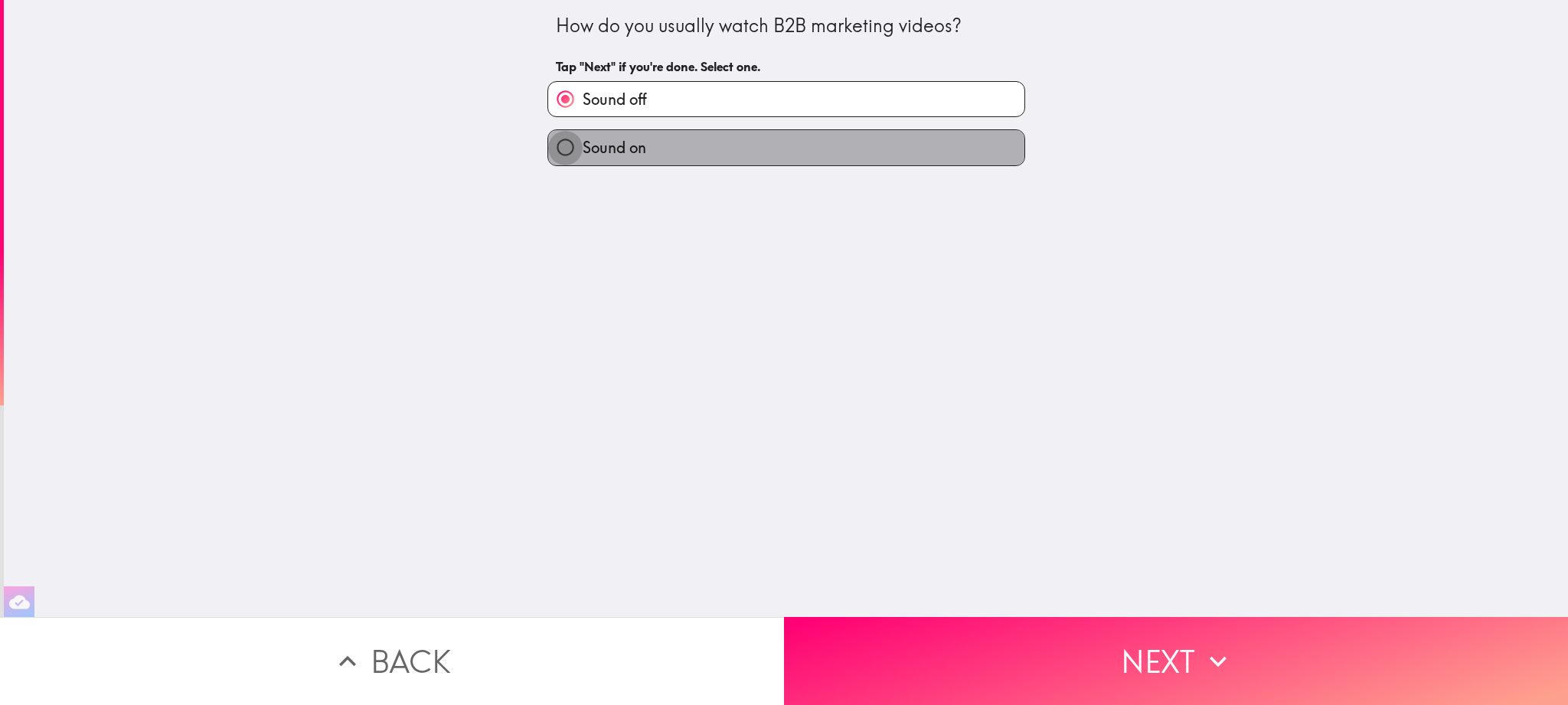
click at [576, 139] on input "Sound on" at bounding box center [566, 147] width 34 height 34
radio input "true"
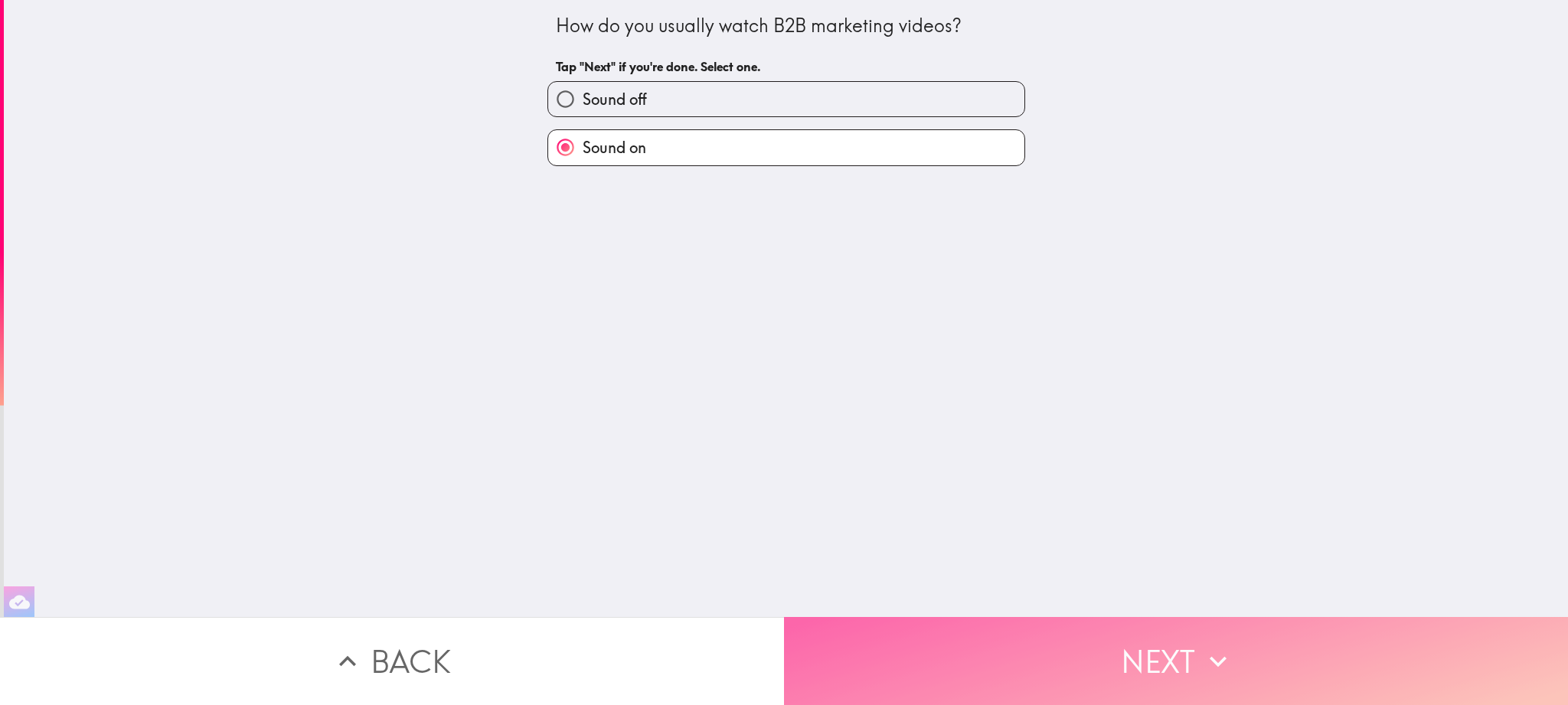
click at [1093, 643] on button "Next" at bounding box center [1176, 661] width 784 height 88
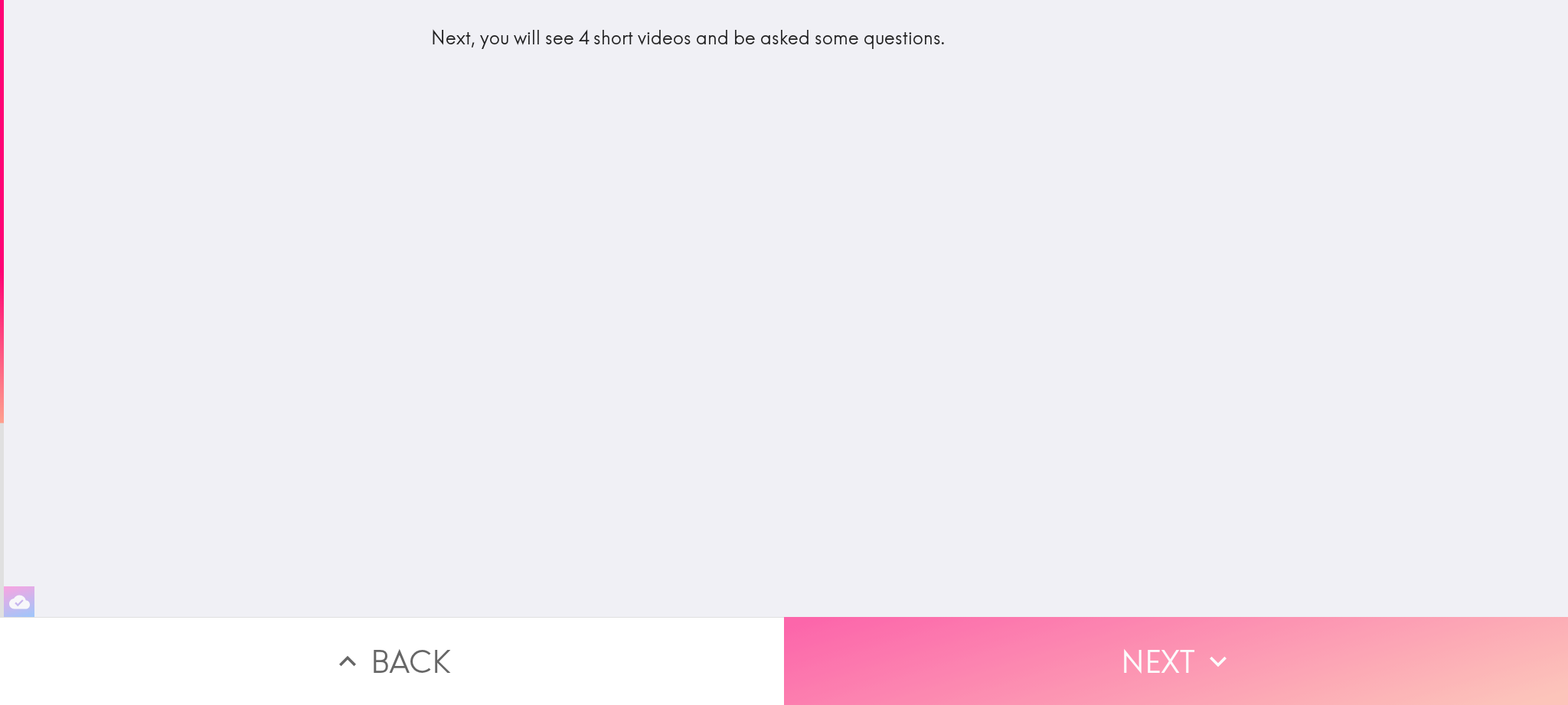
click at [1089, 638] on button "Next" at bounding box center [1176, 661] width 784 height 88
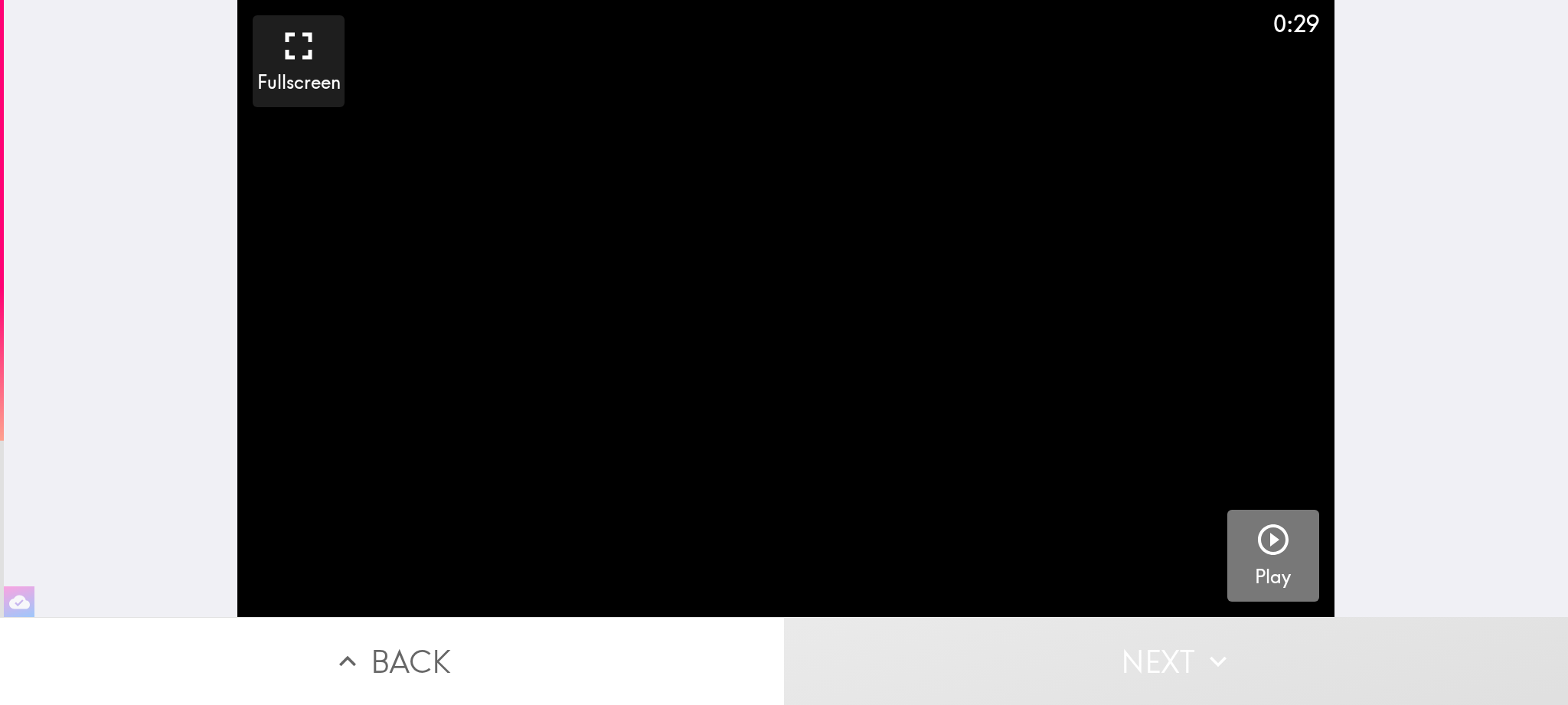
click at [1267, 529] on icon "button" at bounding box center [1274, 540] width 31 height 31
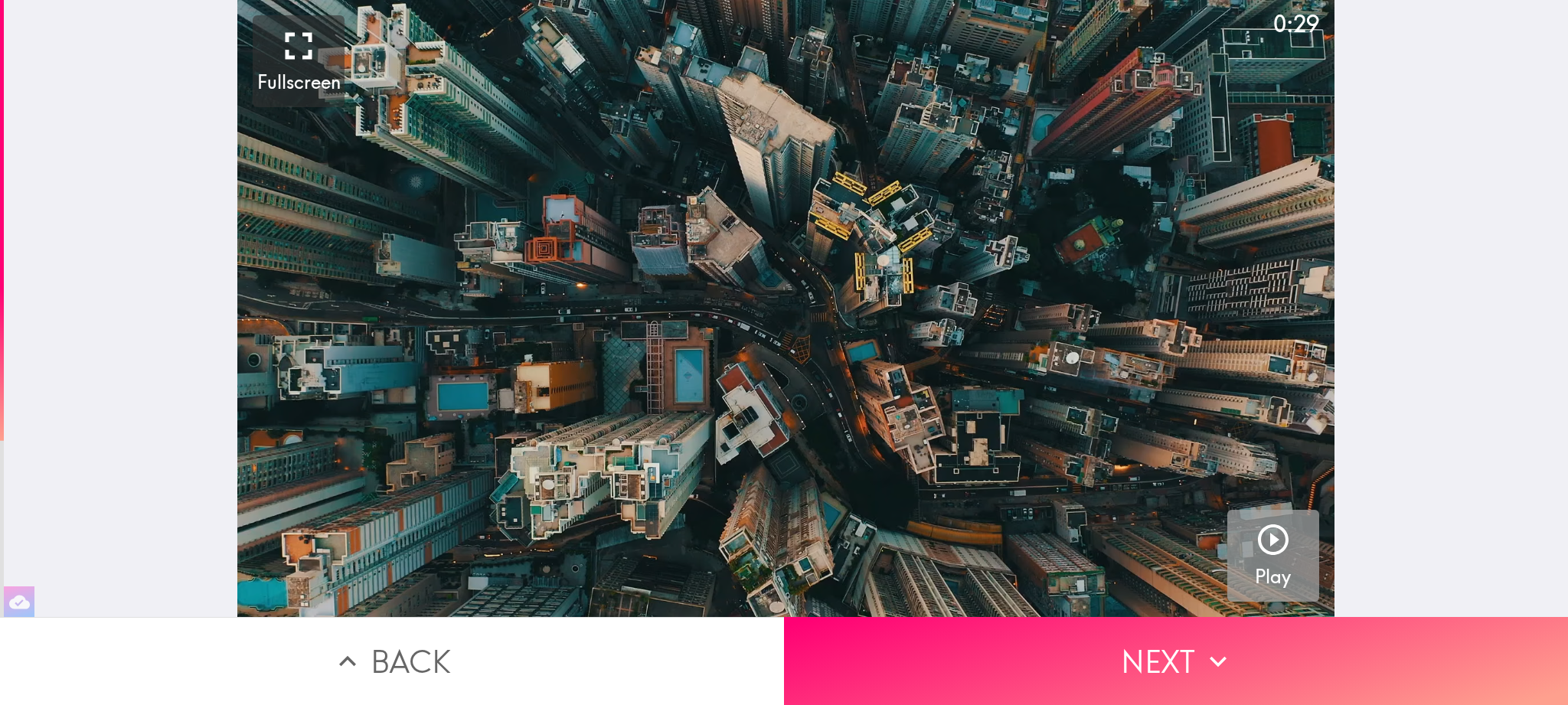
click at [1271, 520] on button "Play" at bounding box center [1273, 555] width 92 height 92
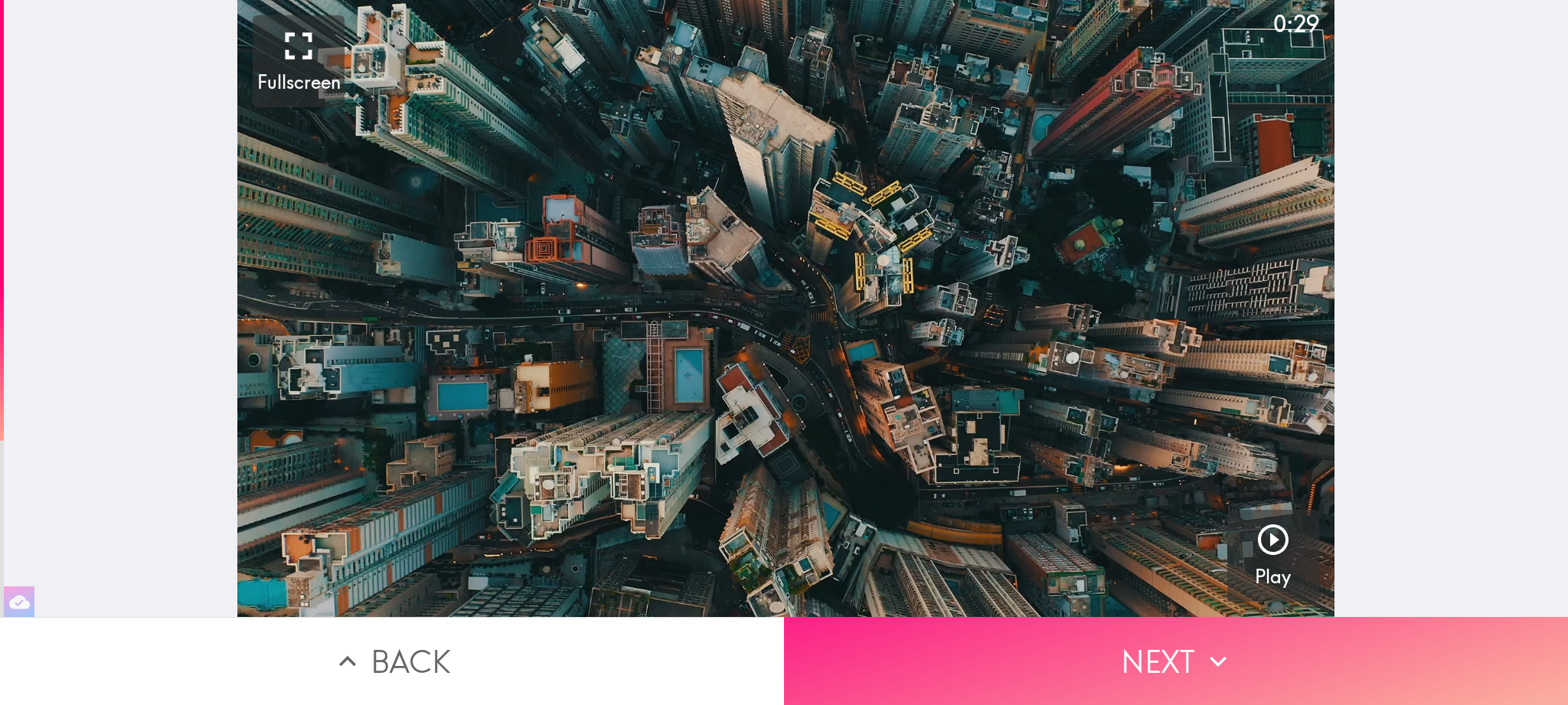
click at [1143, 654] on button "Next" at bounding box center [1176, 661] width 784 height 88
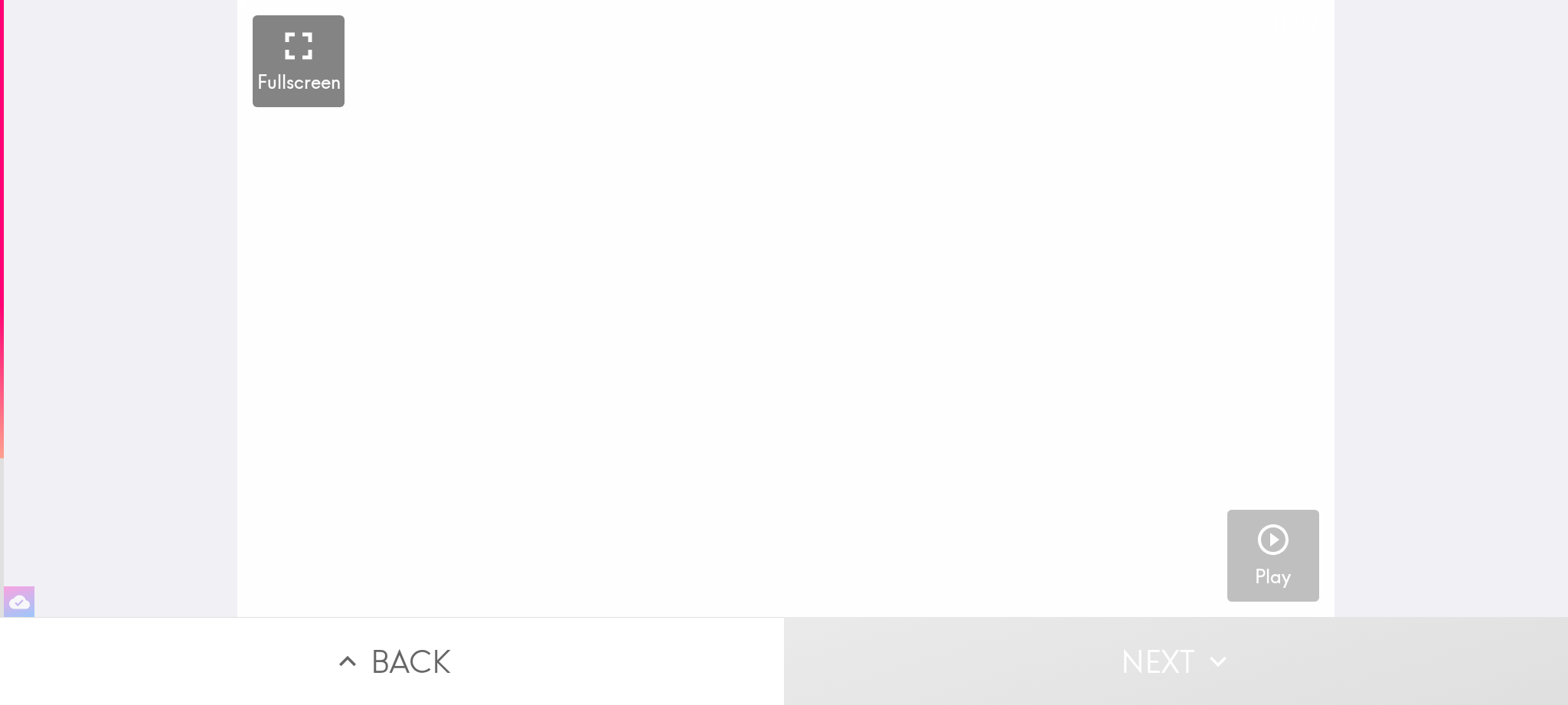
click at [1259, 548] on icon "button" at bounding box center [1273, 539] width 37 height 37
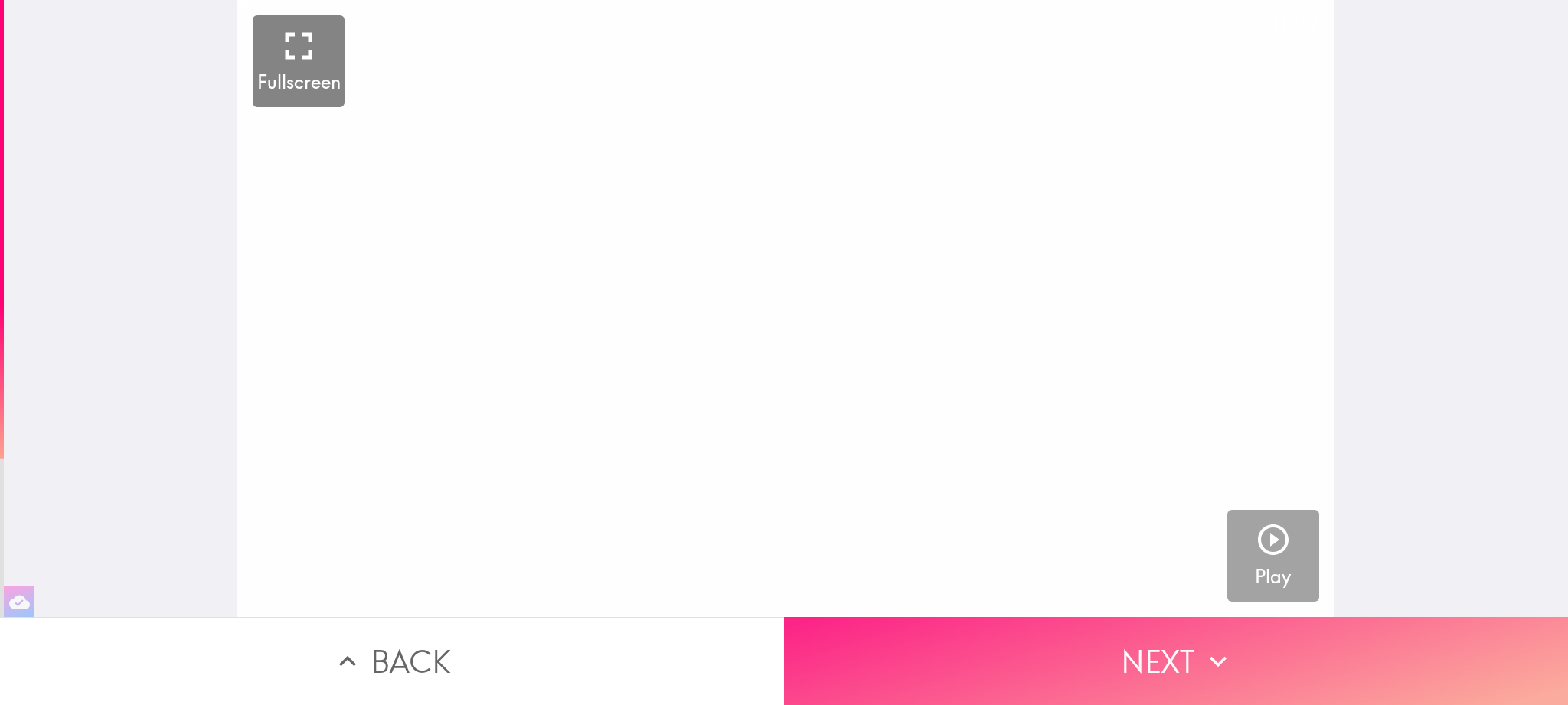
click at [1178, 649] on button "Next" at bounding box center [1176, 661] width 784 height 88
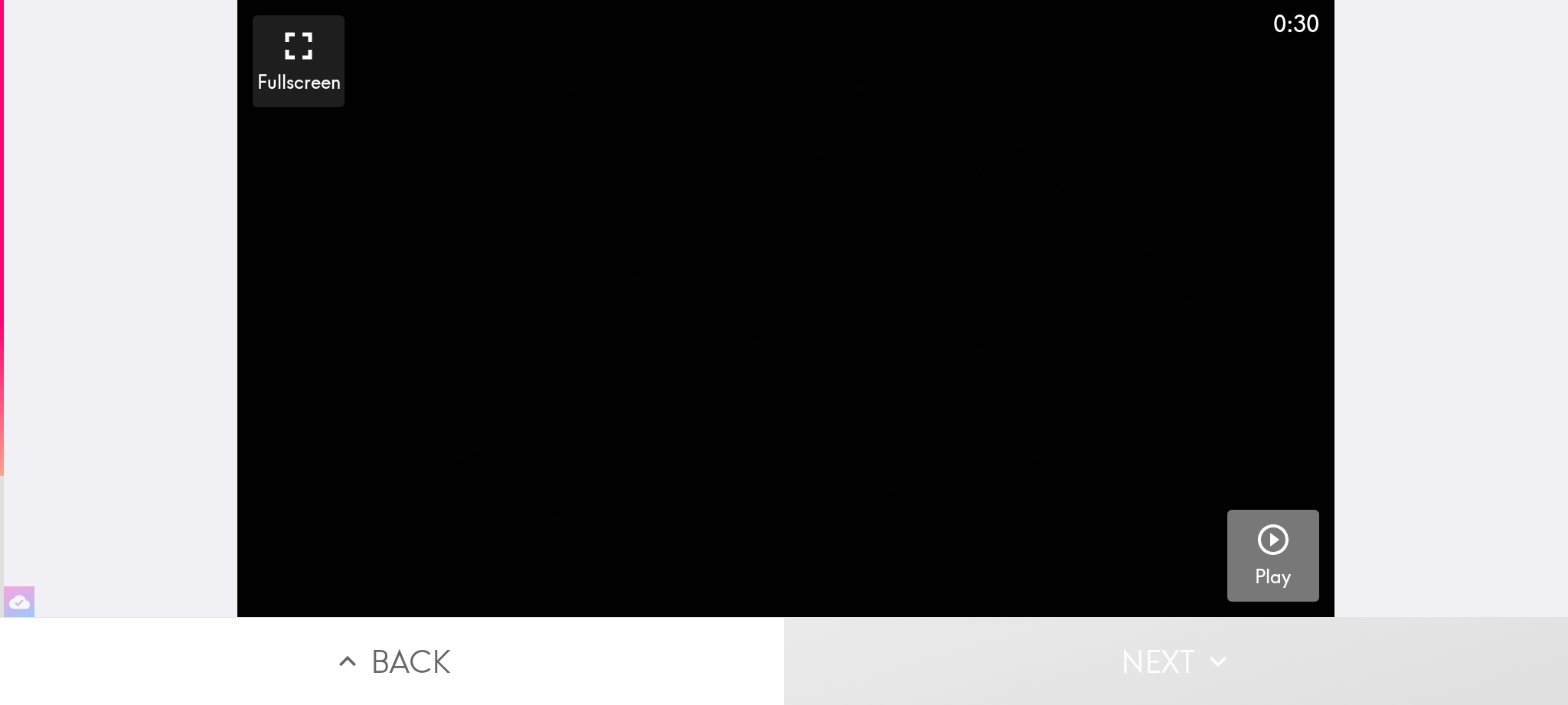
click at [1240, 547] on button "Play" at bounding box center [1273, 555] width 92 height 92
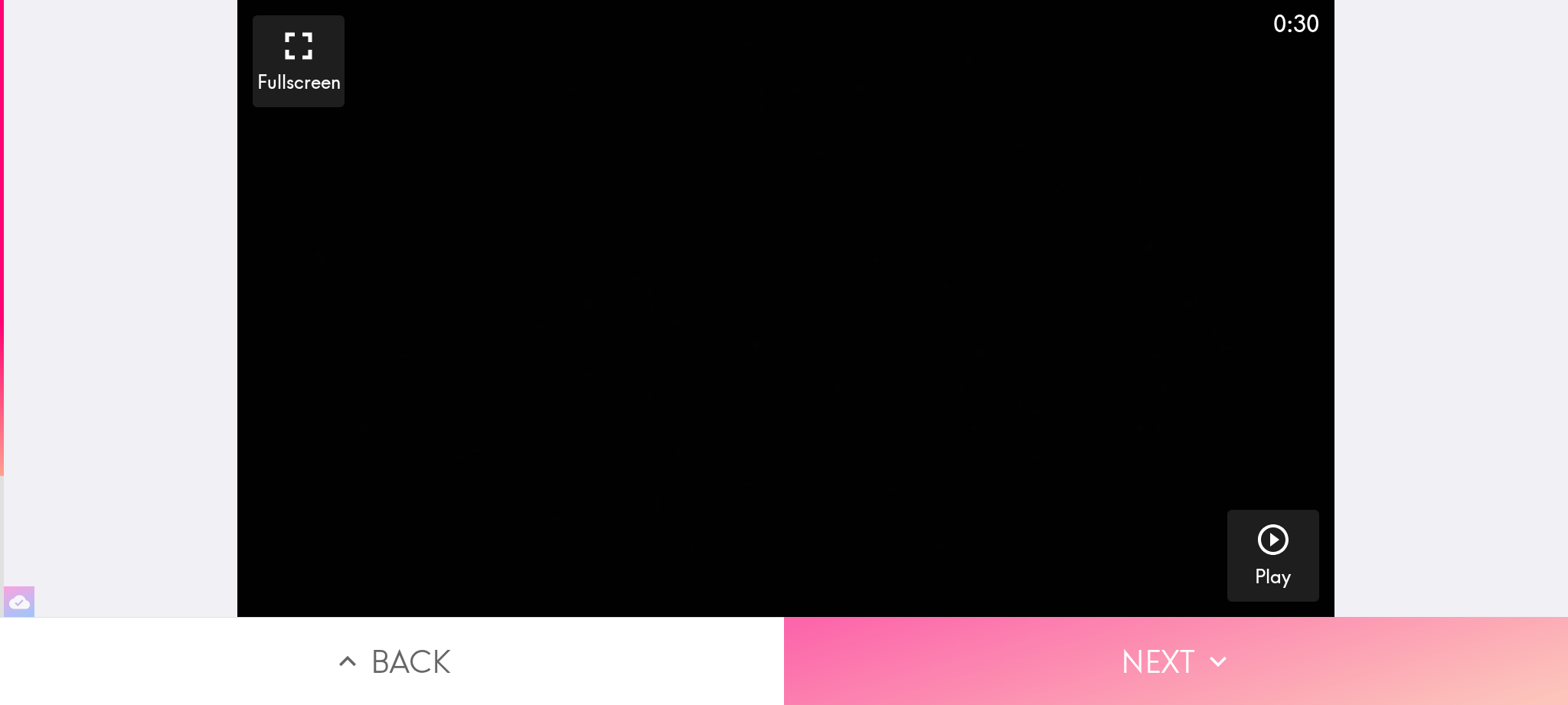
click at [1149, 644] on button "Next" at bounding box center [1176, 661] width 784 height 88
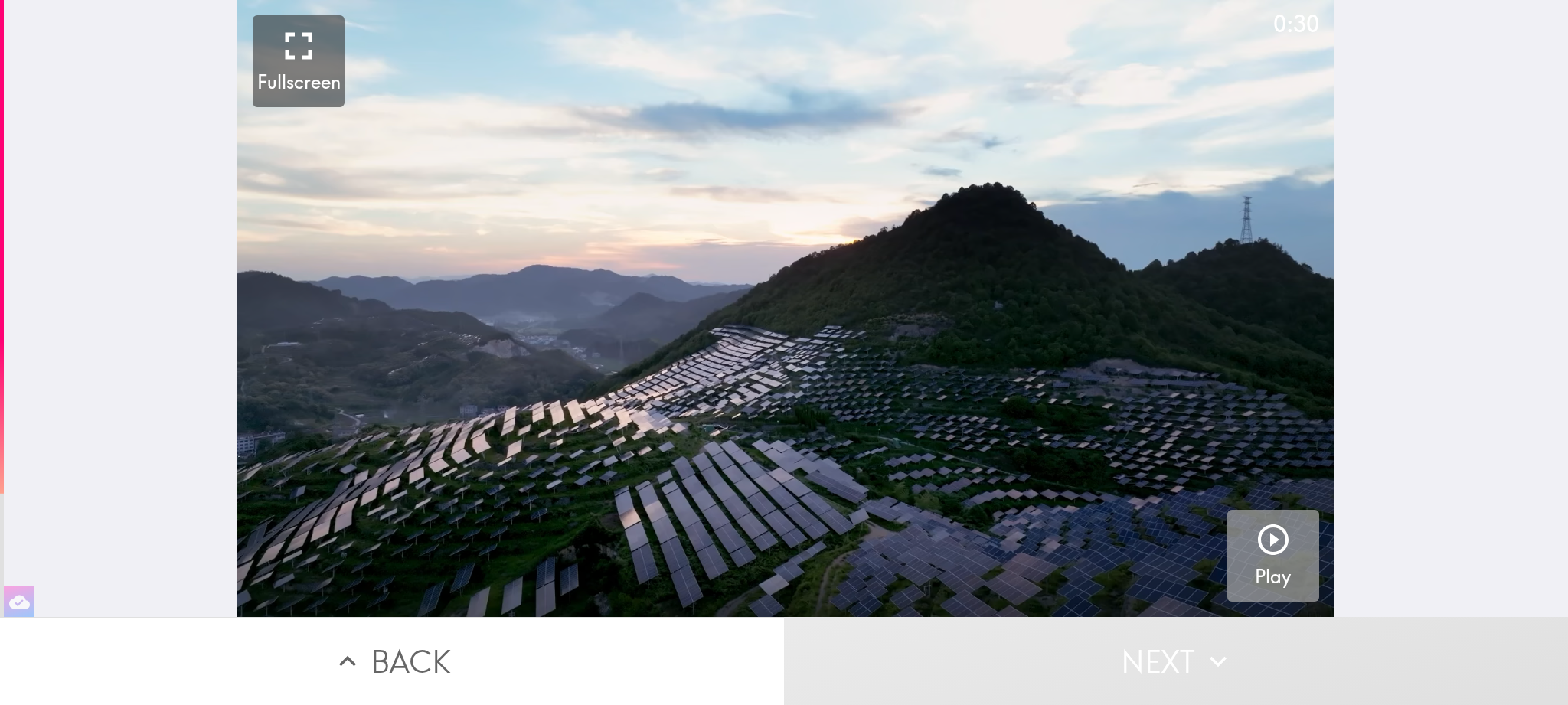
click at [1280, 535] on icon "button" at bounding box center [1273, 539] width 37 height 37
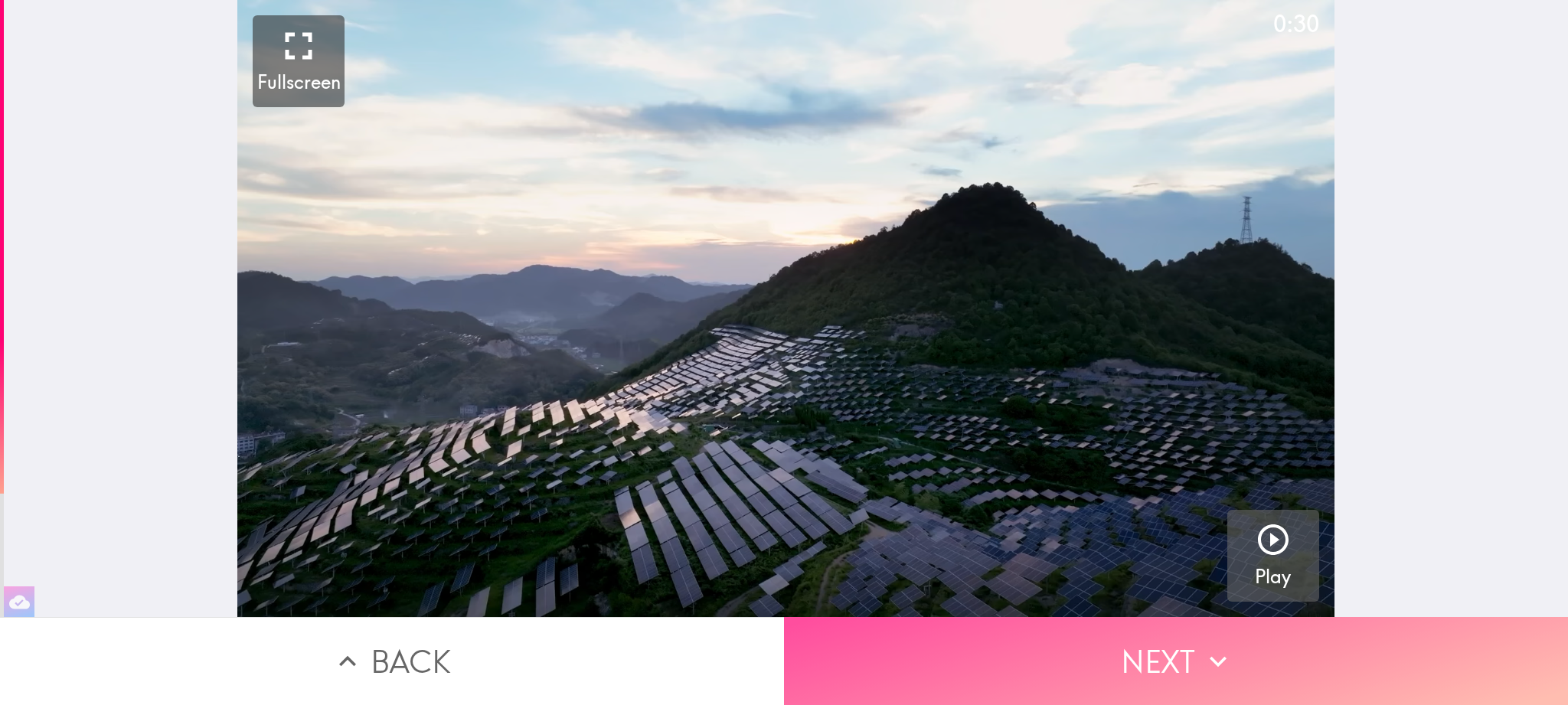
drag, startPoint x: 1150, startPoint y: 653, endPoint x: 1179, endPoint y: 527, distance: 129.3
click at [1151, 652] on button "Next" at bounding box center [1176, 661] width 784 height 88
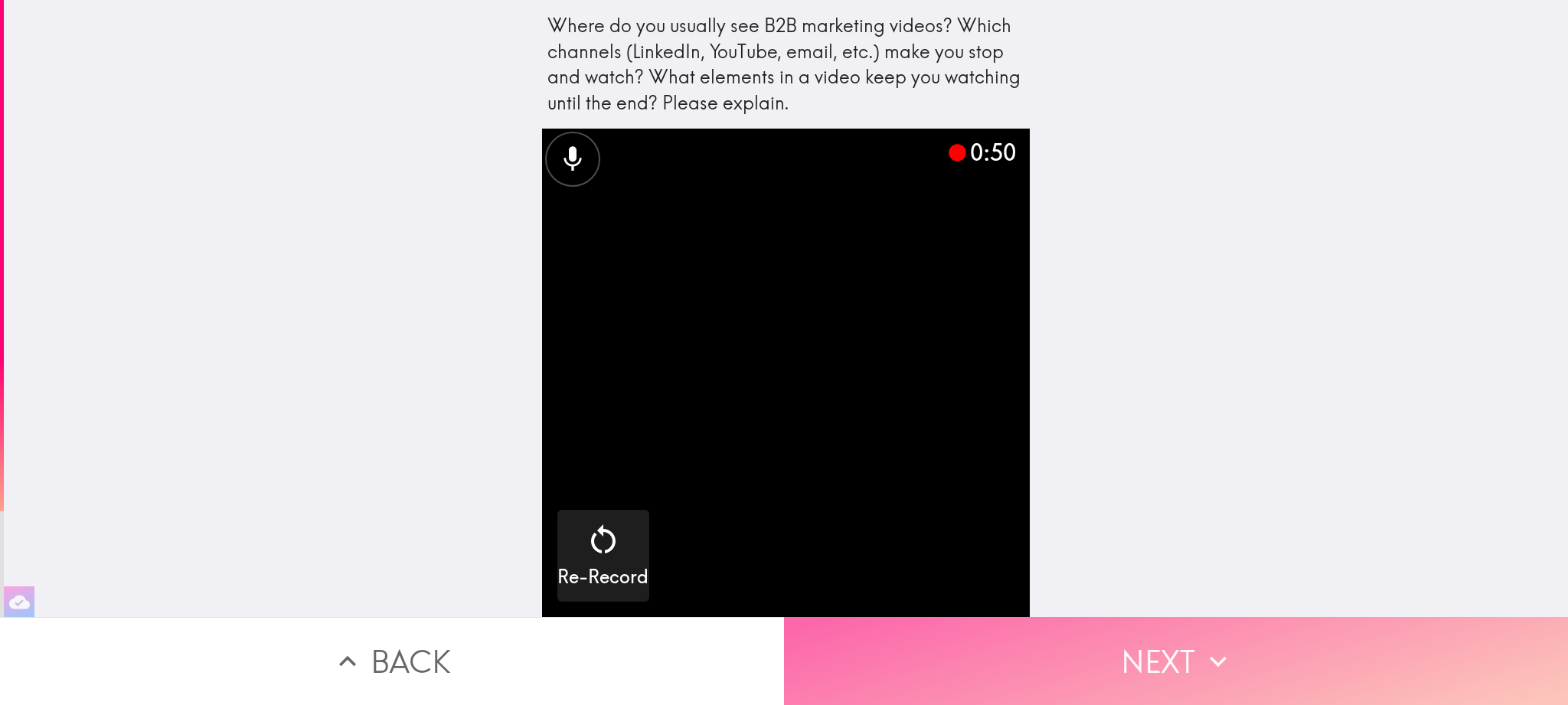
click at [1120, 654] on button "Next" at bounding box center [1176, 661] width 784 height 88
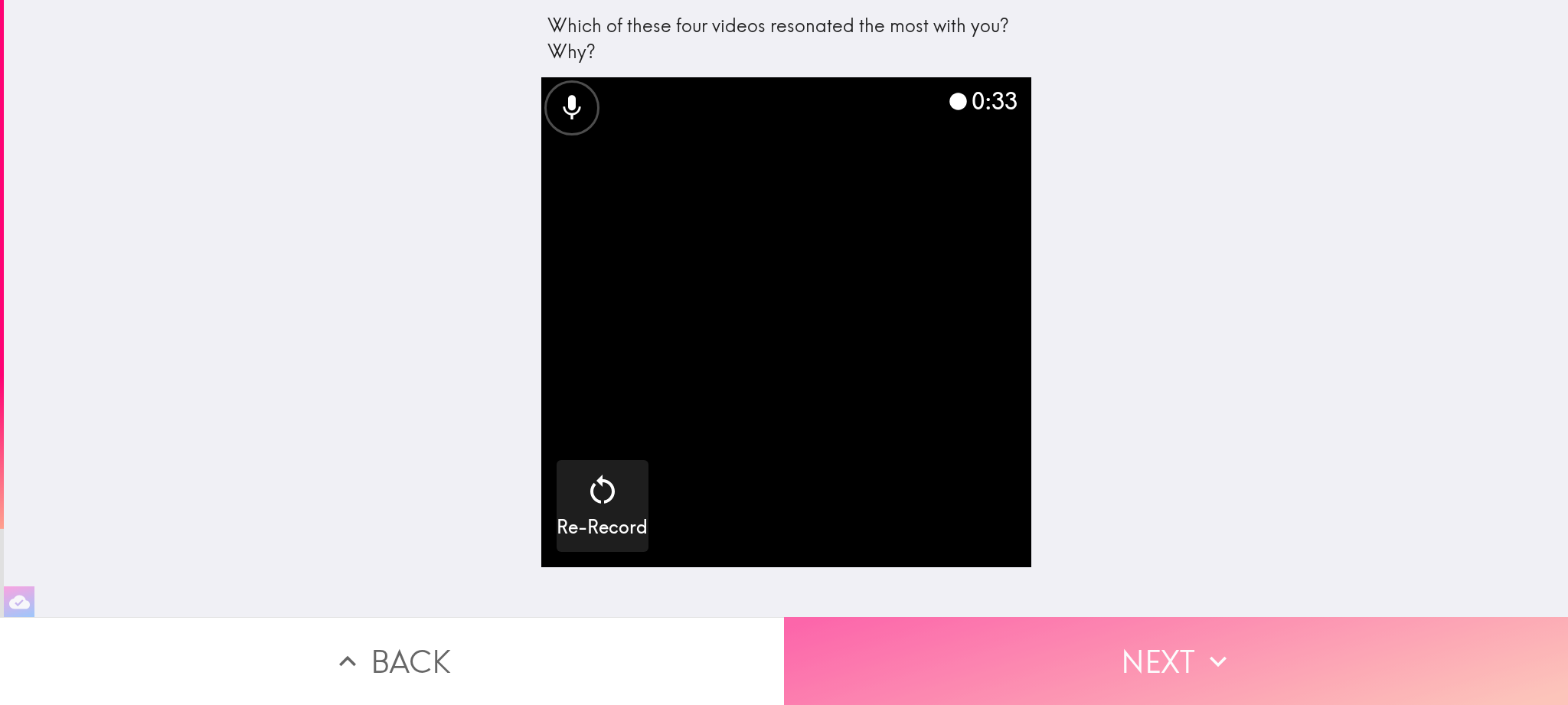
click at [1126, 643] on button "Next" at bounding box center [1176, 661] width 784 height 88
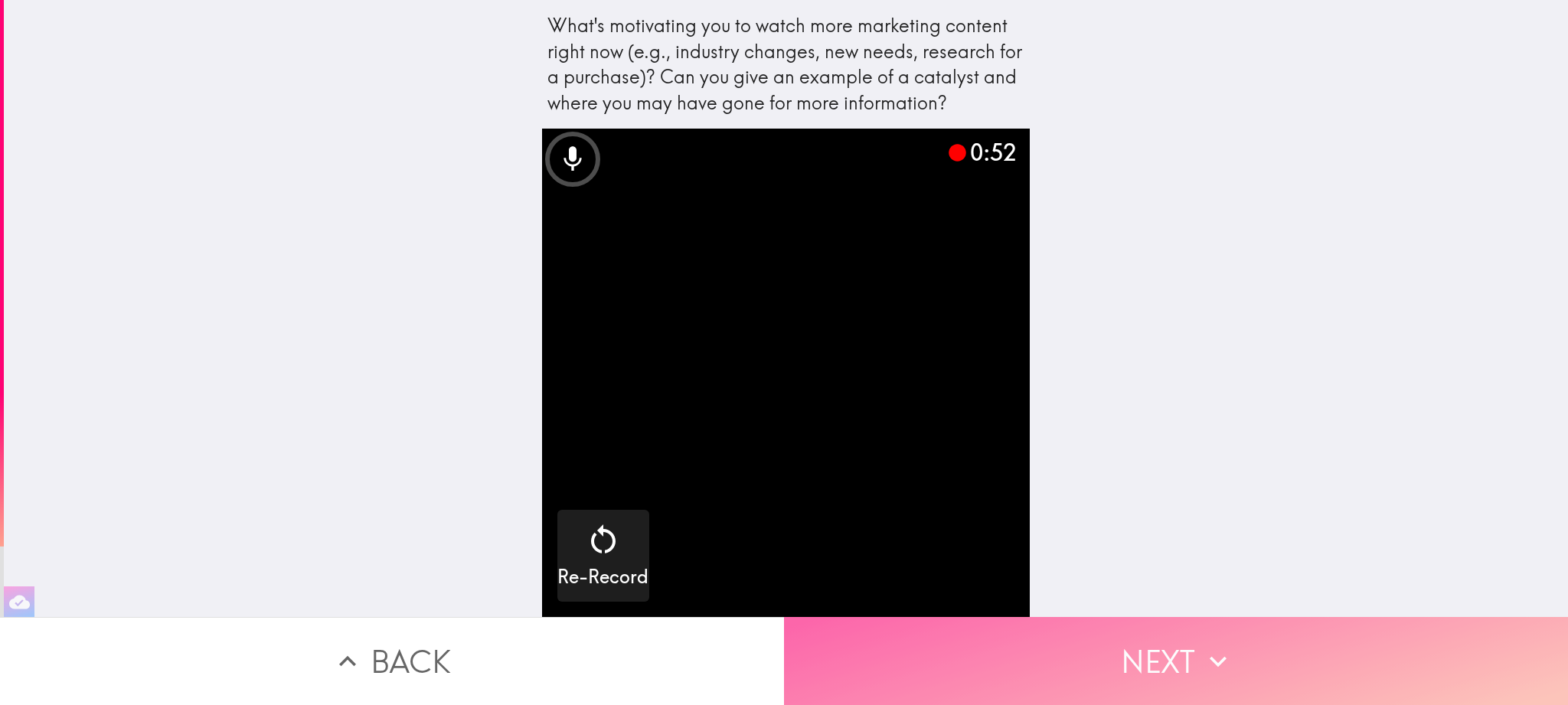
click at [1130, 643] on button "Next" at bounding box center [1176, 661] width 784 height 88
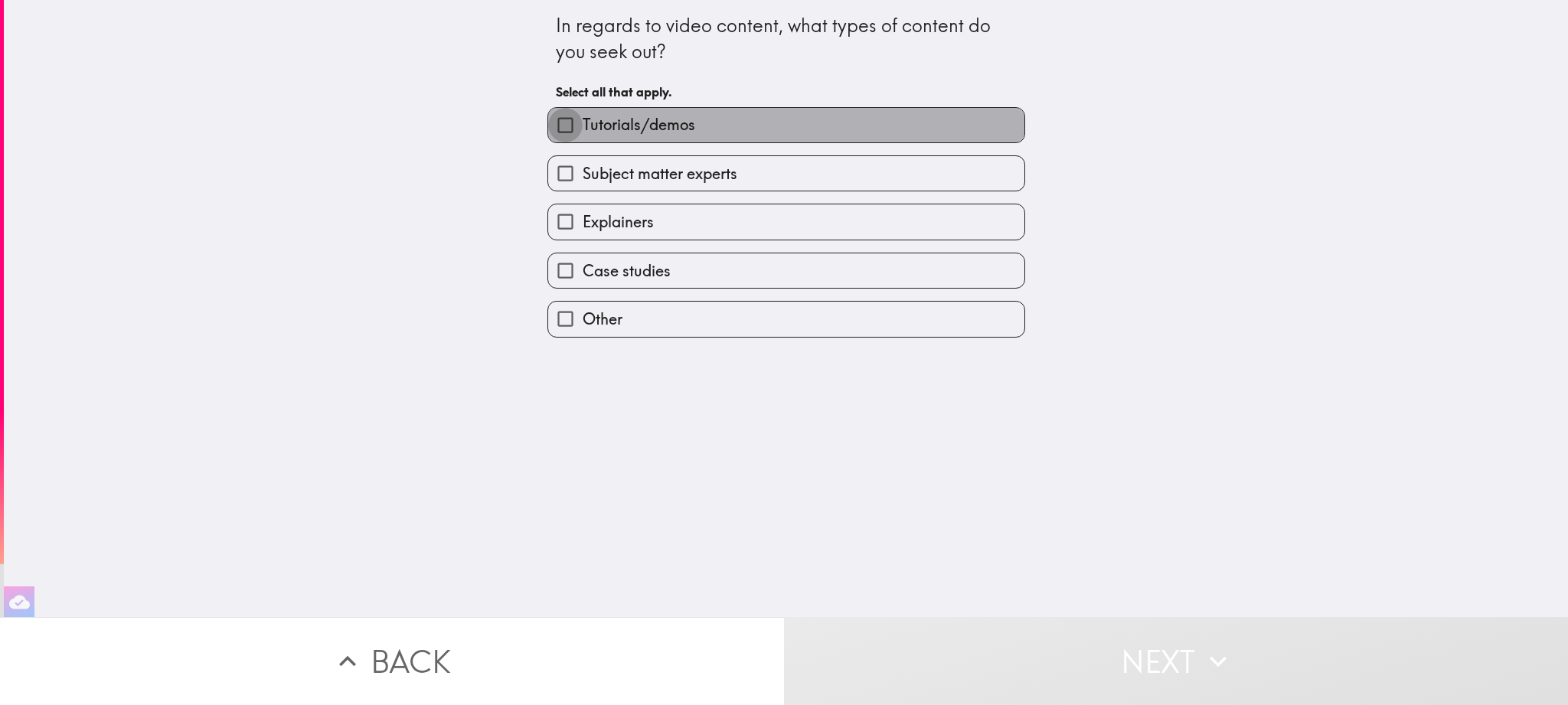
click at [562, 128] on input "Tutorials/demos" at bounding box center [566, 125] width 34 height 34
checkbox input "true"
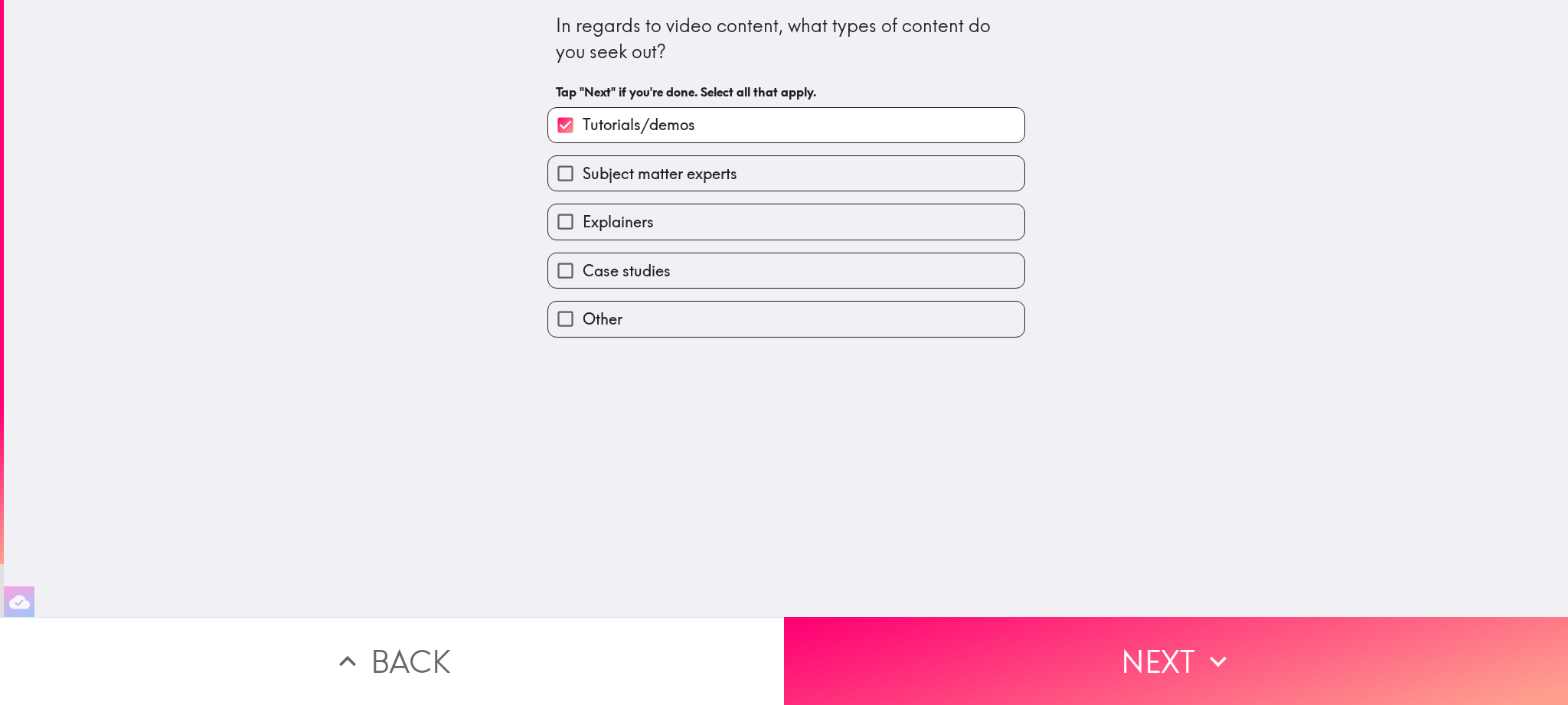
click at [567, 171] on input "Subject matter experts" at bounding box center [566, 174] width 34 height 34
checkbox input "true"
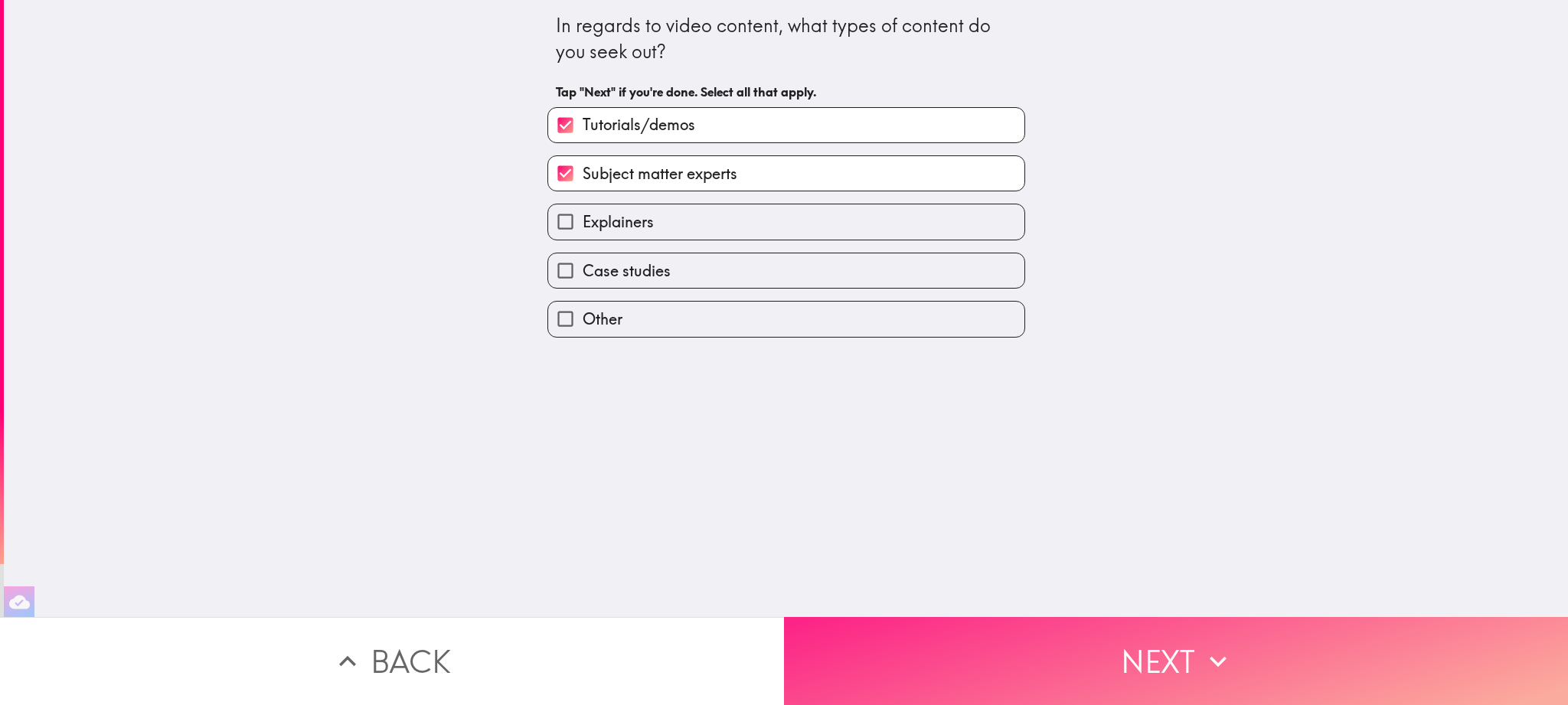
click at [1090, 649] on button "Next" at bounding box center [1176, 661] width 784 height 88
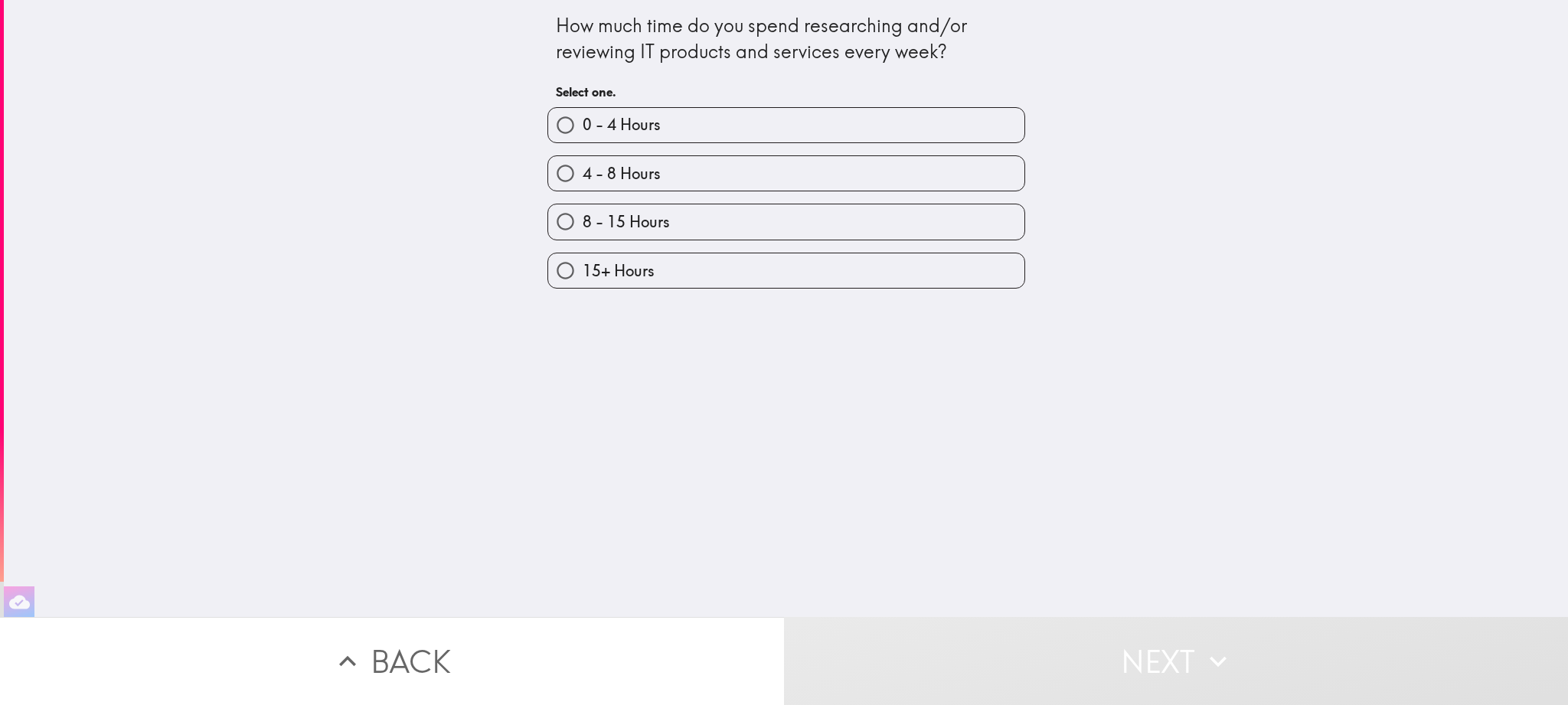
click at [561, 126] on input "0 - 4 Hours" at bounding box center [566, 125] width 34 height 34
radio input "true"
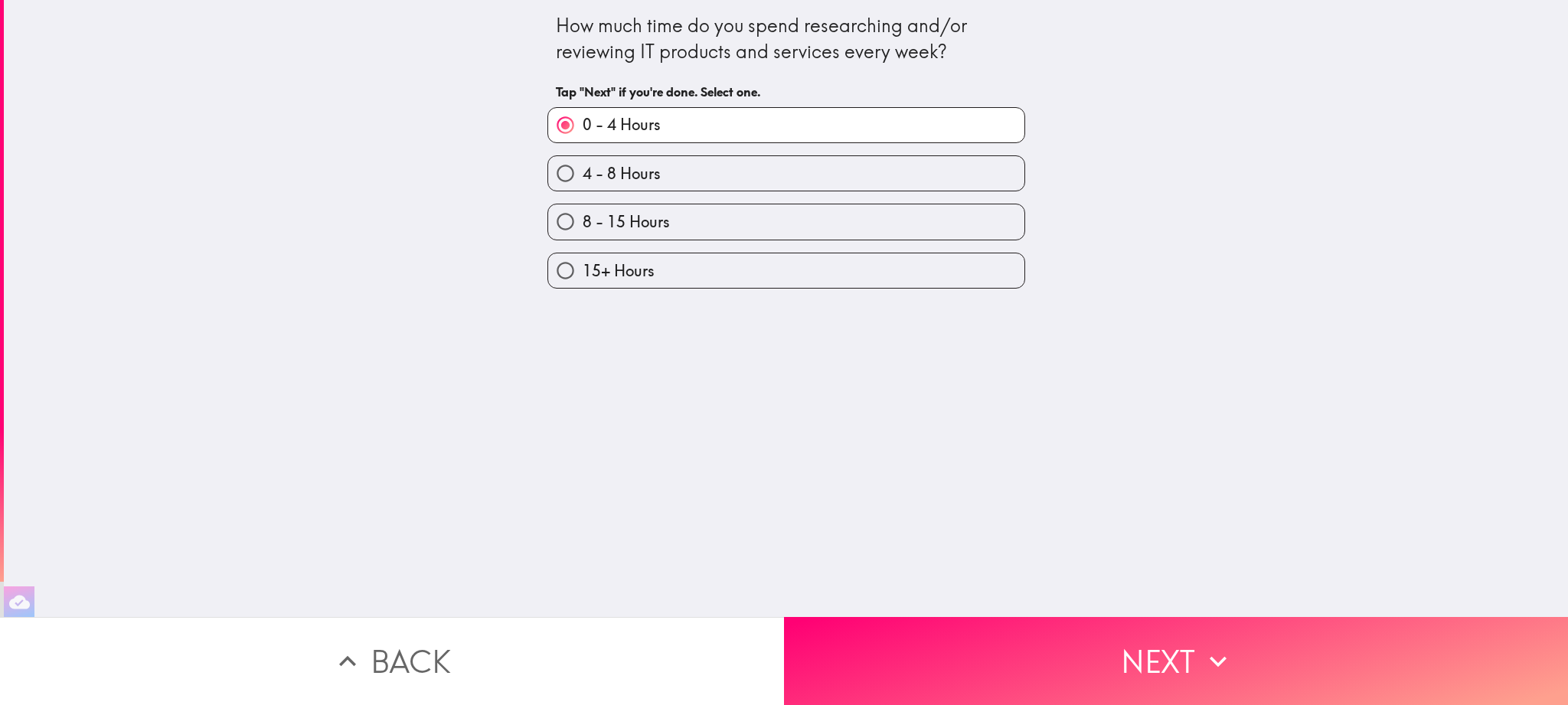
click at [571, 172] on input "4 - 8 Hours" at bounding box center [566, 174] width 34 height 34
radio input "true"
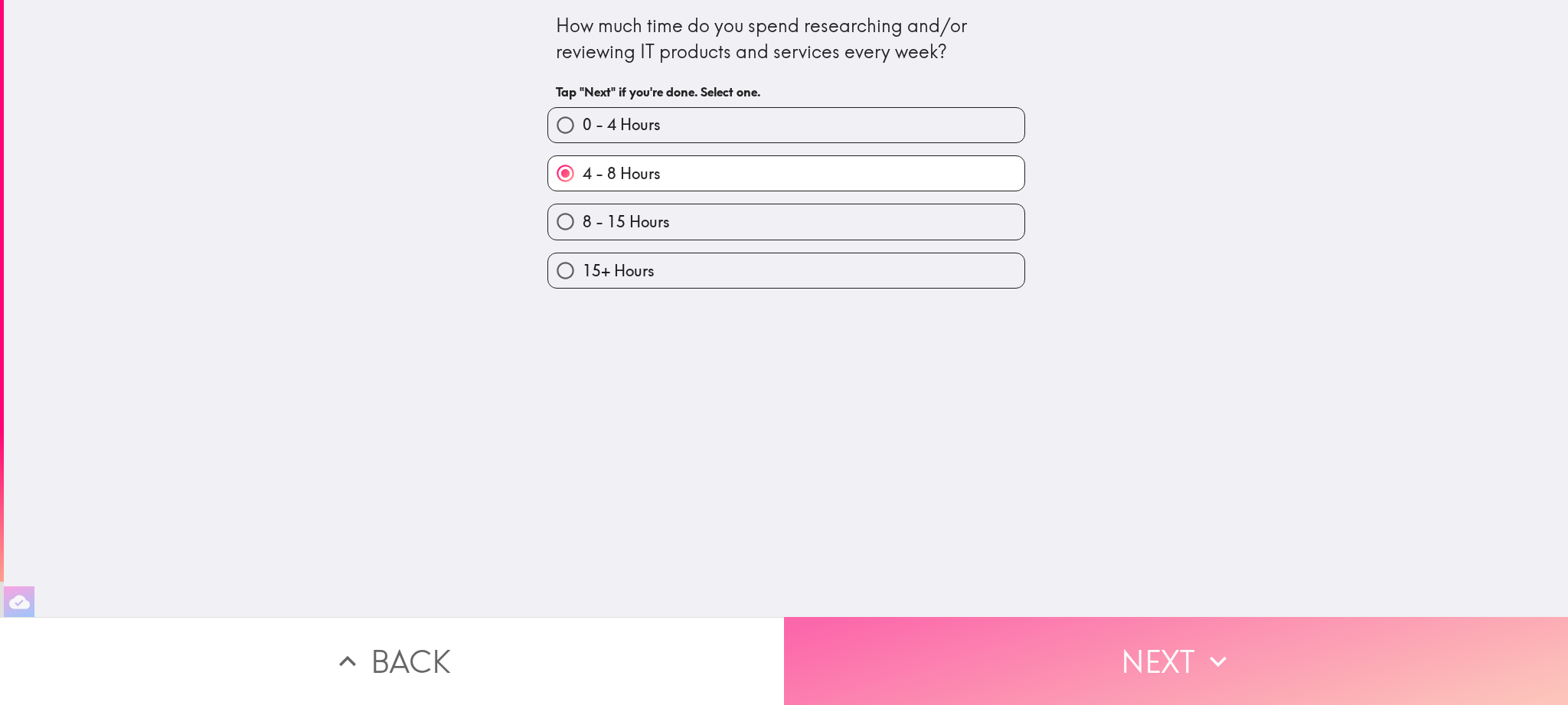
click at [1088, 670] on button "Next" at bounding box center [1176, 661] width 784 height 88
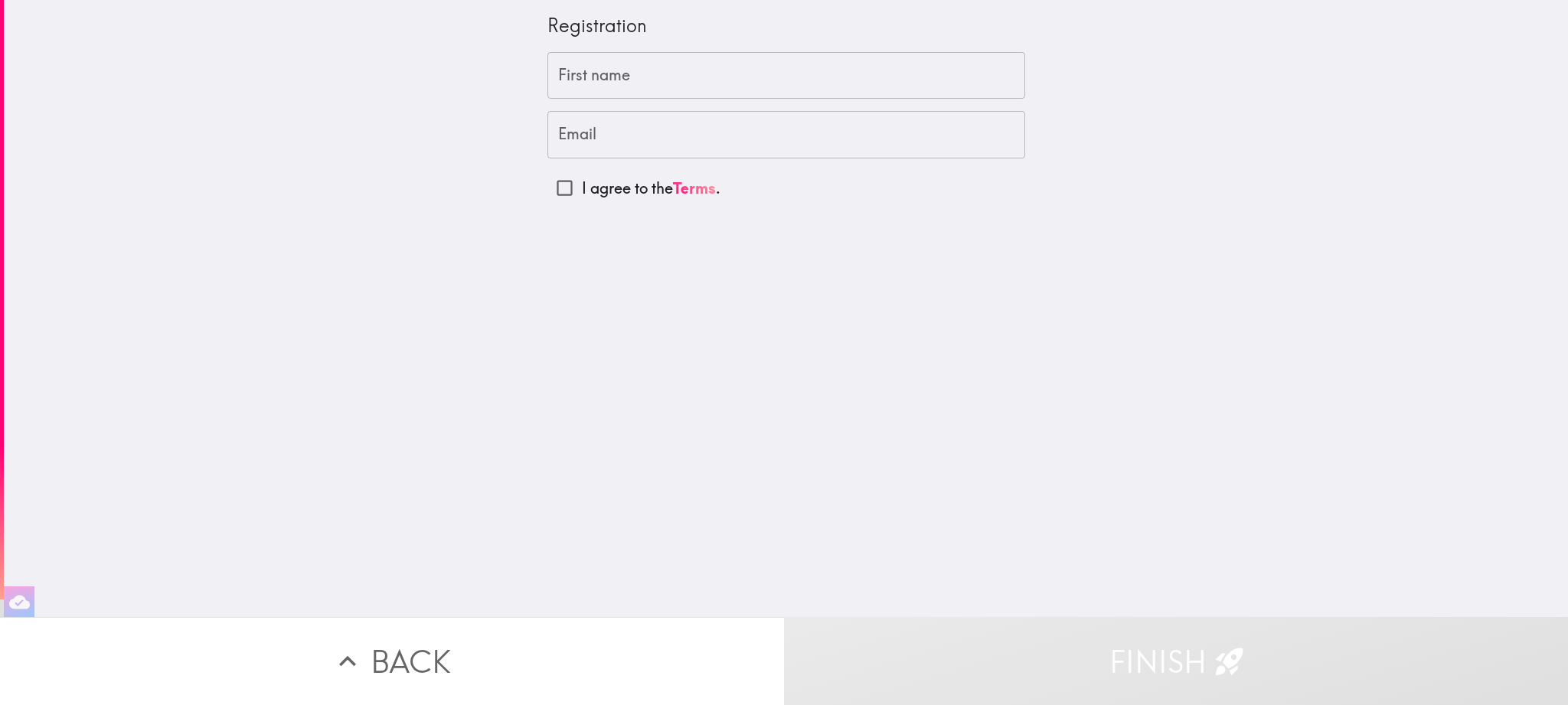
click at [616, 40] on div "Registration" at bounding box center [787, 32] width 478 height 40
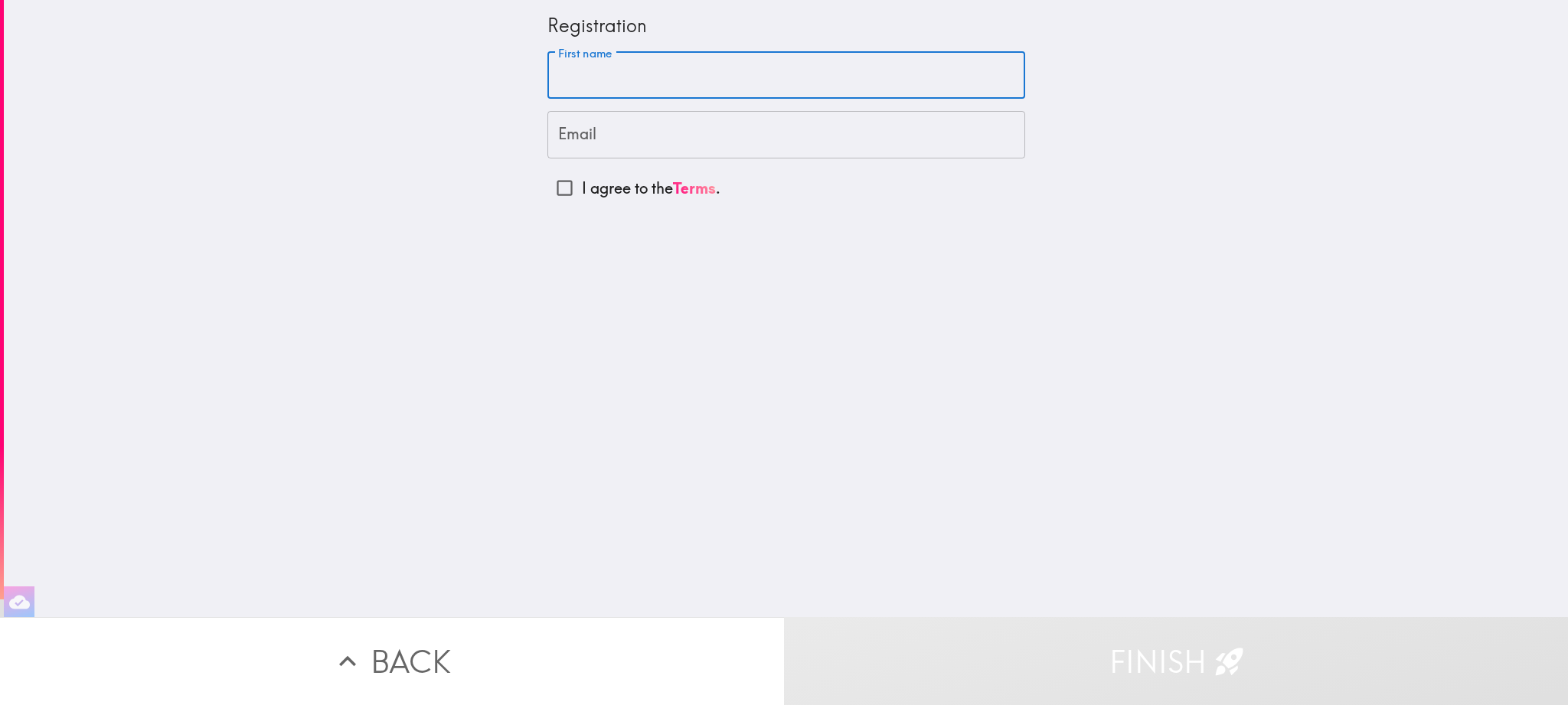
click at [636, 69] on input "First name" at bounding box center [787, 75] width 478 height 47
type input "Samer"
type input "samer.alzubaidy@gmail.com"
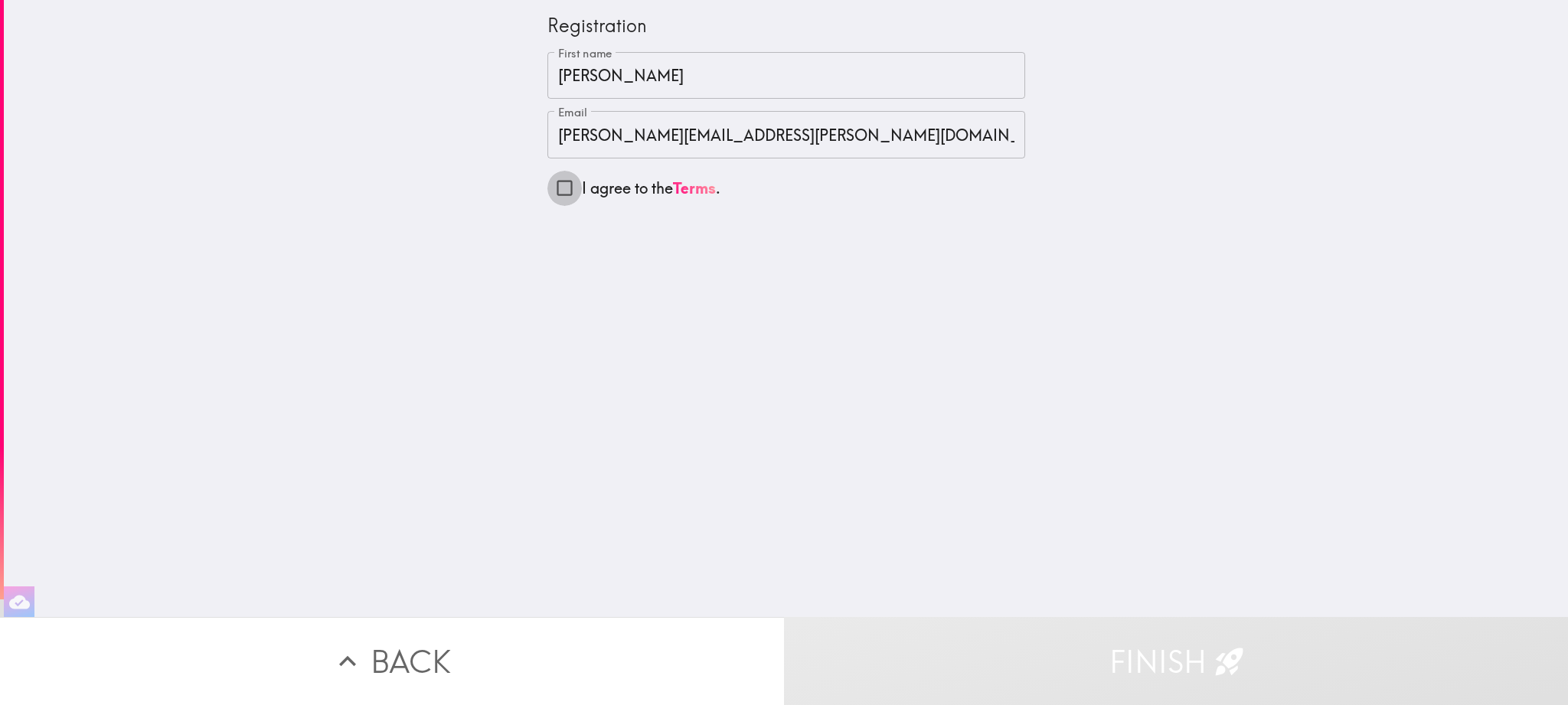
click at [555, 192] on input "I agree to the Terms ." at bounding box center [565, 188] width 34 height 34
checkbox input "true"
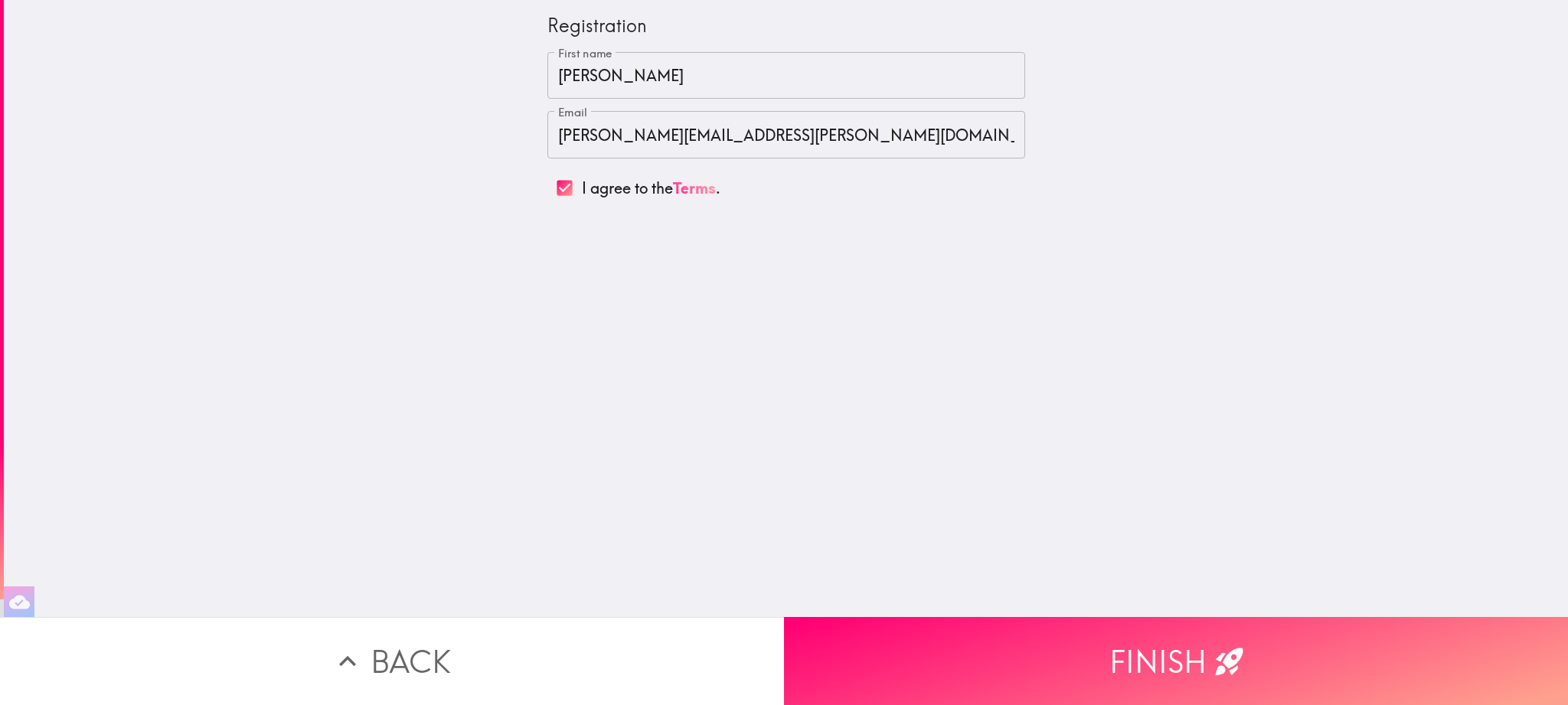
click at [706, 181] on link "Terms" at bounding box center [694, 187] width 43 height 19
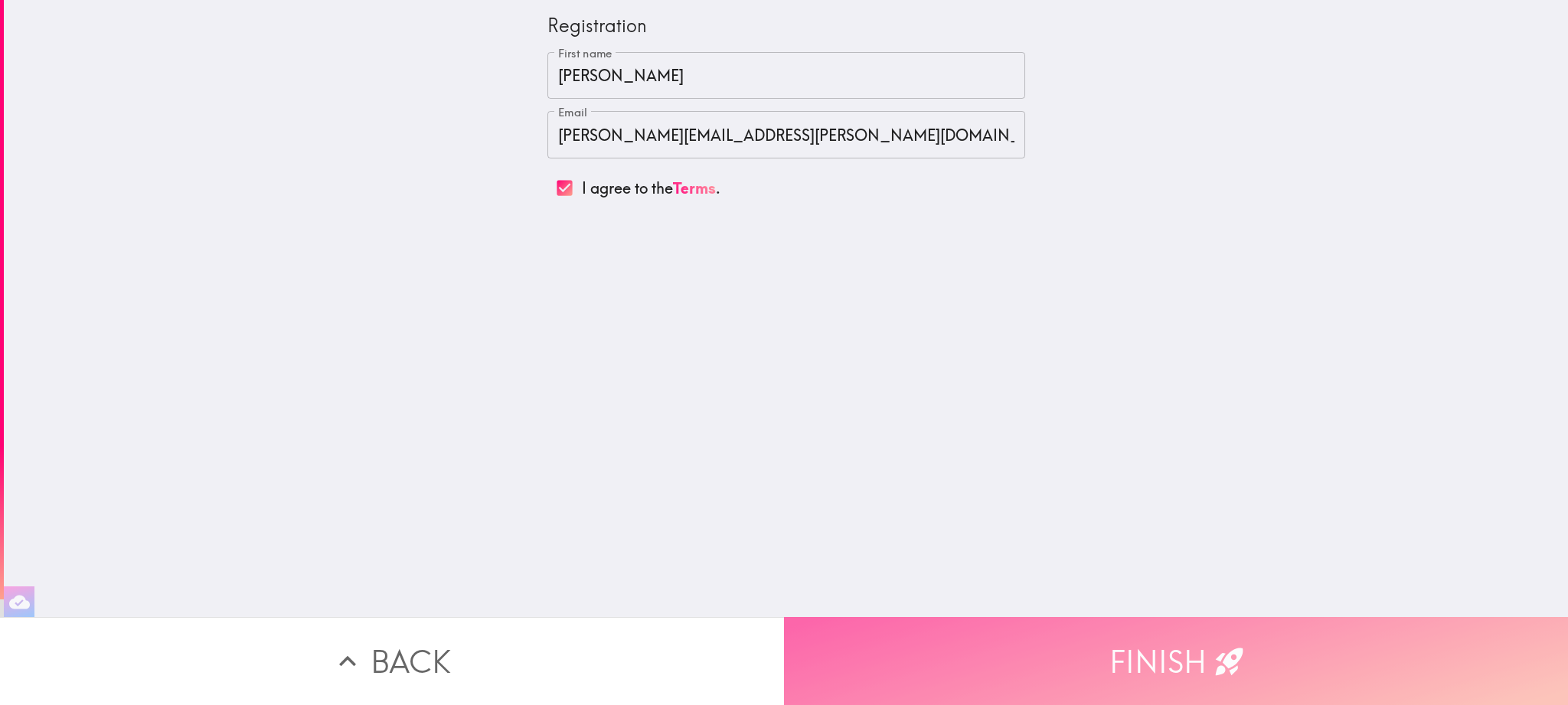
click at [1175, 659] on button "Finish" at bounding box center [1176, 661] width 784 height 88
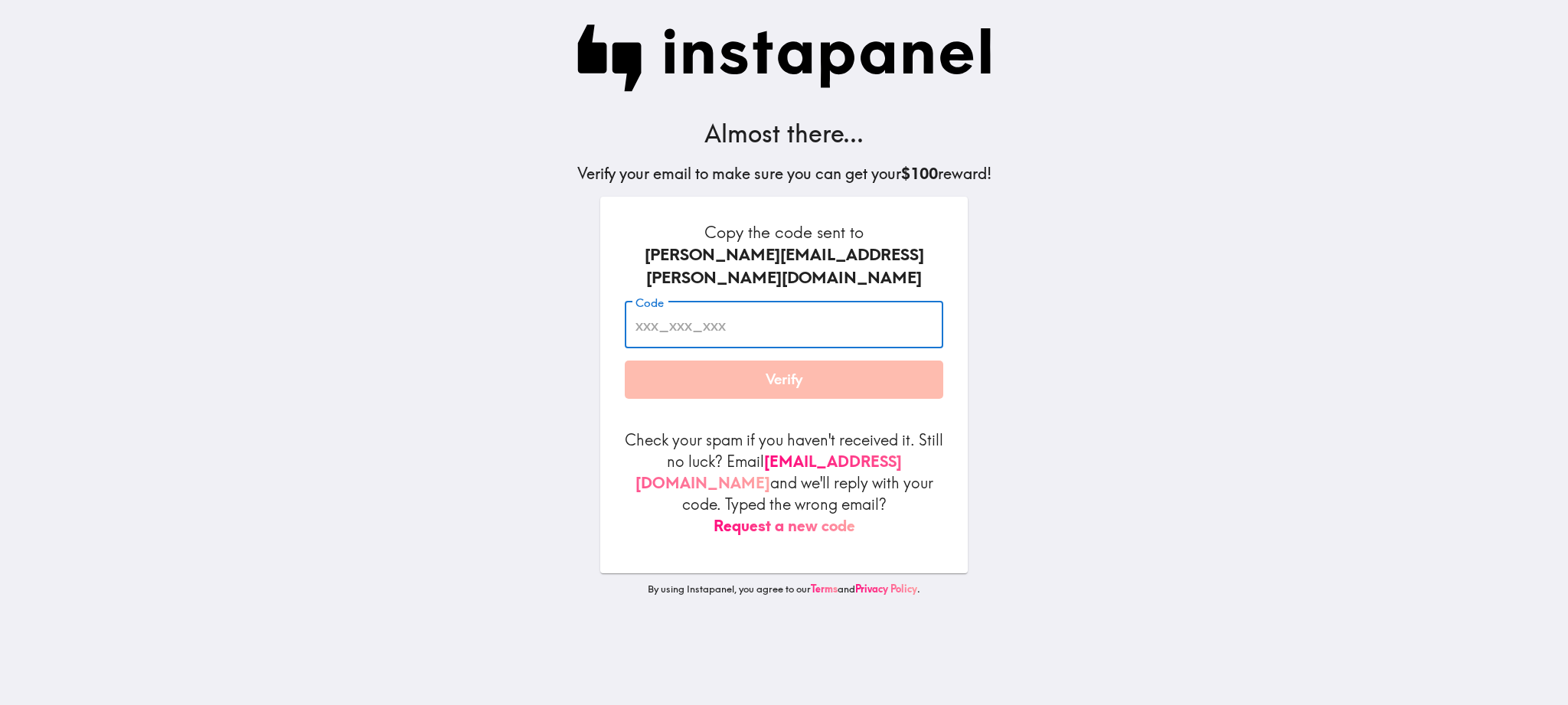
click at [649, 302] on input "Code" at bounding box center [784, 325] width 318 height 47
paste input "uQJ_YQn_6E3"
type input "uQJ_YQn_6E3"
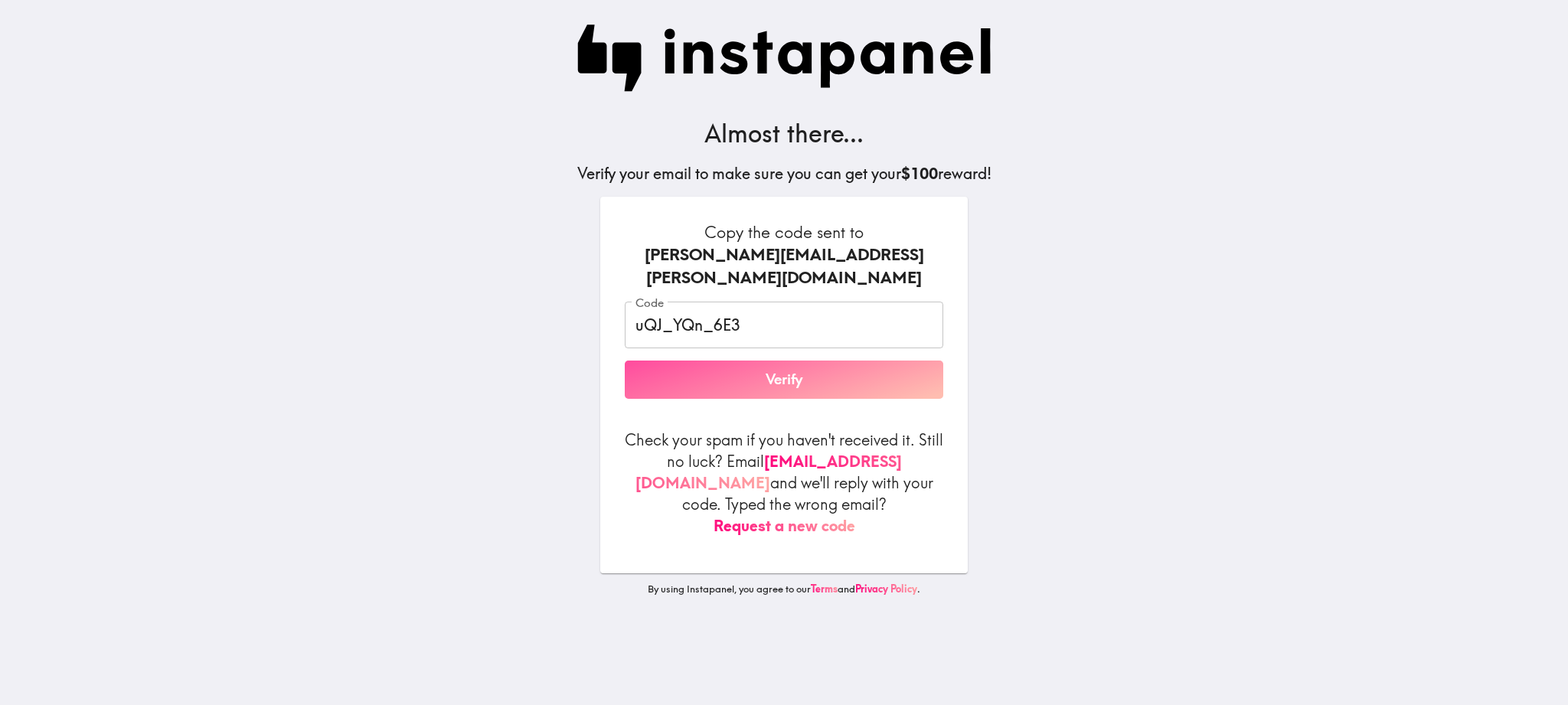
click at [697, 360] on button "Verify" at bounding box center [784, 379] width 318 height 39
